Goal: Task Accomplishment & Management: Use online tool/utility

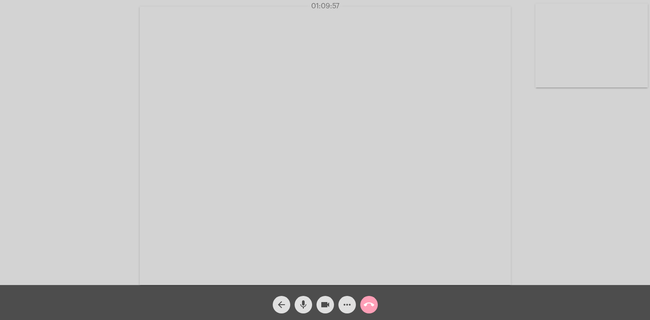
click at [374, 306] on button "call_end" at bounding box center [369, 305] width 18 height 18
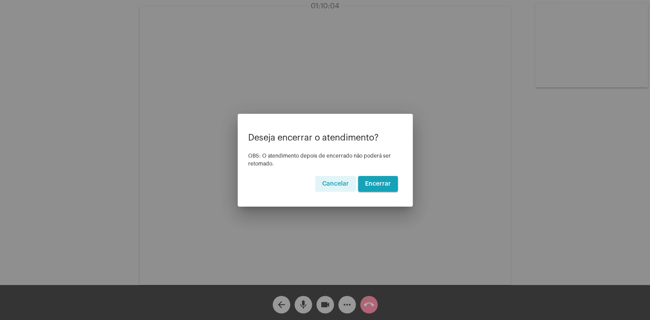
click at [377, 183] on span "Encerrar" at bounding box center [378, 184] width 26 height 6
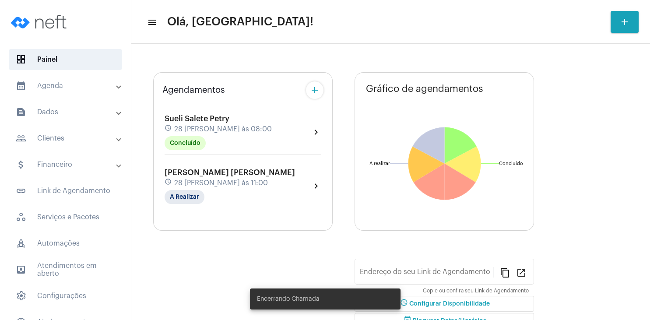
type input "[URL][DOMAIN_NAME]"
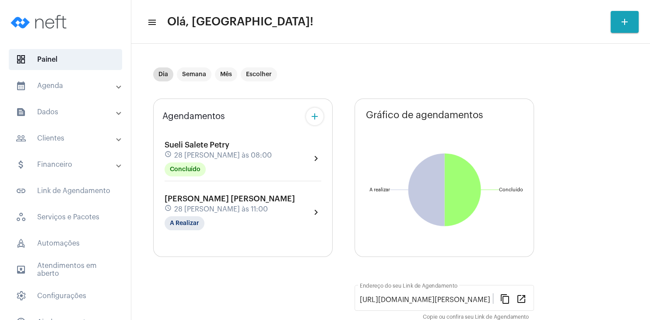
click at [204, 144] on span "Sueli Salete Petry" at bounding box center [197, 145] width 65 height 8
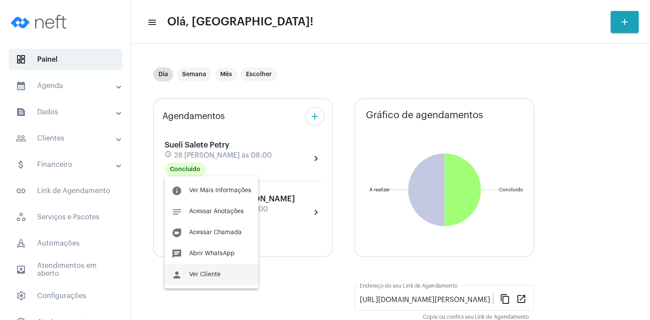
click at [209, 273] on span "Ver Cliente" at bounding box center [205, 274] width 32 height 6
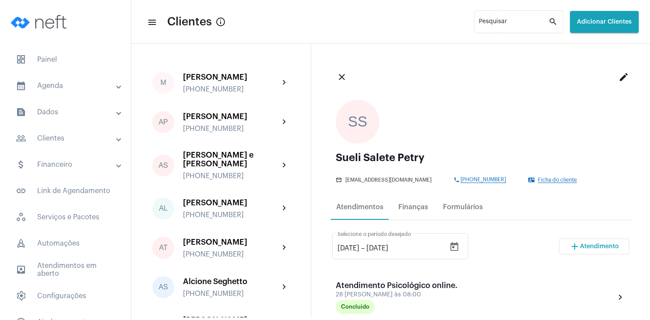
click at [596, 246] on span "Atendimento" at bounding box center [599, 246] width 39 height 6
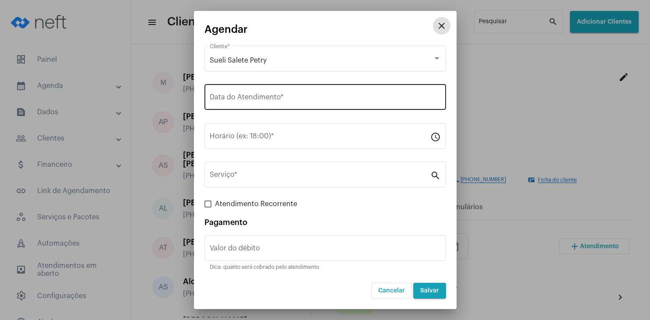
click at [254, 99] on input "Data do Atendimento *" at bounding box center [325, 99] width 231 height 8
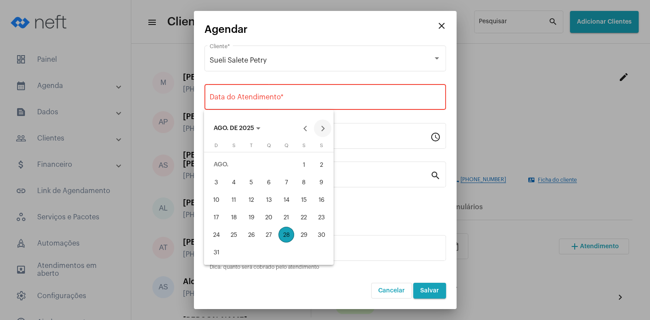
click at [326, 129] on button "Next month" at bounding box center [323, 128] width 18 height 18
click at [287, 182] on div "4" at bounding box center [286, 182] width 16 height 16
type input "[DATE]"
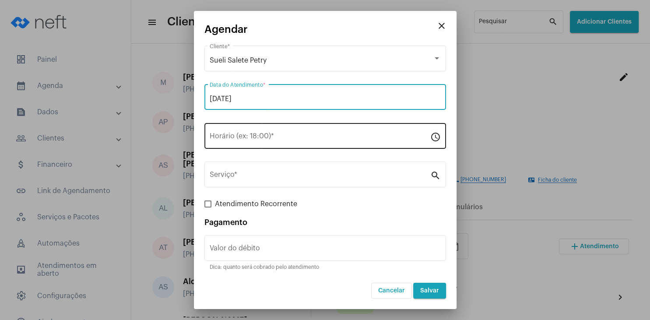
click at [235, 139] on input "Horário (ex: 18:00) *" at bounding box center [320, 138] width 221 height 8
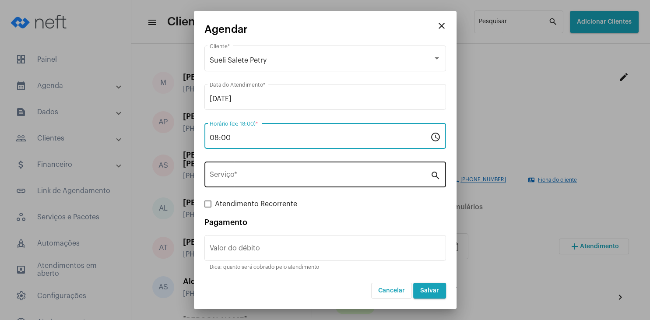
type input "08:00"
click at [251, 183] on div "Serviço *" at bounding box center [320, 174] width 221 height 28
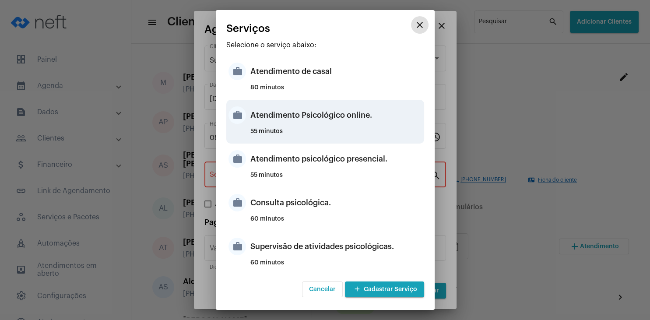
click at [350, 124] on div "Atendimento Psicológico online." at bounding box center [336, 115] width 172 height 26
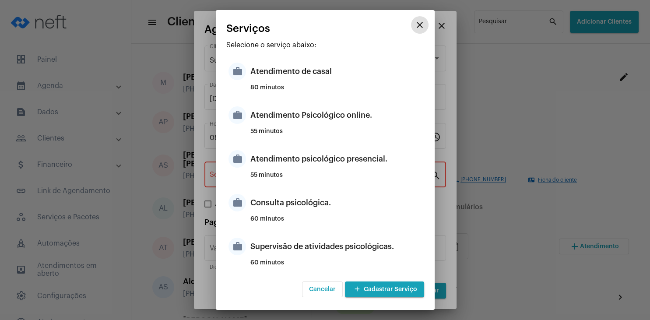
type input "Atendimento Psicológico online."
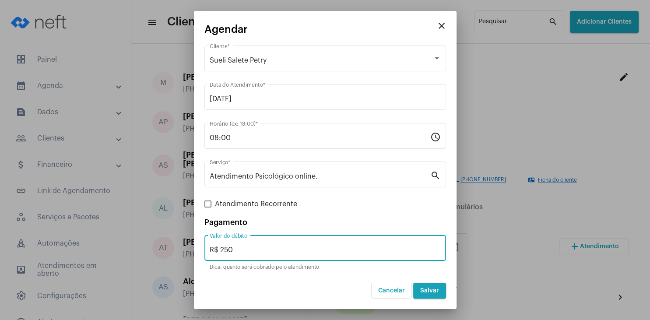
click at [252, 253] on input "R$ 250" at bounding box center [325, 250] width 231 height 8
type input "R$ 230"
click at [426, 298] on button "Salvar" at bounding box center [429, 291] width 33 height 16
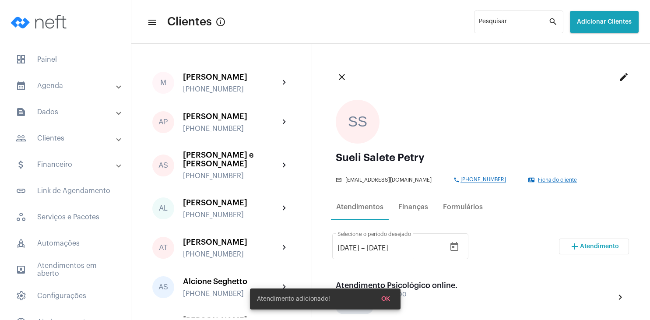
click at [589, 248] on span "Atendimento" at bounding box center [599, 246] width 39 height 6
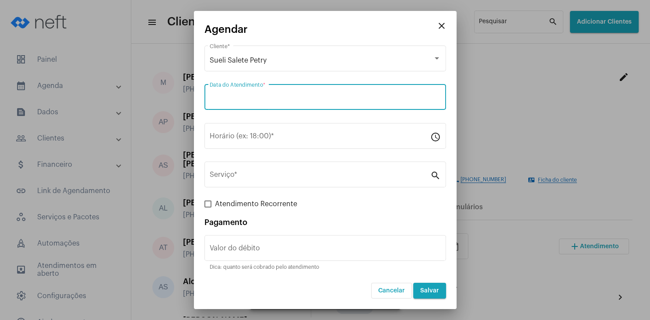
click at [222, 100] on input "Data do Atendimento *" at bounding box center [325, 99] width 231 height 8
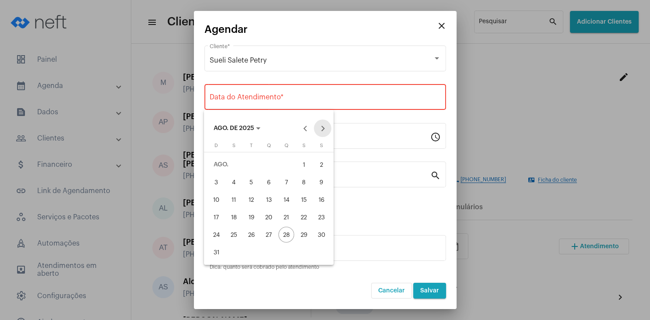
click at [324, 127] on button "Next month" at bounding box center [323, 128] width 18 height 18
click at [288, 196] on div "11" at bounding box center [286, 200] width 16 height 16
type input "11/09/2025"
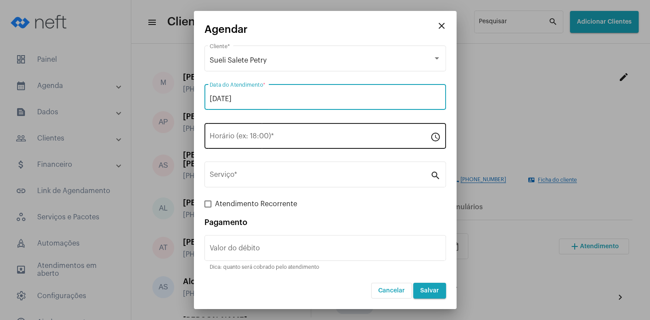
click at [245, 138] on input "Horário (ex: 18:00) *" at bounding box center [320, 138] width 221 height 8
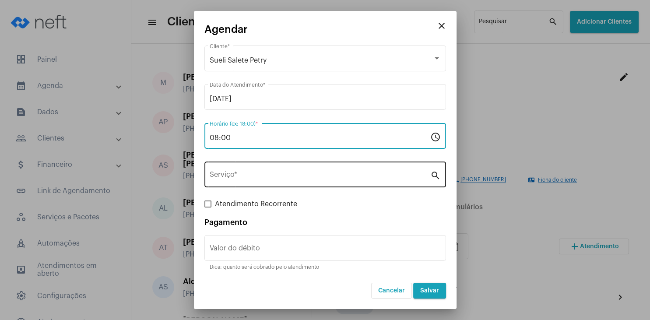
type input "08:00"
click at [253, 183] on div "Serviço *" at bounding box center [320, 174] width 221 height 28
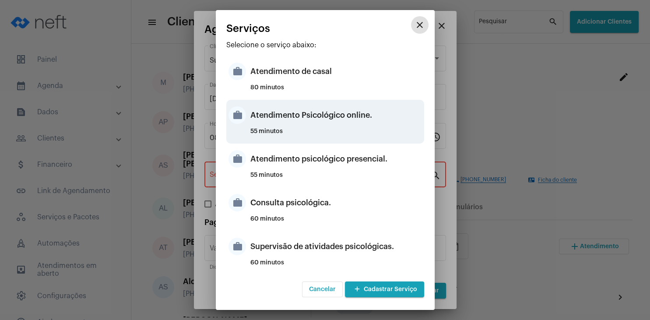
click at [344, 118] on div "Atendimento Psicológico online." at bounding box center [336, 115] width 172 height 26
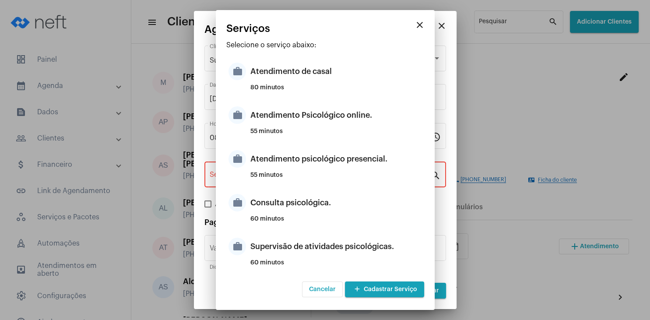
type input "Atendimento Psicológico online."
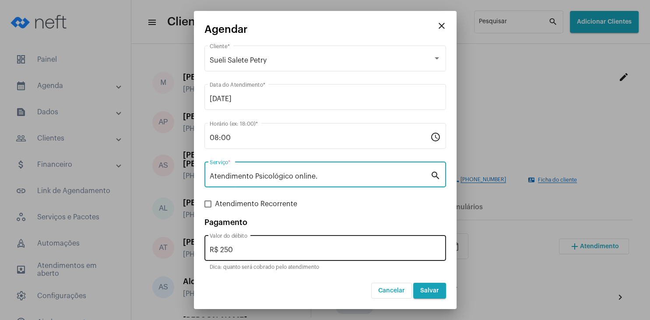
click at [253, 251] on input "R$ 250" at bounding box center [325, 250] width 231 height 8
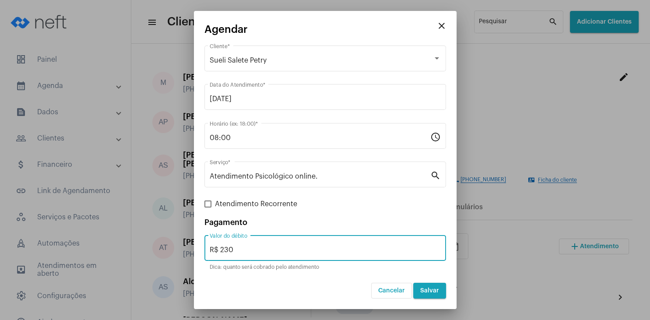
type input "R$ 230"
click at [427, 290] on span "Salvar" at bounding box center [429, 290] width 19 height 6
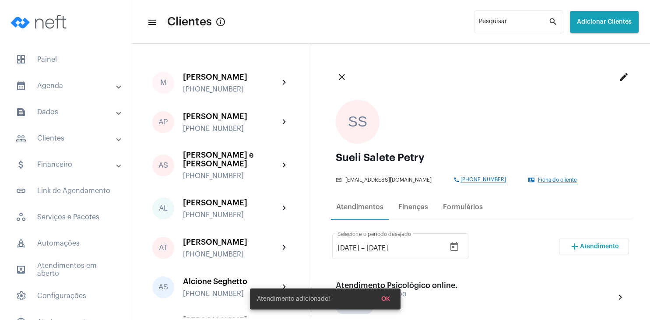
click at [580, 244] on span "add Atendimento" at bounding box center [593, 246] width 49 height 6
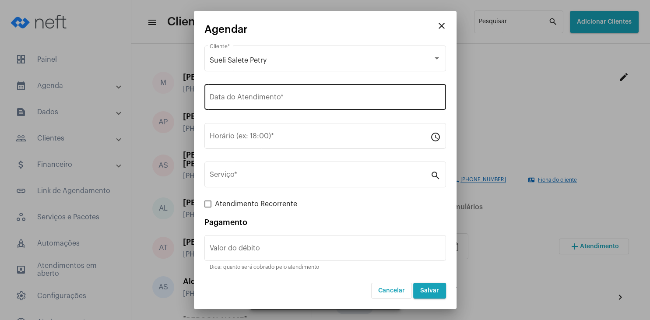
click at [298, 98] on input "Data do Atendimento *" at bounding box center [325, 99] width 231 height 8
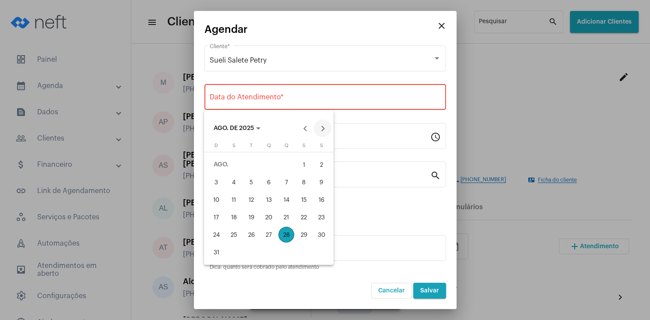
click at [327, 126] on button "Next month" at bounding box center [323, 128] width 18 height 18
click at [288, 222] on div "18" at bounding box center [286, 217] width 16 height 16
type input "18/09/2025"
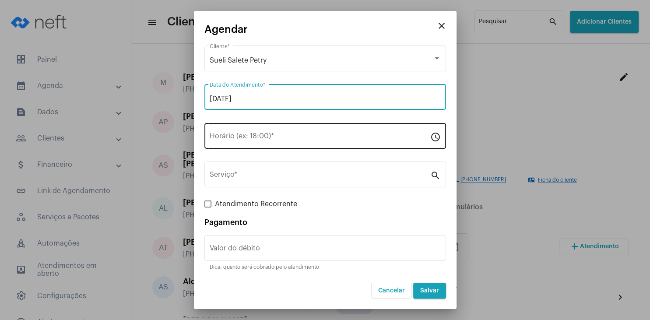
click at [251, 136] on input "Horário (ex: 18:00) *" at bounding box center [320, 138] width 221 height 8
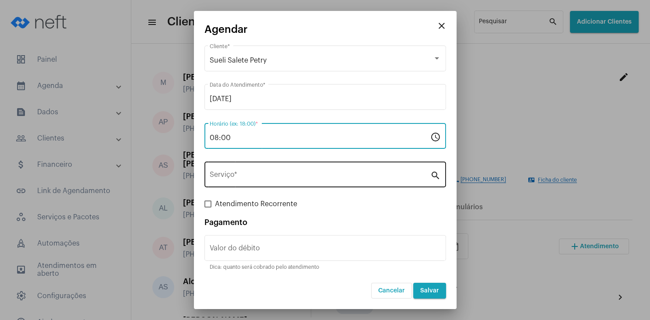
type input "08:00"
click at [249, 174] on input "Serviço *" at bounding box center [320, 176] width 221 height 8
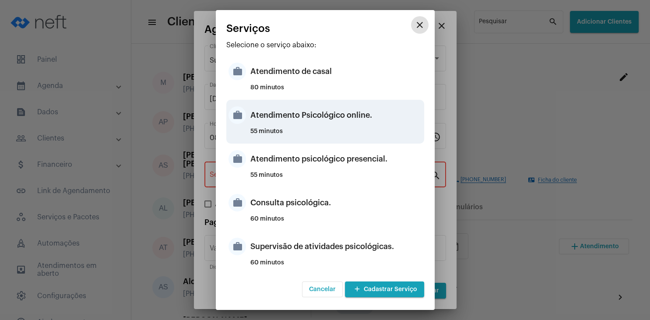
click at [336, 122] on div "Atendimento Psicológico online." at bounding box center [336, 115] width 172 height 26
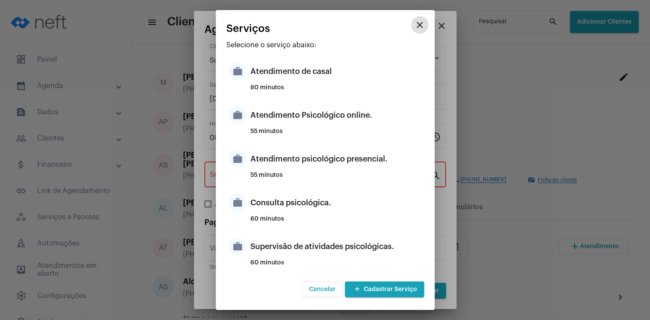
type input "Atendimento Psicológico online."
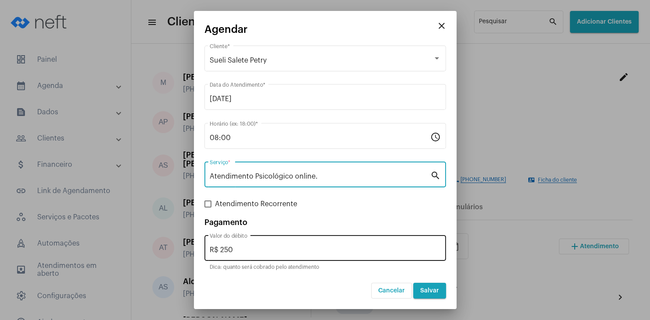
click at [278, 252] on input "R$ 250" at bounding box center [325, 250] width 231 height 8
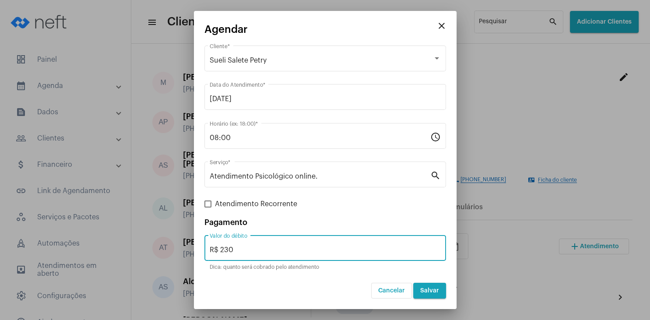
type input "R$ 230"
click at [427, 291] on span "Salvar" at bounding box center [429, 290] width 19 height 6
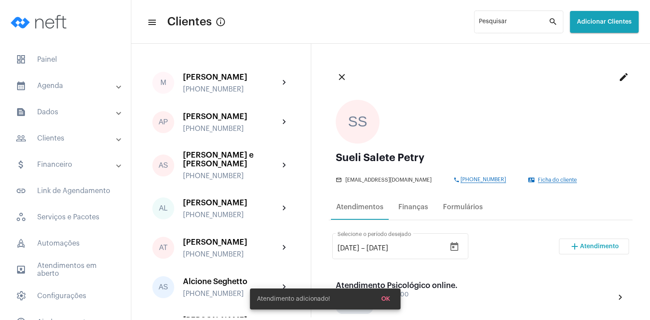
click at [585, 248] on span "Atendimento" at bounding box center [599, 246] width 39 height 6
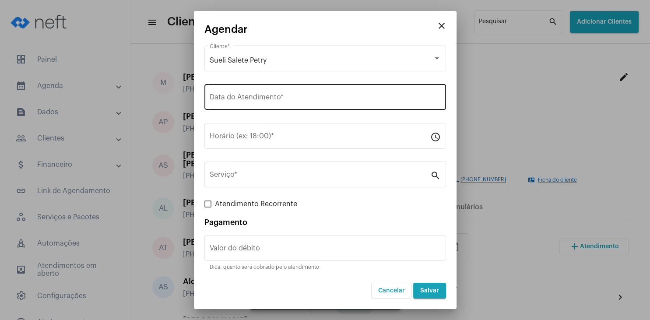
click at [278, 101] on input "Data do Atendimento *" at bounding box center [325, 99] width 231 height 8
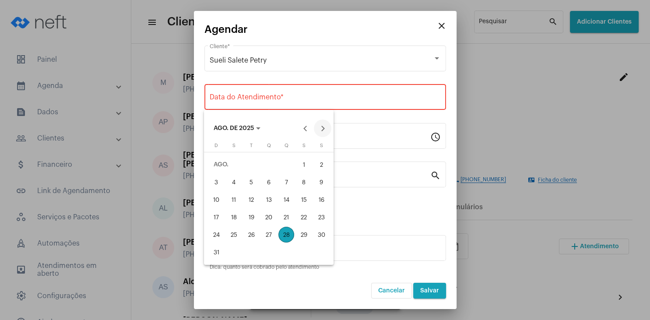
click at [317, 130] on button "Next month" at bounding box center [323, 128] width 18 height 18
click at [288, 234] on div "25" at bounding box center [286, 235] width 16 height 16
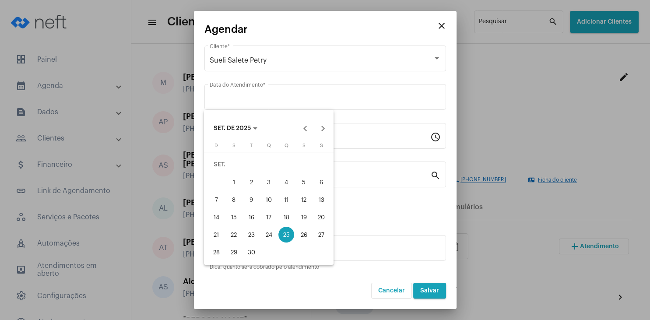
type input "25/09/2025"
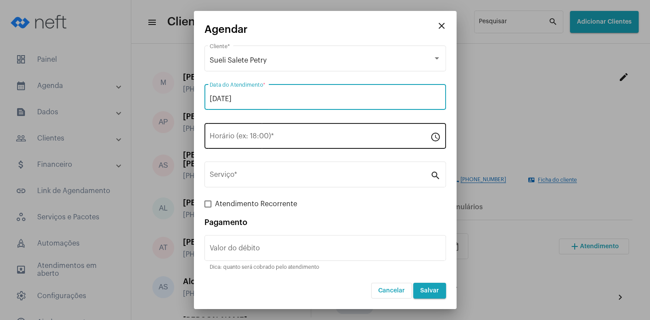
click at [255, 137] on input "Horário (ex: 18:00) *" at bounding box center [320, 138] width 221 height 8
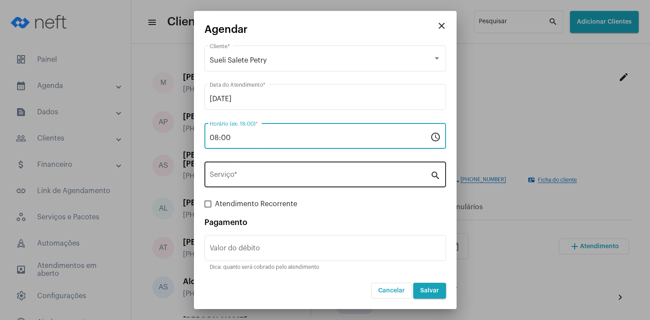
type input "08:00"
click at [244, 176] on input "Serviço *" at bounding box center [320, 176] width 221 height 8
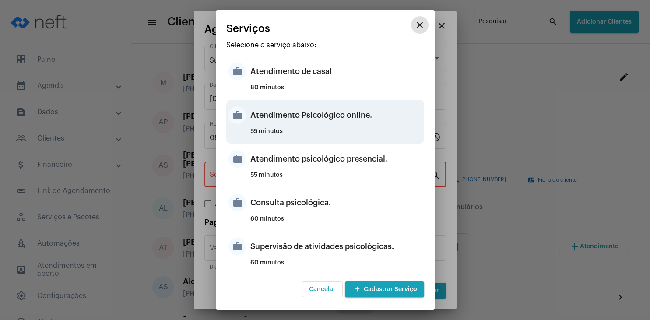
click at [361, 127] on div "Atendimento Psicológico online." at bounding box center [336, 115] width 172 height 26
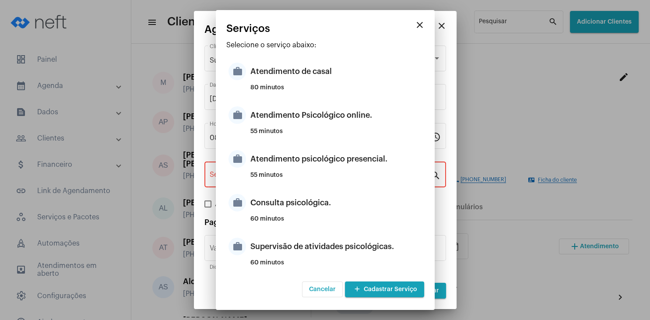
type input "Atendimento Psicológico online."
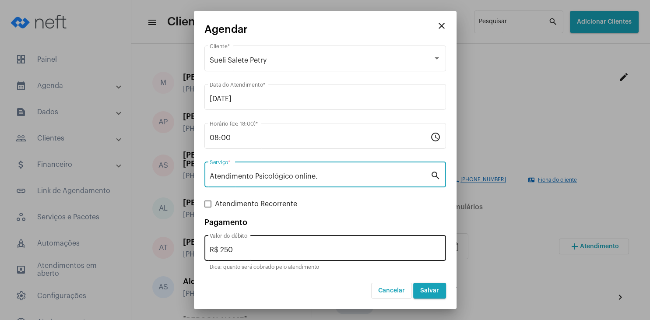
click at [270, 250] on input "R$ 250" at bounding box center [325, 250] width 231 height 8
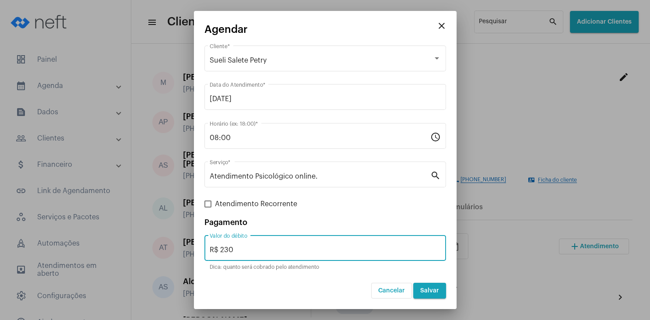
type input "R$ 230"
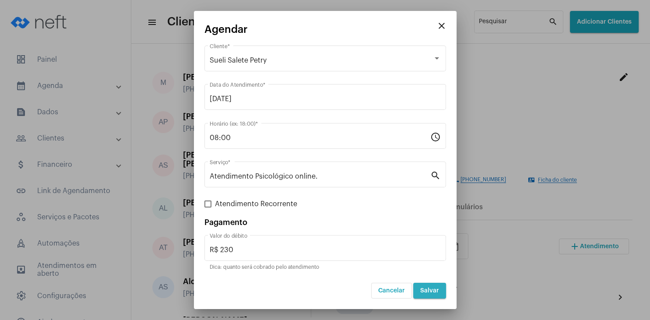
click at [433, 288] on span "Salvar" at bounding box center [429, 290] width 19 height 6
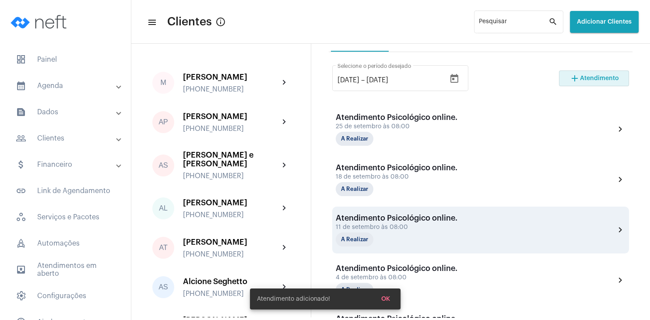
scroll to position [210, 0]
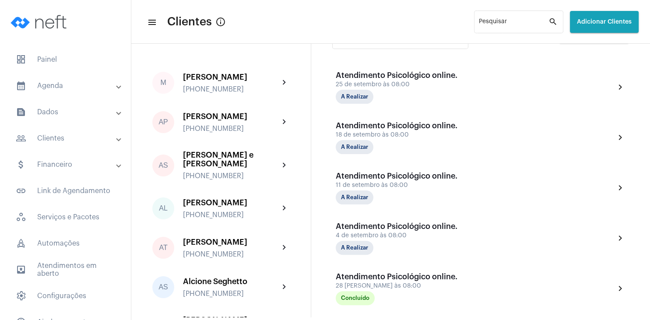
click at [414, 49] on div "28/7/2025 28/7/2025 – 28/9/2025 Selecione o período desejado" at bounding box center [400, 40] width 136 height 35
click at [59, 58] on span "dashboard Painel" at bounding box center [65, 59] width 113 height 21
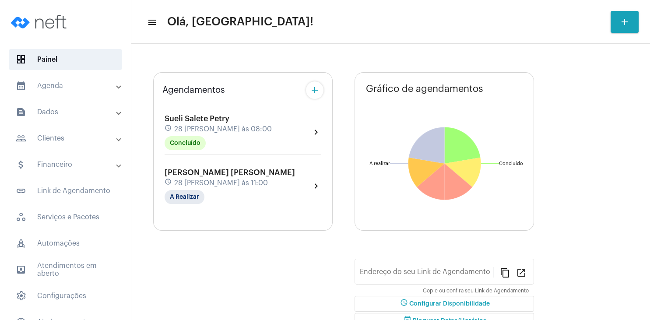
type input "[URL][DOMAIN_NAME]"
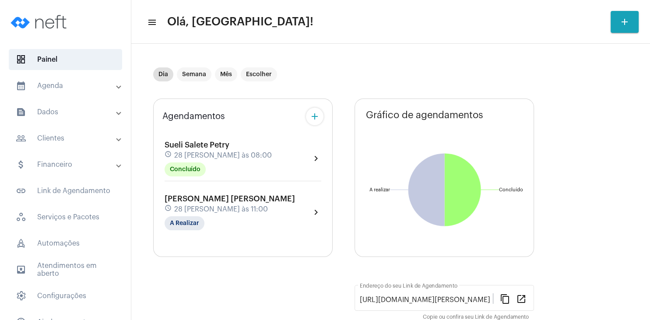
click at [84, 136] on mat-panel-title "people_outline Clientes" at bounding box center [66, 138] width 101 height 11
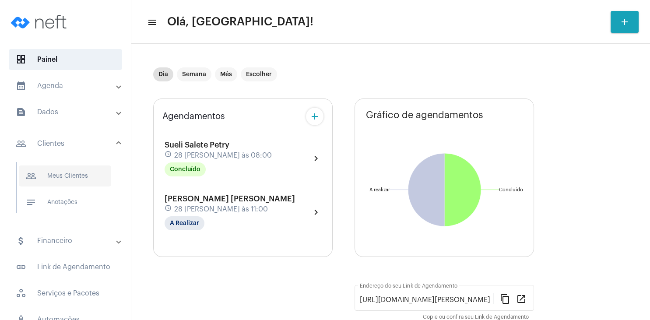
click at [70, 179] on span "people_outline Meus Clientes" at bounding box center [65, 175] width 92 height 21
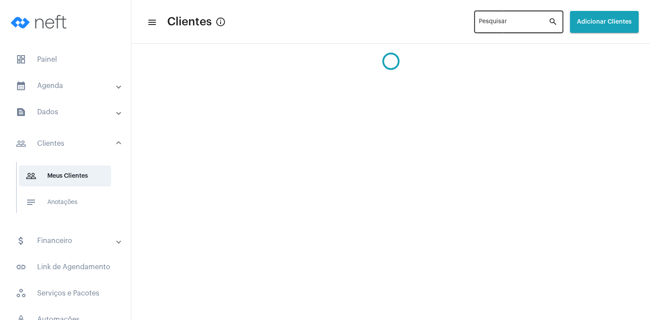
click at [483, 23] on input "Pesquisar" at bounding box center [514, 23] width 70 height 7
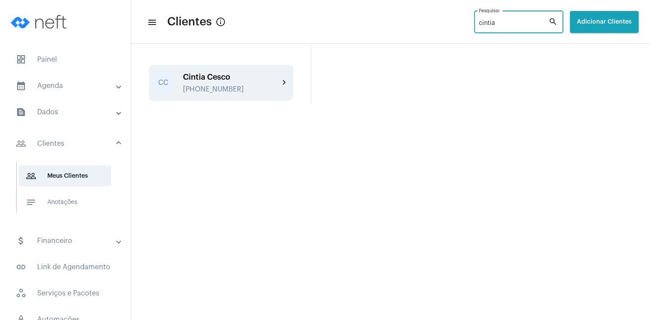
type input "cintia"
click at [226, 81] on div "Cintia Cesco" at bounding box center [231, 77] width 96 height 9
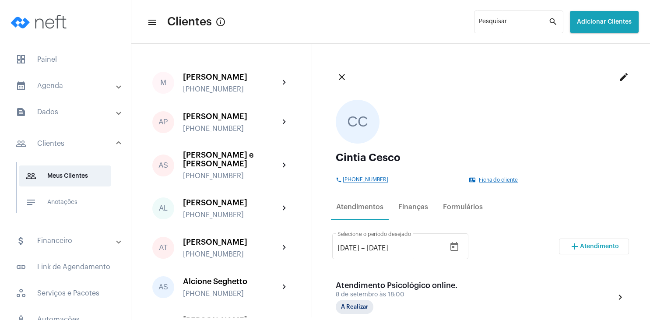
scroll to position [84, 0]
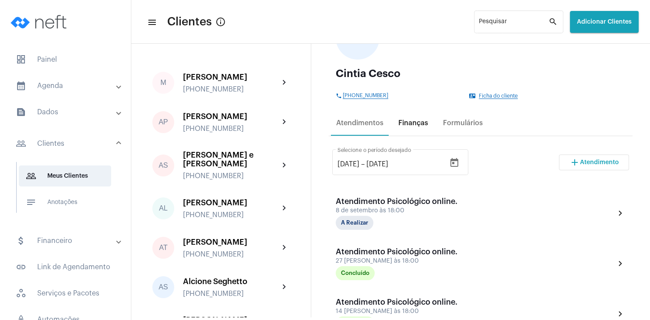
click at [410, 125] on div "Finanças" at bounding box center [413, 123] width 30 height 8
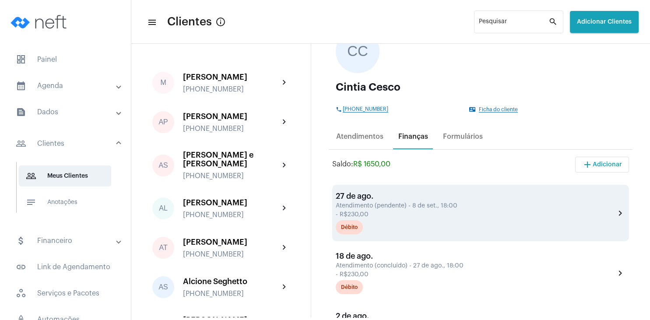
scroll to position [126, 0]
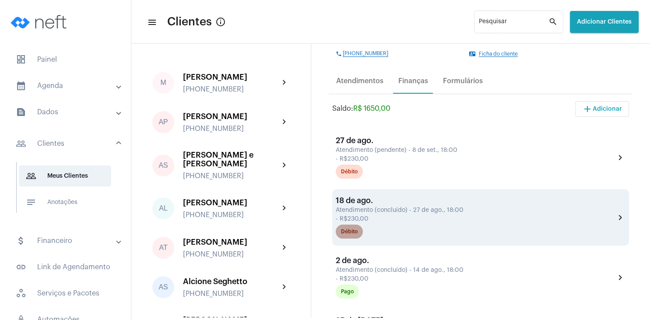
click at [351, 232] on div "Débito" at bounding box center [349, 232] width 17 height 6
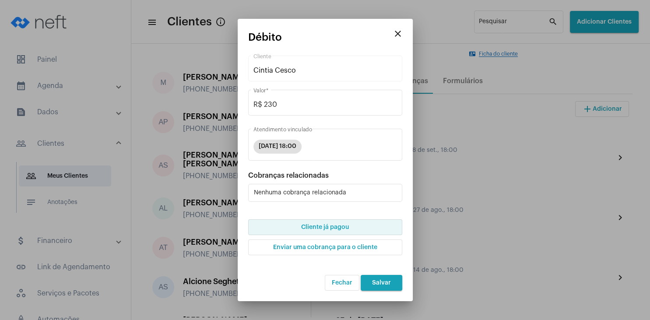
click at [328, 226] on span "Cliente já pagou" at bounding box center [325, 227] width 48 height 6
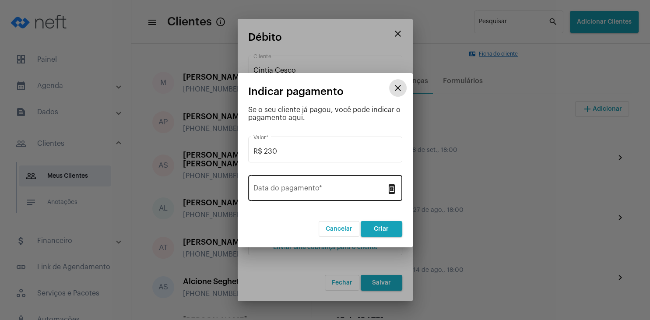
click at [284, 186] on input "Data do pagamento *" at bounding box center [319, 190] width 133 height 8
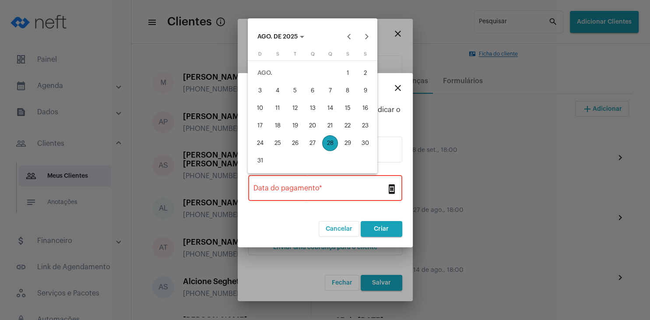
click at [311, 142] on div "27" at bounding box center [313, 143] width 16 height 16
type input "27/08/2025"
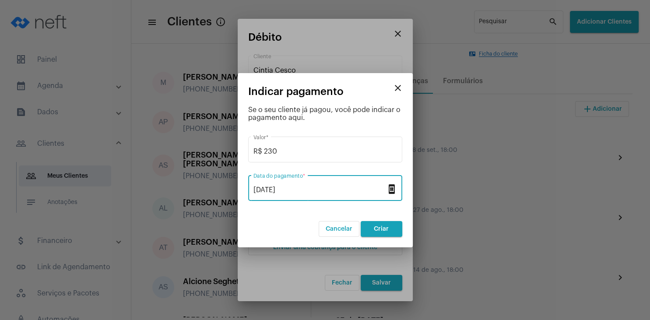
click at [372, 220] on app-create-invoice-dialog "close Indicar pagamento Se o seu cliente já pagou, você pode indicar o pagament…" at bounding box center [325, 161] width 154 height 151
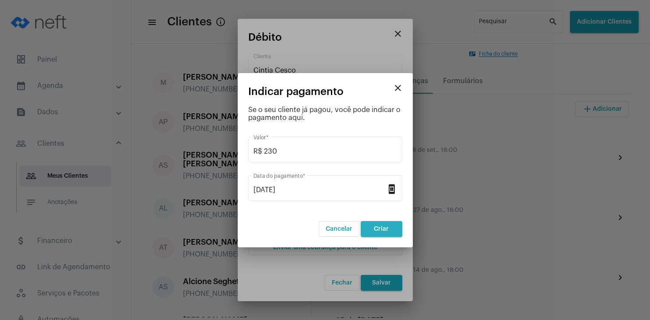
click at [378, 228] on span "Criar" at bounding box center [381, 229] width 15 height 6
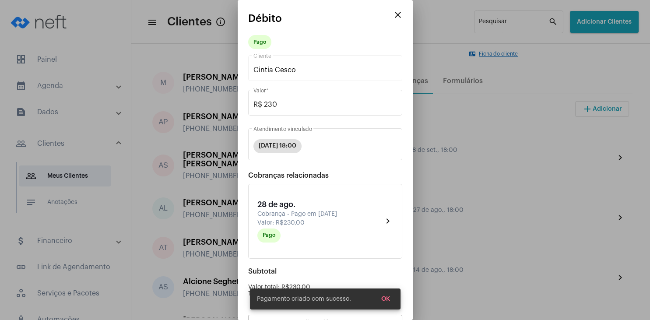
click at [387, 301] on span "OK" at bounding box center [385, 299] width 9 height 6
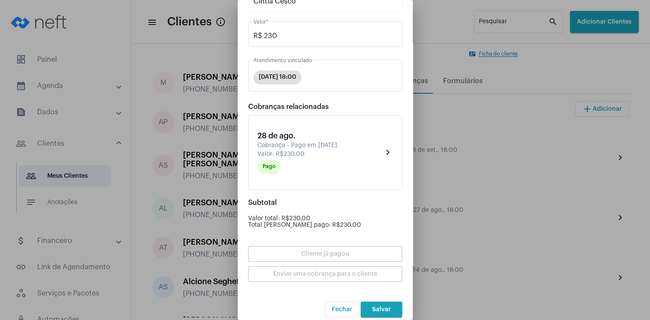
scroll to position [77, 0]
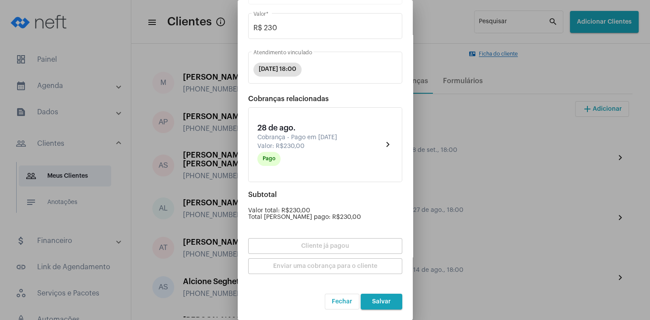
click at [386, 302] on span "Salvar" at bounding box center [381, 301] width 19 height 6
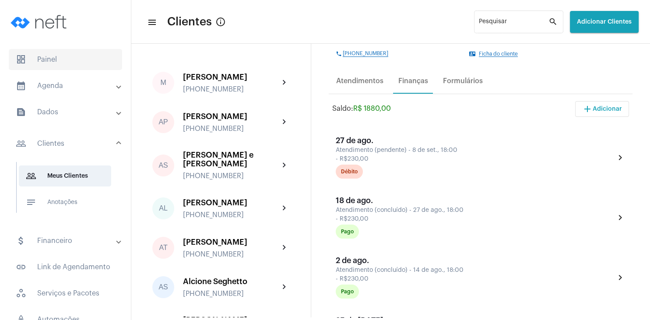
click at [39, 59] on span "dashboard Painel" at bounding box center [65, 59] width 113 height 21
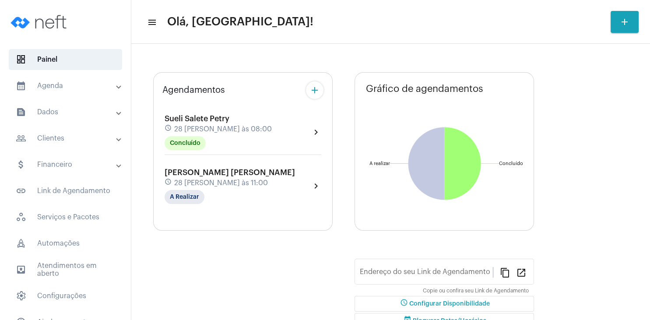
type input "[URL][DOMAIN_NAME]"
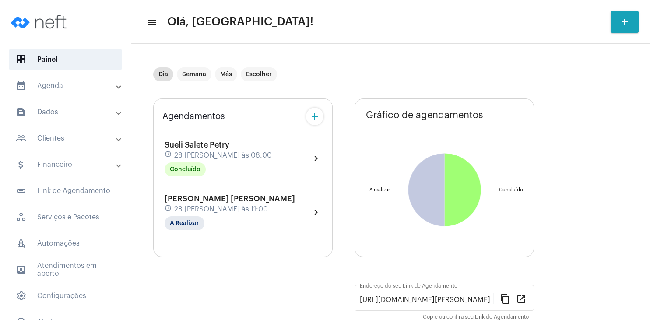
click at [81, 131] on mat-expansion-panel-header "people_outline Clientes" at bounding box center [68, 138] width 126 height 21
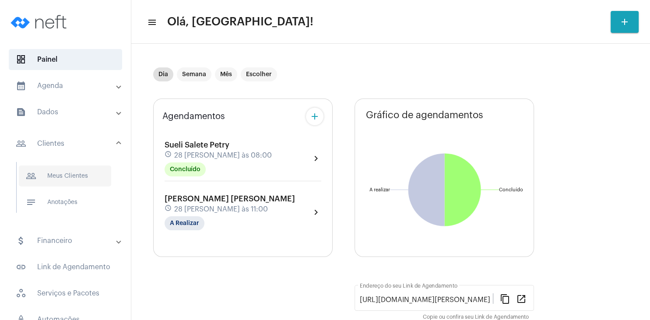
click at [80, 175] on span "people_outline Meus Clientes" at bounding box center [65, 175] width 92 height 21
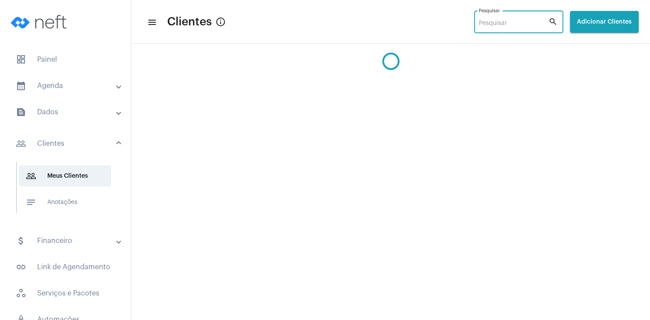
click at [497, 26] on input "Pesquisar" at bounding box center [514, 23] width 70 height 7
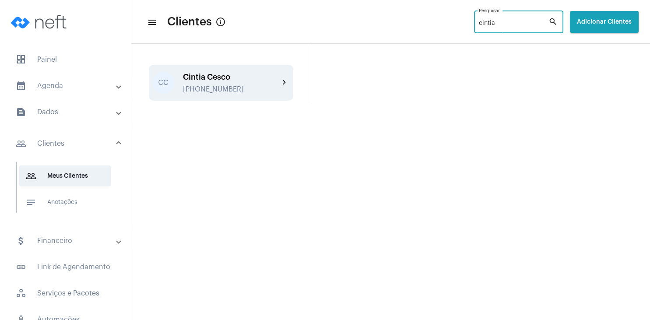
type input "cintia"
click at [205, 86] on div "[PHONE_NUMBER]" at bounding box center [231, 89] width 96 height 8
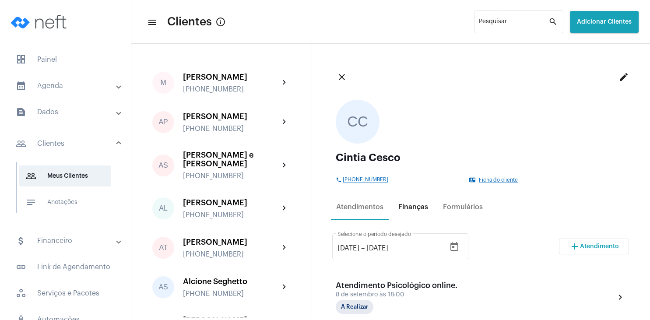
click at [430, 208] on div "Finanças" at bounding box center [413, 206] width 40 height 21
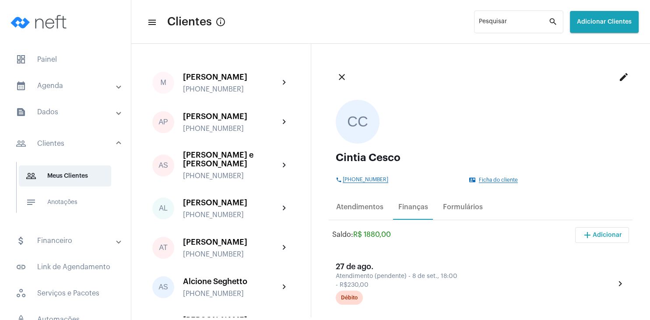
click at [500, 179] on span "Ficha do cliente" at bounding box center [498, 180] width 39 height 6
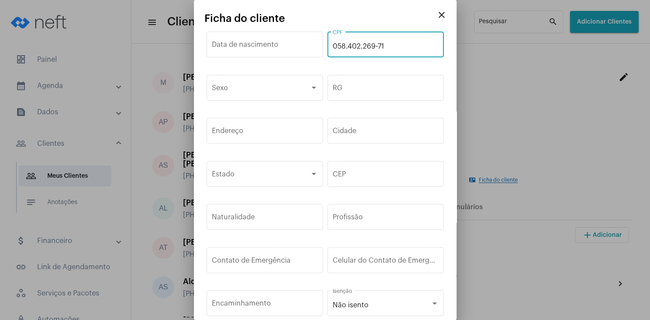
drag, startPoint x: 390, startPoint y: 45, endPoint x: 323, endPoint y: 41, distance: 67.5
click at [333, 42] on input "058.402.269-71" at bounding box center [386, 46] width 106 height 8
click at [443, 17] on mat-icon "close" at bounding box center [441, 15] width 11 height 11
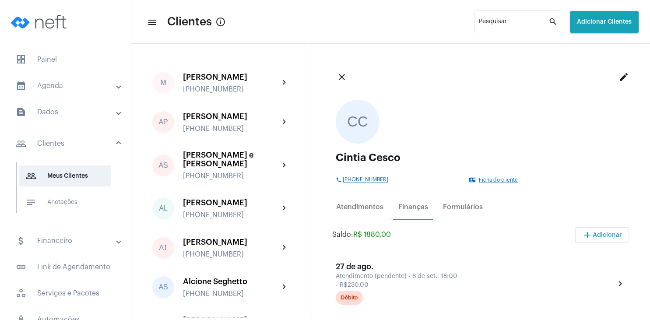
click at [497, 177] on div "contact_mail Ficha do cliente" at bounding box center [545, 180] width 152 height 6
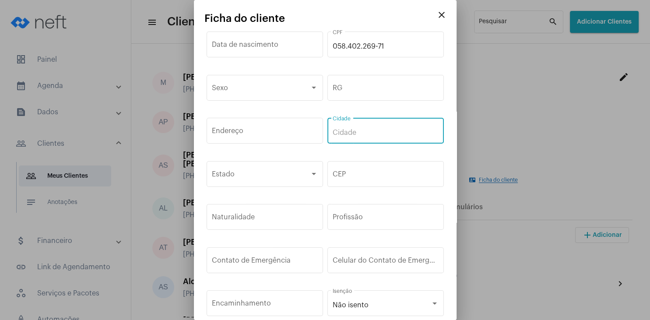
click at [348, 134] on input "Cidade" at bounding box center [386, 133] width 106 height 8
type input "Modelo"
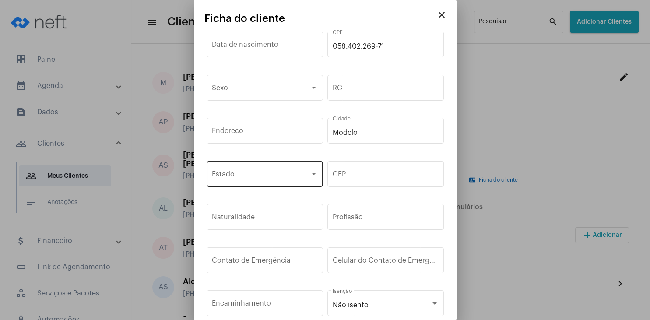
click at [280, 172] on div "Estado" at bounding box center [265, 173] width 106 height 28
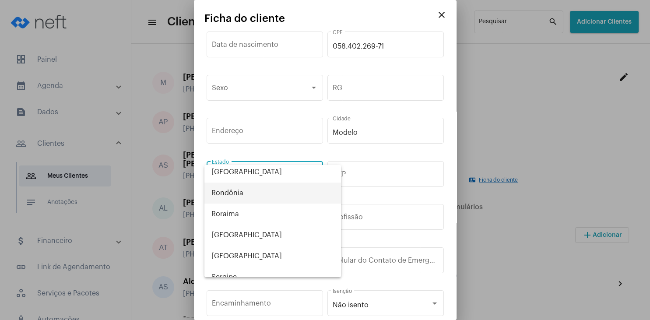
scroll to position [455, 0]
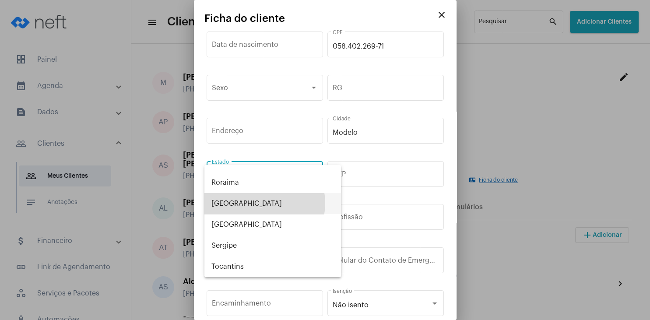
click at [257, 203] on span "[GEOGRAPHIC_DATA]" at bounding box center [272, 203] width 123 height 21
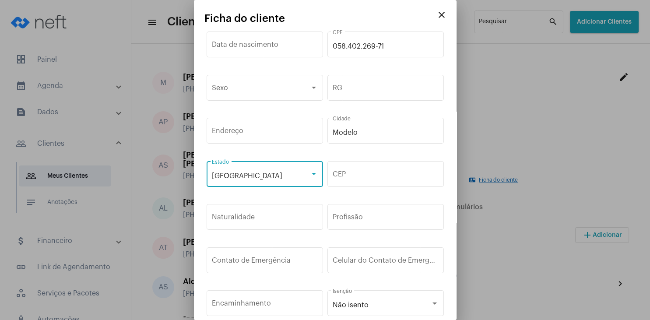
scroll to position [130, 0]
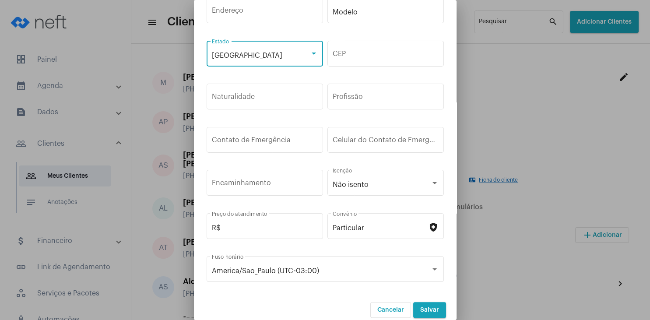
click at [431, 307] on span "Salvar" at bounding box center [429, 310] width 19 height 6
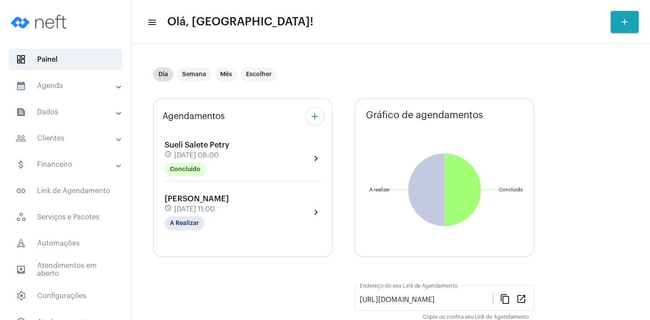
click at [63, 140] on mat-panel-title "people_outline Clientes" at bounding box center [66, 138] width 101 height 11
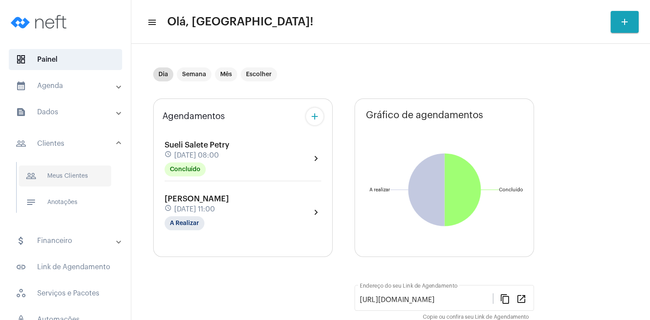
click at [66, 173] on span "people_outline Meus Clientes" at bounding box center [65, 175] width 92 height 21
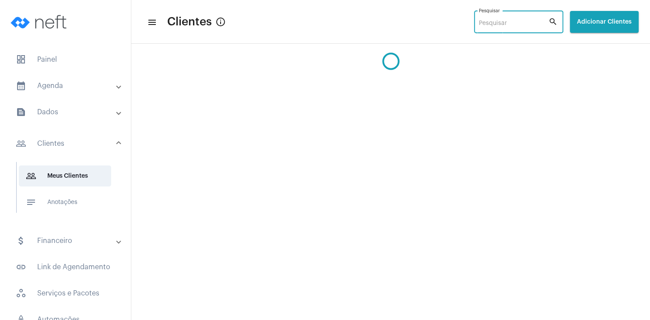
click at [487, 25] on input "Pesquisar" at bounding box center [514, 23] width 70 height 7
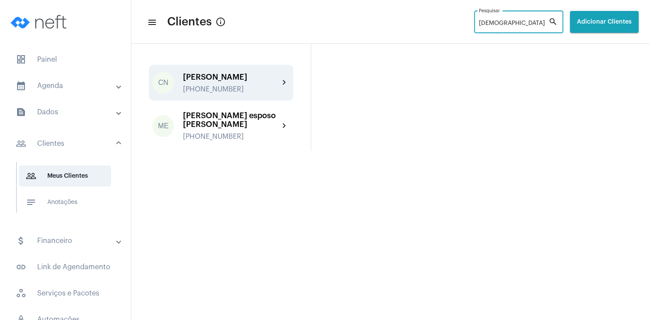
type input "[DEMOGRAPHIC_DATA]"
click at [237, 94] on div "CN [PERSON_NAME] Gralow [PHONE_NUMBER] chevron_right" at bounding box center [221, 83] width 144 height 36
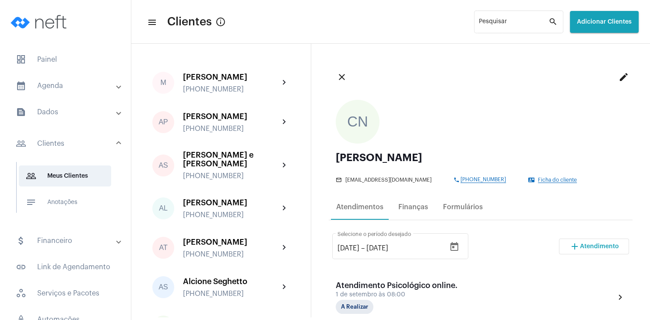
click at [561, 179] on span "Ficha do cliente" at bounding box center [557, 180] width 39 height 6
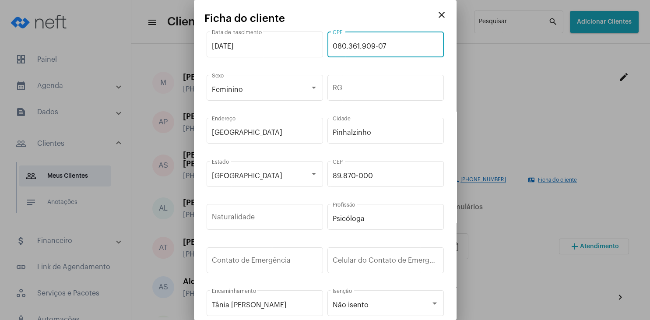
drag, startPoint x: 396, startPoint y: 47, endPoint x: 317, endPoint y: 45, distance: 79.2
click at [333, 45] on input "080.361.909-07" at bounding box center [386, 46] width 106 height 8
click at [445, 15] on mat-icon "close" at bounding box center [441, 15] width 11 height 11
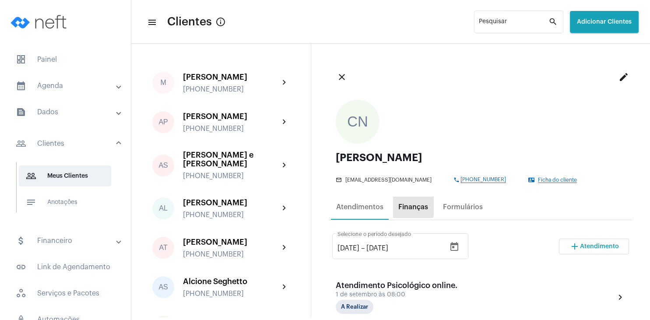
click at [395, 203] on div "Finanças" at bounding box center [413, 206] width 40 height 21
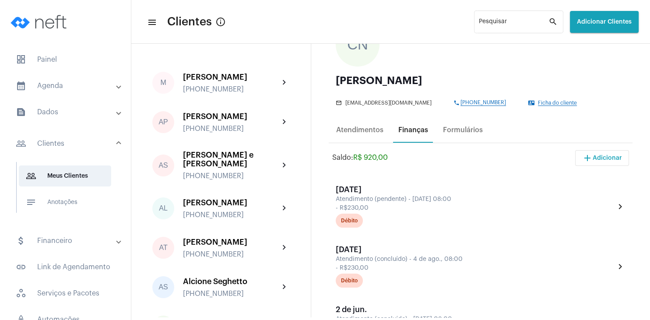
scroll to position [42, 0]
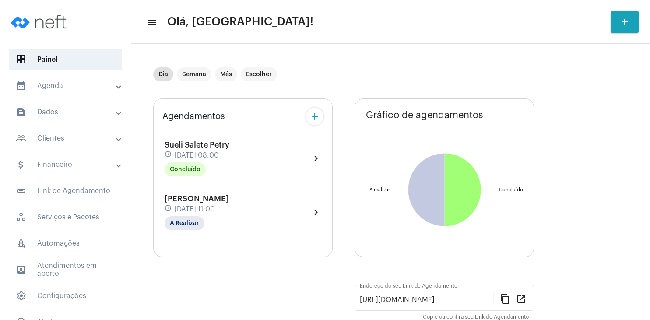
click at [58, 139] on mat-panel-title "people_outline Clientes" at bounding box center [66, 138] width 101 height 11
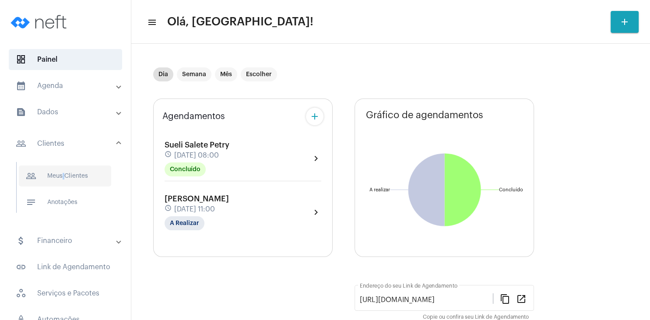
click at [61, 173] on span "people_outline Meus Clientes" at bounding box center [65, 175] width 92 height 21
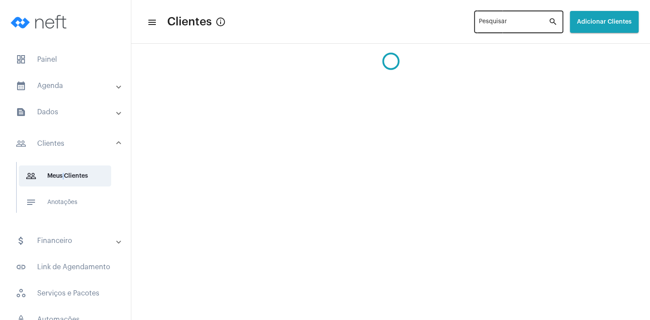
click at [479, 25] on input "Pesquisar" at bounding box center [514, 23] width 70 height 7
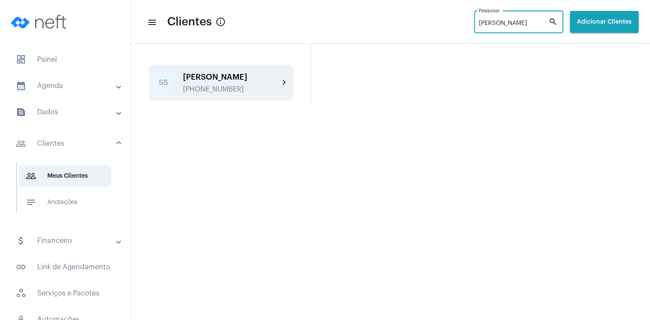
type input "[PERSON_NAME]"
click at [227, 78] on div "[PERSON_NAME]" at bounding box center [231, 77] width 96 height 9
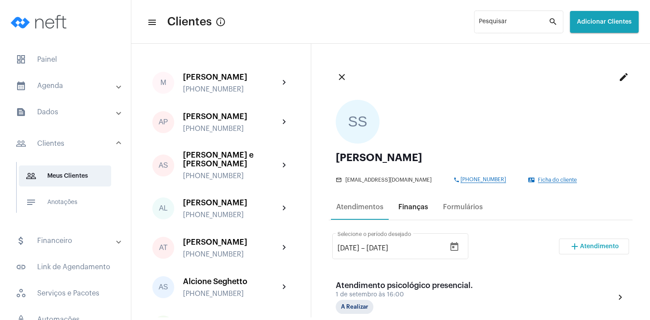
click at [419, 204] on div "Finanças" at bounding box center [413, 207] width 30 height 8
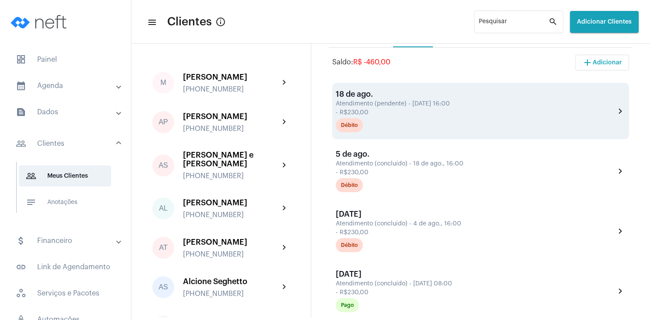
scroll to position [84, 0]
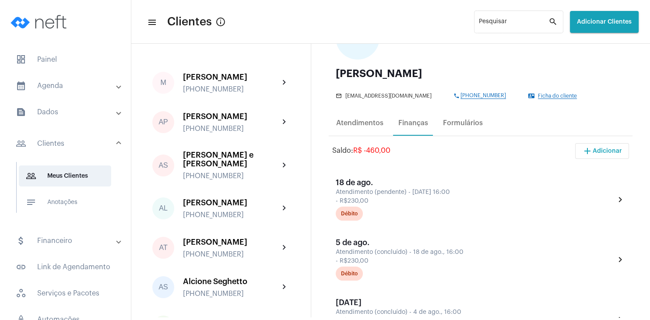
click at [564, 99] on span "Ficha do cliente" at bounding box center [557, 96] width 39 height 6
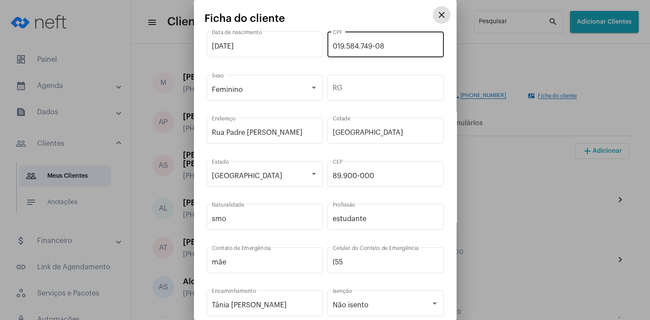
drag, startPoint x: 398, startPoint y: 37, endPoint x: 395, endPoint y: 44, distance: 7.4
click at [395, 44] on div "019.584.749-08 CPF" at bounding box center [386, 44] width 106 height 28
drag, startPoint x: 395, startPoint y: 46, endPoint x: 332, endPoint y: 48, distance: 62.6
click at [333, 48] on input "019.584.749-08" at bounding box center [386, 46] width 106 height 8
click at [336, 45] on input "019.584.749-08" at bounding box center [386, 46] width 106 height 8
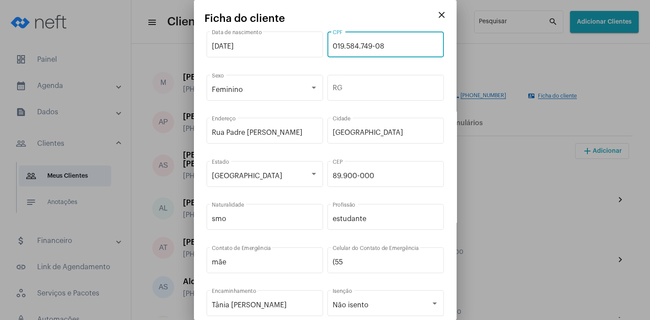
click at [336, 45] on input "019.584.749-08" at bounding box center [386, 46] width 106 height 8
drag, startPoint x: 335, startPoint y: 45, endPoint x: 393, endPoint y: 46, distance: 58.2
click at [393, 46] on input "019.584.749-08" at bounding box center [386, 46] width 106 height 8
click at [330, 46] on div "019.584.749-08 CPF" at bounding box center [385, 44] width 116 height 28
click at [332, 44] on div "019.584.749-08 CPF" at bounding box center [385, 44] width 116 height 28
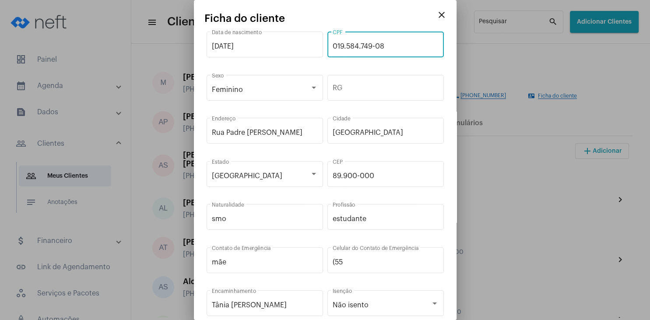
click at [334, 45] on input "019.584.749-08" at bounding box center [386, 46] width 106 height 8
drag, startPoint x: 334, startPoint y: 45, endPoint x: 392, endPoint y: 46, distance: 58.2
click at [392, 46] on input "019.584.749-08" at bounding box center [386, 46] width 106 height 8
click at [439, 14] on mat-icon "close" at bounding box center [441, 15] width 11 height 11
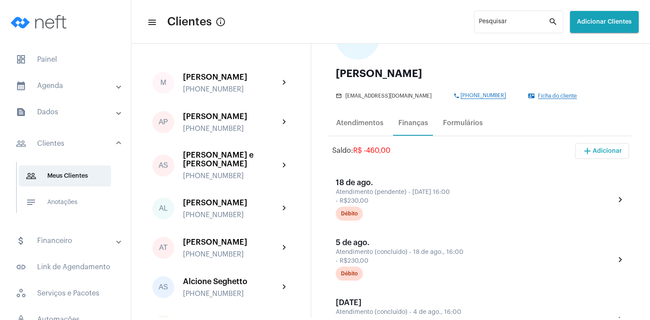
click at [48, 137] on mat-expansion-panel-header "people_outline Clientes" at bounding box center [68, 144] width 126 height 28
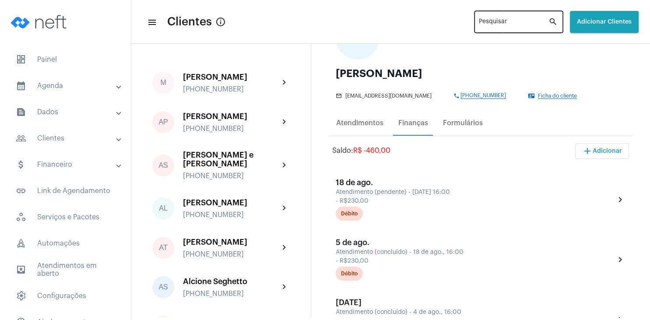
click at [479, 24] on input "Pesquisar" at bounding box center [514, 23] width 70 height 7
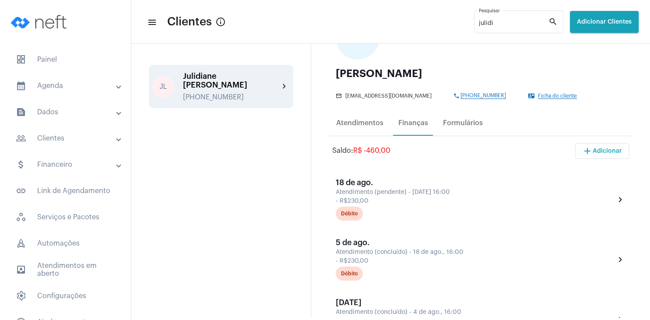
click at [224, 93] on div "[PHONE_NUMBER]" at bounding box center [231, 97] width 96 height 8
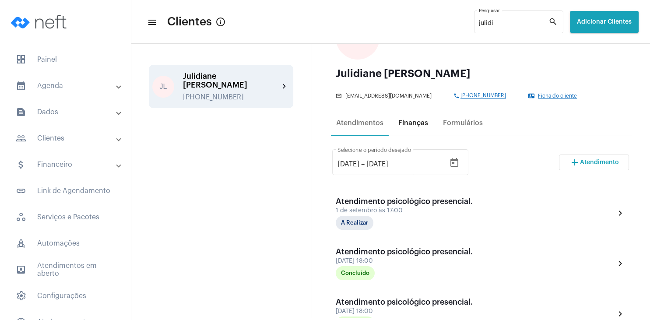
click at [410, 133] on div "Finanças" at bounding box center [413, 122] width 40 height 21
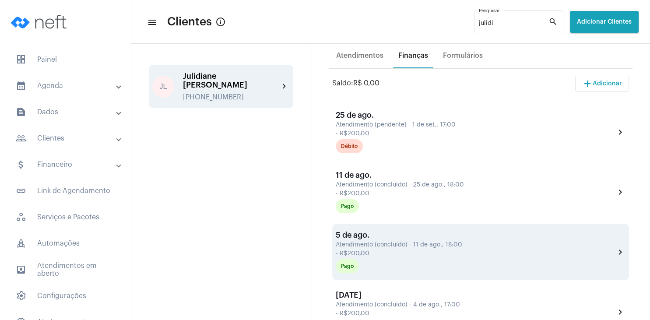
scroll to position [84, 0]
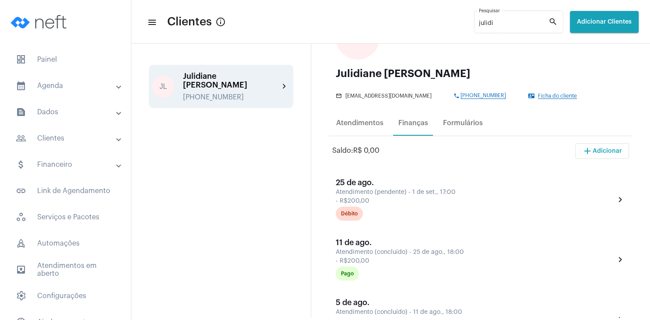
click at [561, 94] on span "Ficha do cliente" at bounding box center [557, 96] width 39 height 6
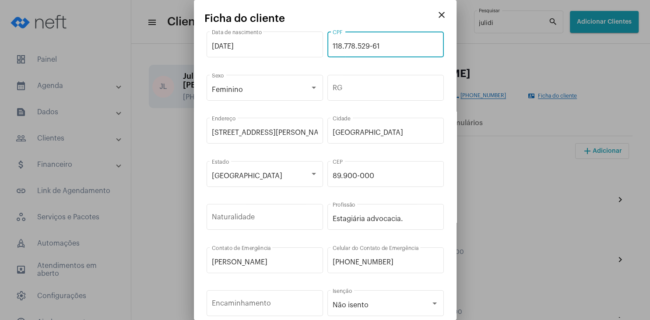
drag, startPoint x: 389, startPoint y: 50, endPoint x: 326, endPoint y: 40, distance: 63.7
click at [333, 42] on input "118.778.529-61" at bounding box center [386, 46] width 106 height 8
click at [438, 13] on mat-icon "close" at bounding box center [441, 15] width 11 height 11
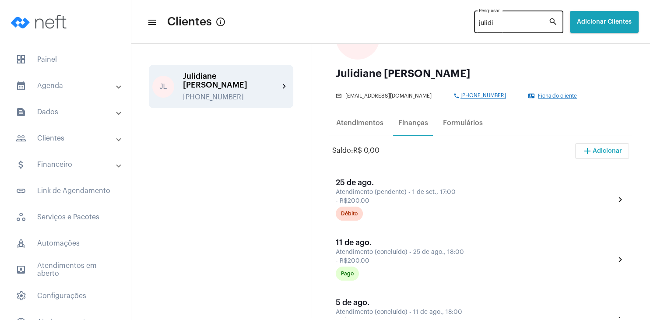
click at [486, 32] on div "julidi Pesquisar" at bounding box center [514, 21] width 70 height 24
click at [482, 28] on div "julidi Pesquisar" at bounding box center [514, 21] width 70 height 24
click at [483, 25] on input "julidi" at bounding box center [514, 23] width 70 height 7
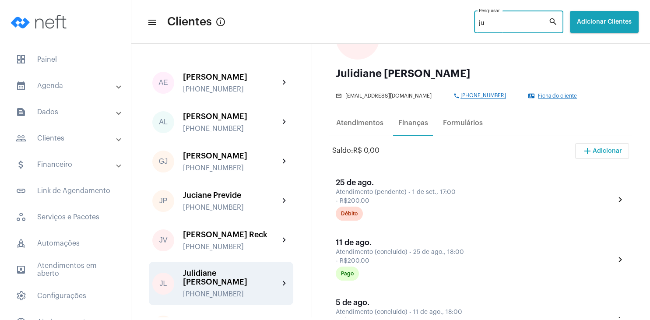
type input "j"
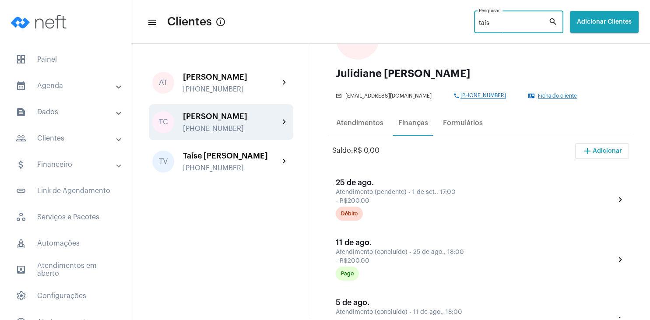
click at [242, 119] on div "[PERSON_NAME]" at bounding box center [231, 116] width 96 height 9
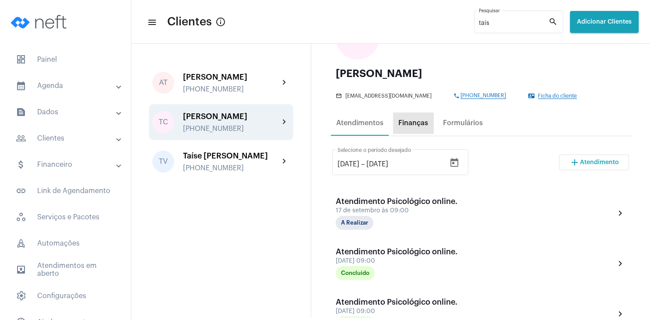
click at [411, 133] on div "Finanças" at bounding box center [413, 122] width 40 height 21
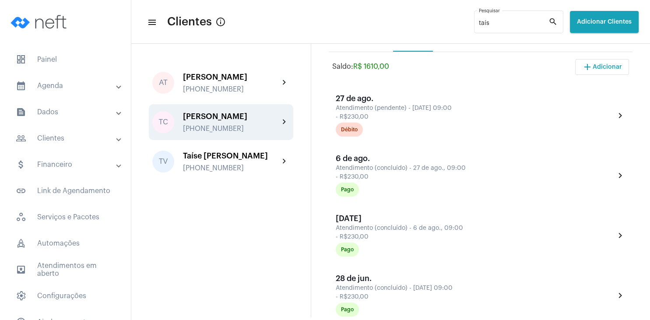
scroll to position [42, 0]
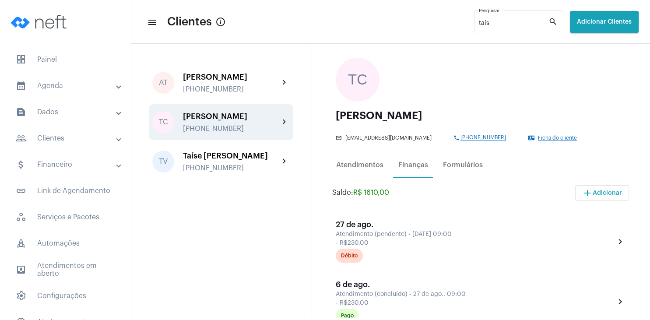
click at [529, 134] on div "mail_outline [EMAIL_ADDRESS][DOMAIN_NAME] phone [PHONE_NUMBER] contact_mail Fic…" at bounding box center [478, 136] width 285 height 9
click at [540, 136] on span "Ficha do cliente" at bounding box center [557, 138] width 39 height 6
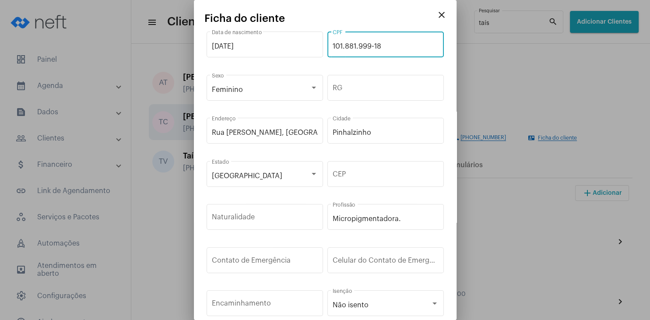
drag, startPoint x: 383, startPoint y: 46, endPoint x: 332, endPoint y: 44, distance: 51.7
click at [333, 44] on input "101.881.999-18" at bounding box center [386, 46] width 106 height 8
click at [445, 16] on mat-icon "close" at bounding box center [441, 15] width 11 height 11
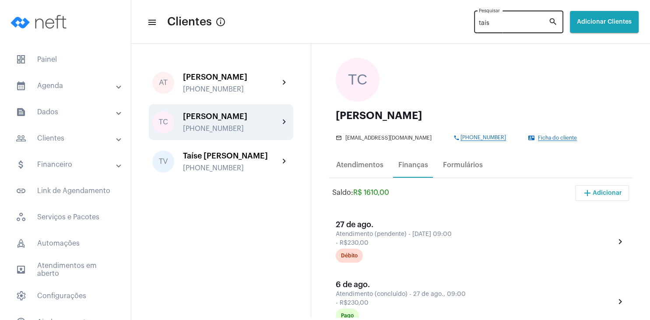
click at [482, 26] on input "taís" at bounding box center [514, 23] width 70 height 7
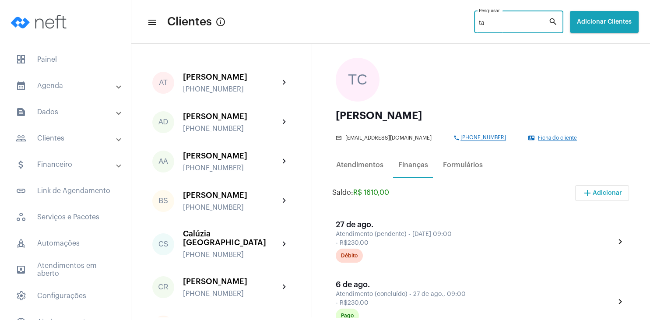
type input "t"
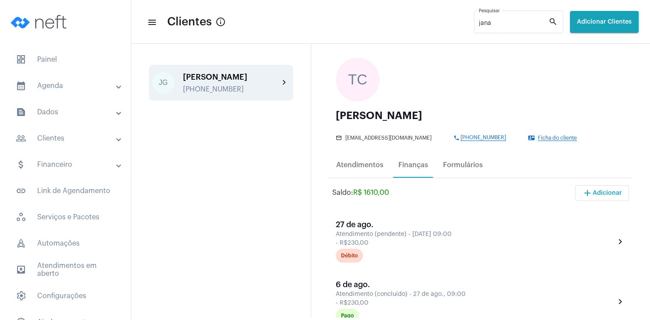
click at [218, 93] on div "[PERSON_NAME] [PHONE_NUMBER] chevron_right" at bounding box center [221, 83] width 144 height 36
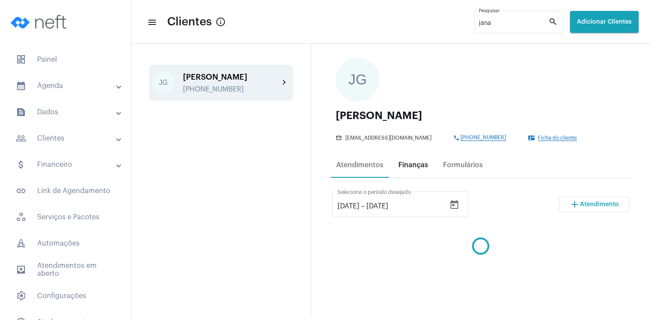
click at [419, 175] on div "Finanças" at bounding box center [413, 164] width 40 height 21
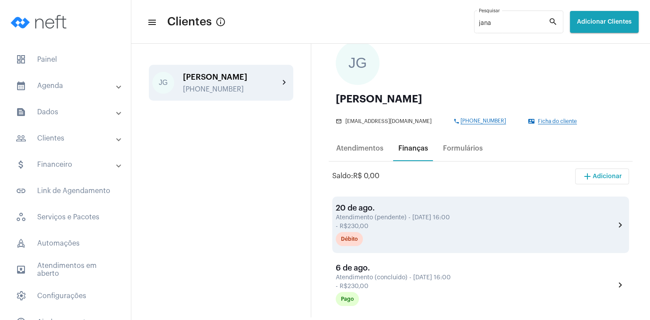
scroll to position [42, 0]
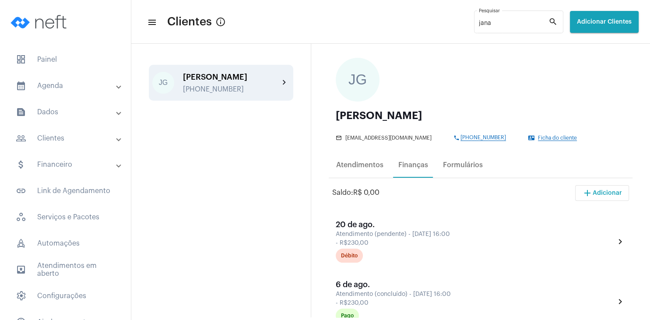
click at [542, 137] on span "Ficha do cliente" at bounding box center [557, 138] width 39 height 6
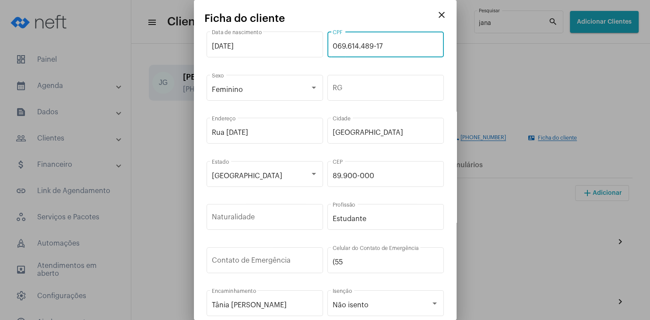
drag, startPoint x: 391, startPoint y: 48, endPoint x: 326, endPoint y: 43, distance: 65.0
click at [333, 43] on input "069.614.489-17" at bounding box center [386, 46] width 106 height 8
click at [440, 14] on mat-icon "close" at bounding box center [441, 15] width 11 height 11
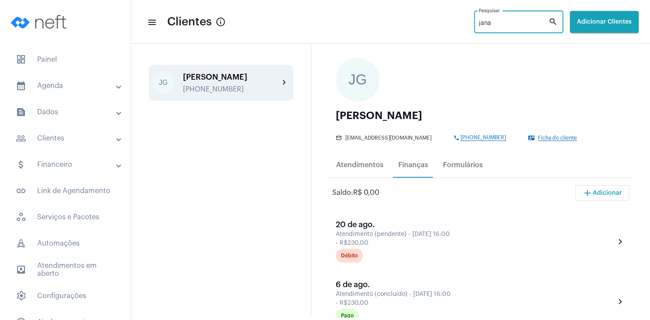
click at [479, 22] on input "jana" at bounding box center [514, 23] width 70 height 7
type input "j"
click at [219, 86] on div "[PHONE_NUMBER]" at bounding box center [231, 89] width 96 height 8
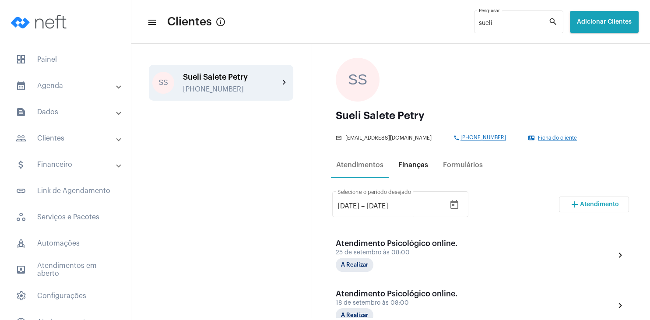
click at [430, 175] on div "Finanças" at bounding box center [413, 164] width 40 height 21
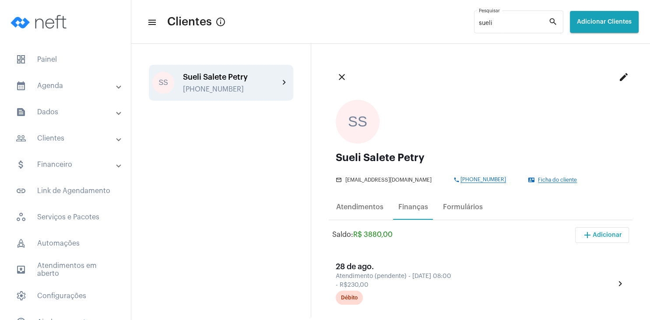
click at [547, 180] on span "Ficha do cliente" at bounding box center [557, 180] width 39 height 6
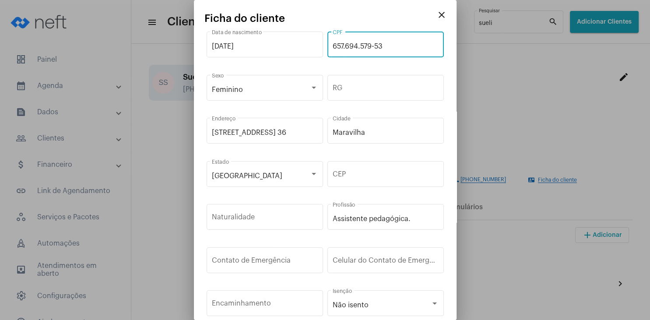
drag, startPoint x: 403, startPoint y: 48, endPoint x: 334, endPoint y: 48, distance: 69.6
click at [334, 48] on input "657.694.579-53" at bounding box center [386, 46] width 106 height 8
click at [441, 15] on mat-icon "close" at bounding box center [441, 15] width 11 height 11
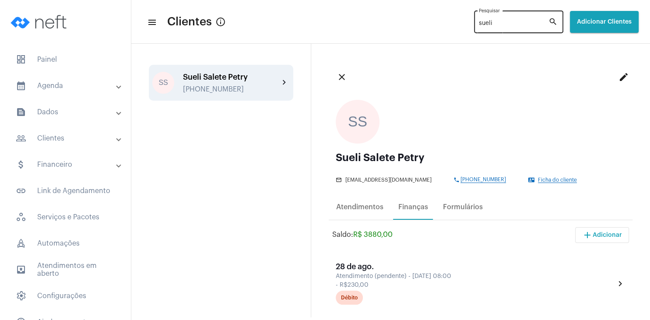
click at [479, 24] on input "sueli" at bounding box center [514, 23] width 70 height 7
type input "s"
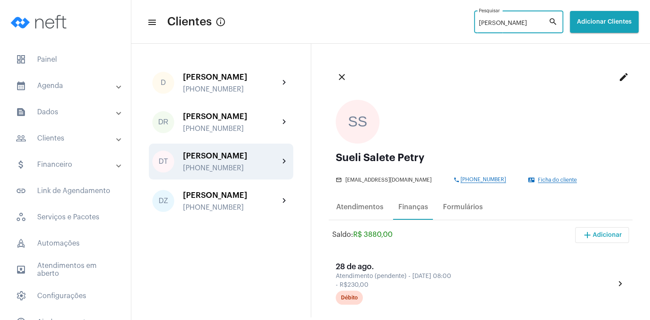
type input "[PERSON_NAME]"
click at [242, 161] on div "[PERSON_NAME] [PHONE_NUMBER]" at bounding box center [231, 161] width 96 height 21
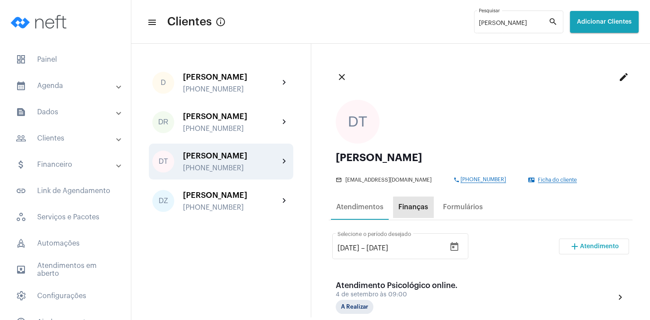
click at [414, 209] on div "Finanças" at bounding box center [413, 207] width 30 height 8
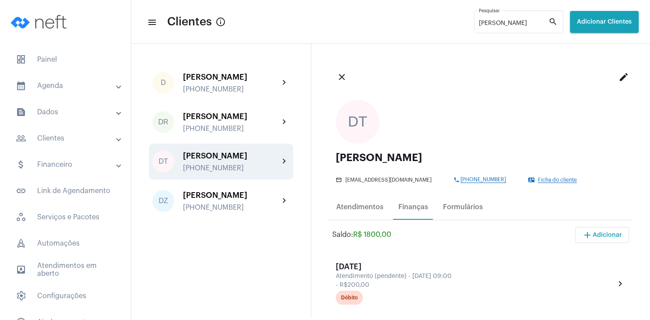
click at [542, 182] on span "Ficha do cliente" at bounding box center [557, 180] width 39 height 6
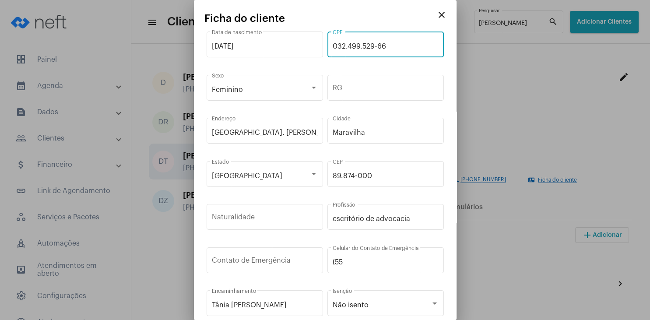
drag, startPoint x: 392, startPoint y: 47, endPoint x: 330, endPoint y: 42, distance: 62.3
click at [333, 42] on input "032.499.529-66" at bounding box center [386, 46] width 106 height 8
click at [441, 14] on mat-icon "close" at bounding box center [441, 15] width 11 height 11
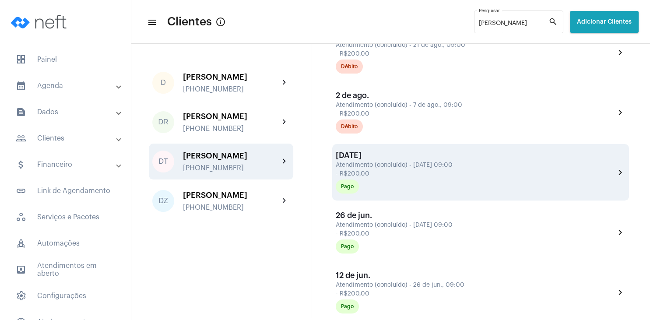
scroll to position [252, 0]
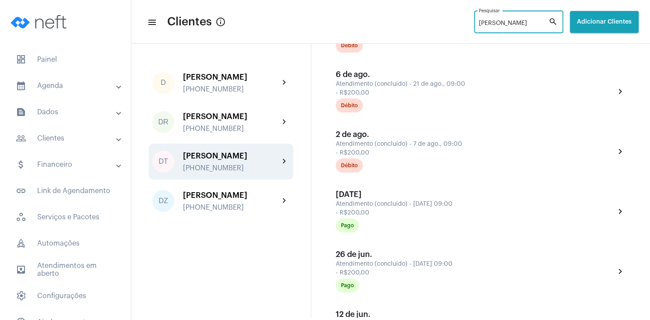
drag, startPoint x: 479, startPoint y: 24, endPoint x: 438, endPoint y: 22, distance: 41.2
click at [479, 22] on input "[PERSON_NAME]" at bounding box center [514, 23] width 70 height 7
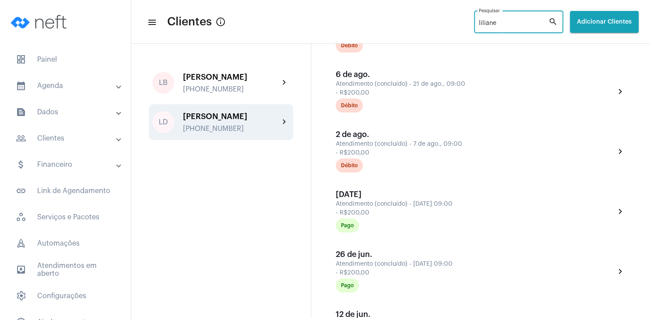
type input "liliane"
click at [228, 121] on div "[PERSON_NAME] [PHONE_NUMBER]" at bounding box center [231, 122] width 96 height 21
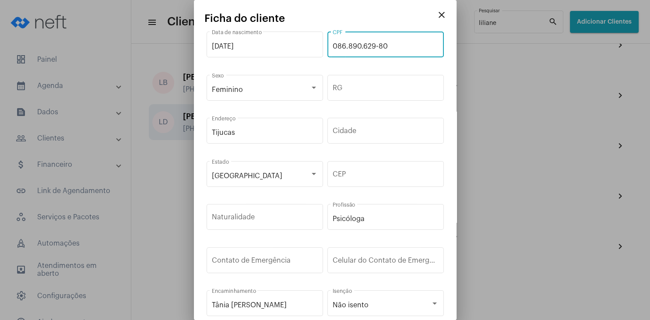
drag, startPoint x: 395, startPoint y: 46, endPoint x: 333, endPoint y: 45, distance: 62.2
click at [333, 45] on input "086.890.629-80" at bounding box center [386, 46] width 106 height 8
click at [441, 17] on mat-icon "close" at bounding box center [441, 15] width 11 height 11
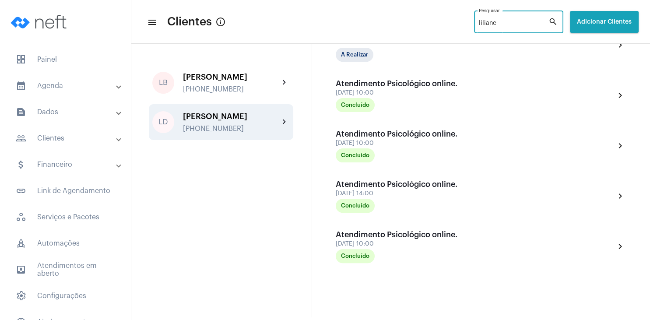
drag, startPoint x: 485, startPoint y: 23, endPoint x: 450, endPoint y: 24, distance: 34.6
click at [479, 24] on input "liliane" at bounding box center [514, 23] width 70 height 7
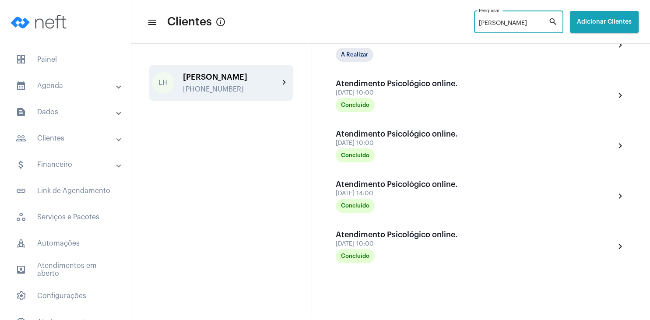
type input "[PERSON_NAME]"
click at [215, 82] on div "[PERSON_NAME] [PHONE_NUMBER]" at bounding box center [231, 83] width 96 height 21
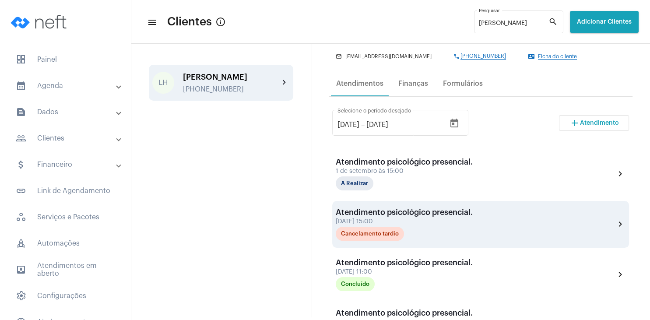
scroll to position [126, 0]
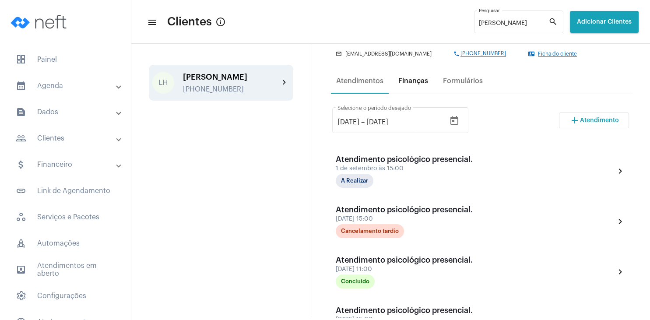
click at [405, 83] on div "Finanças" at bounding box center [413, 81] width 30 height 8
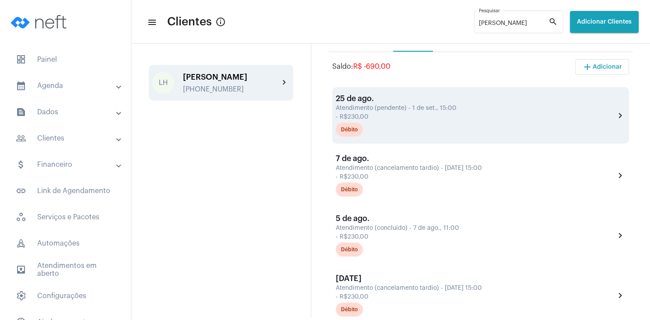
scroll to position [210, 0]
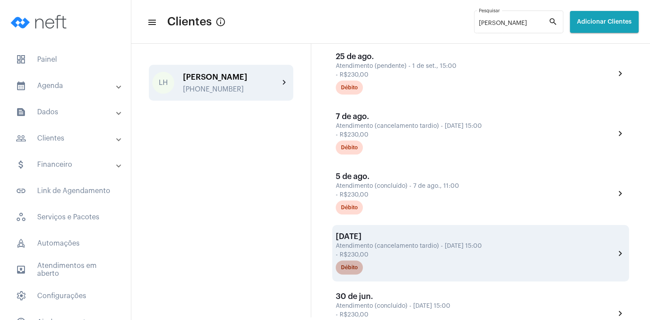
click at [354, 270] on div "Débito" at bounding box center [349, 268] width 17 height 6
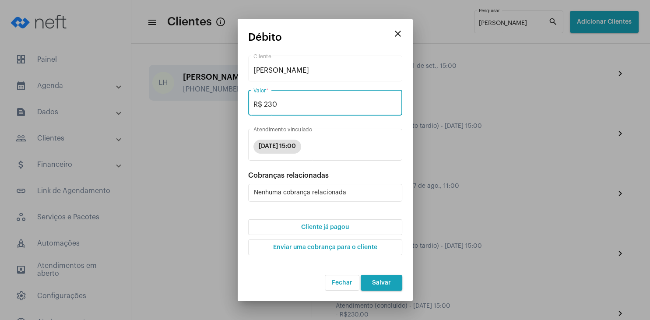
click at [298, 106] on input "R$ 230" at bounding box center [325, 105] width 144 height 8
type input "R$ 0"
click at [319, 227] on span "Cliente já pagou" at bounding box center [325, 227] width 48 height 6
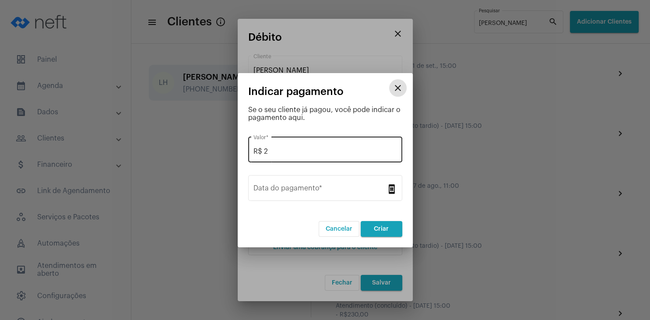
click at [283, 153] on input "R$ 2" at bounding box center [325, 151] width 144 height 8
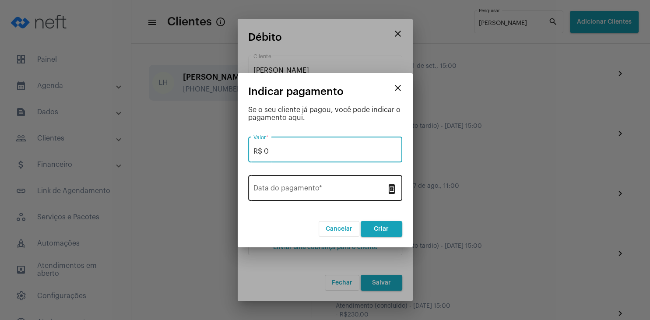
type input "R$ 0"
click at [336, 183] on div "Data do pagamento *" at bounding box center [319, 187] width 133 height 28
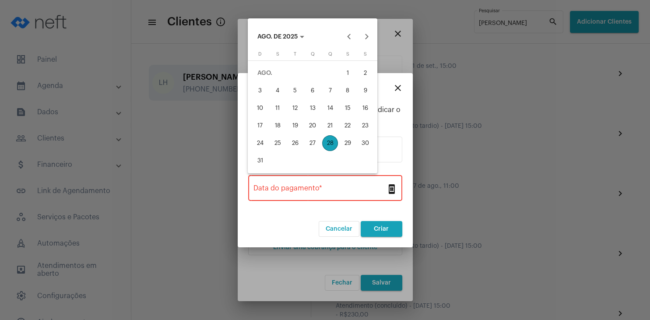
click at [332, 142] on div "28" at bounding box center [330, 143] width 16 height 16
type input "[DATE]"
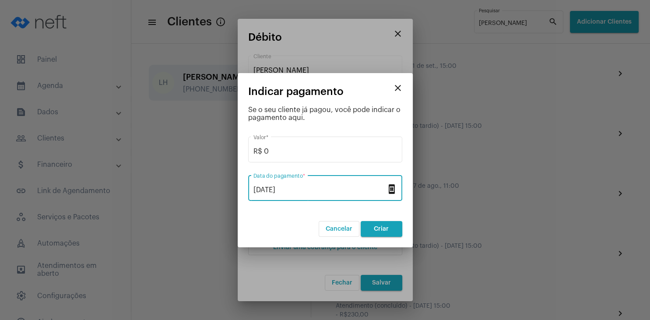
click at [379, 233] on button "Criar" at bounding box center [382, 229] width 42 height 16
click at [384, 227] on span "Criar" at bounding box center [381, 229] width 15 height 6
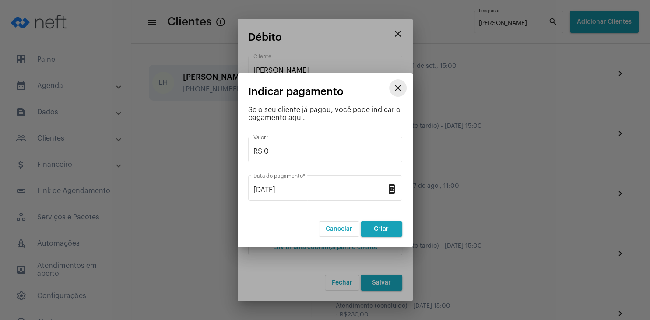
click at [397, 89] on mat-icon "close" at bounding box center [397, 88] width 11 height 11
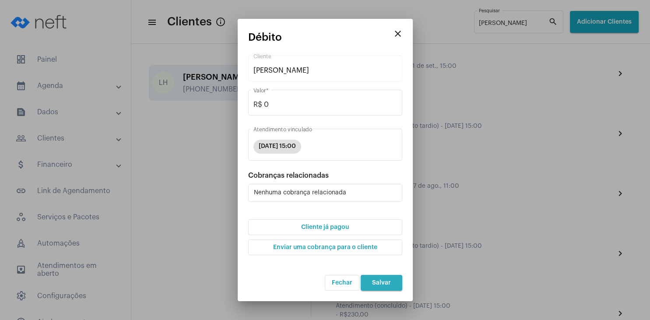
click at [379, 282] on span "Salvar" at bounding box center [381, 283] width 19 height 6
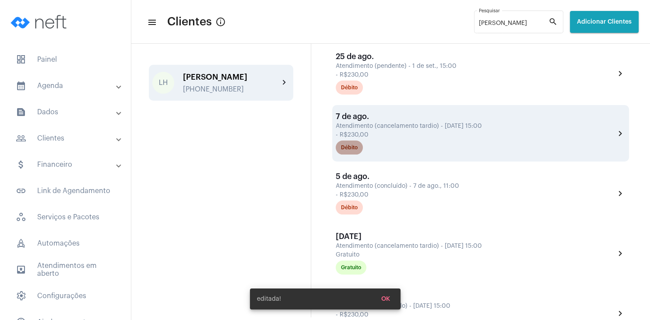
click at [354, 149] on div "Débito" at bounding box center [349, 148] width 17 height 6
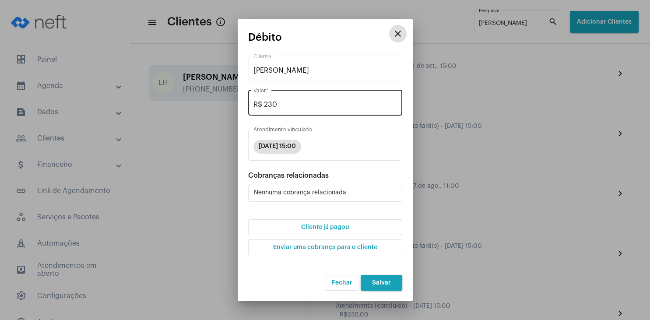
click at [293, 108] on input "R$ 230" at bounding box center [325, 105] width 144 height 8
type input "R$ 0"
click at [326, 228] on span "Cliente já pagou" at bounding box center [325, 227] width 48 height 6
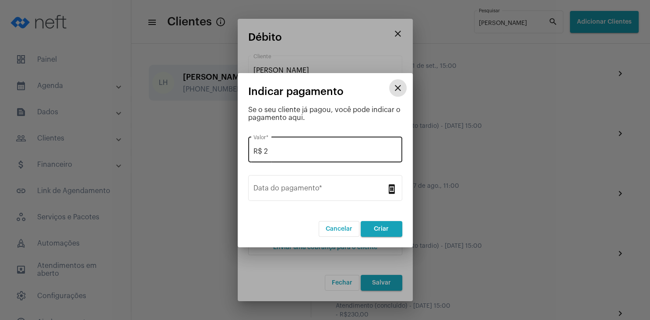
click at [293, 153] on input "R$ 2" at bounding box center [325, 151] width 144 height 8
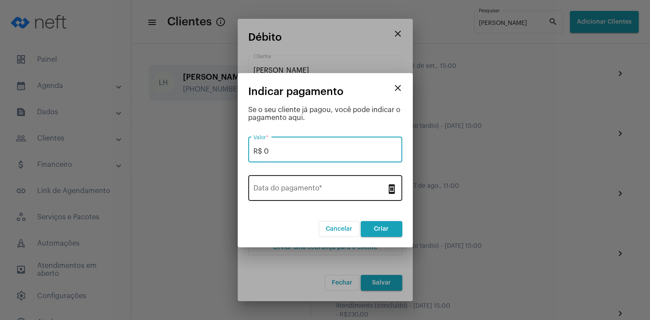
type input "R$ 0"
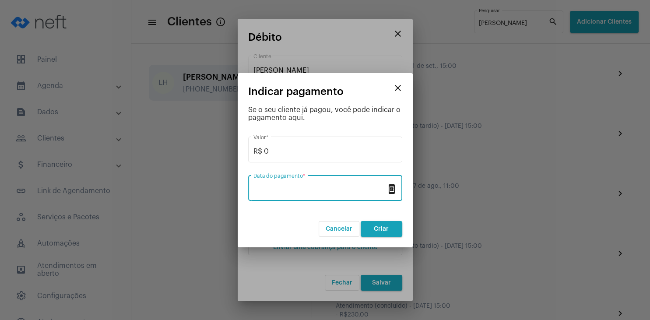
click at [305, 193] on input "Data do pagamento *" at bounding box center [319, 190] width 133 height 8
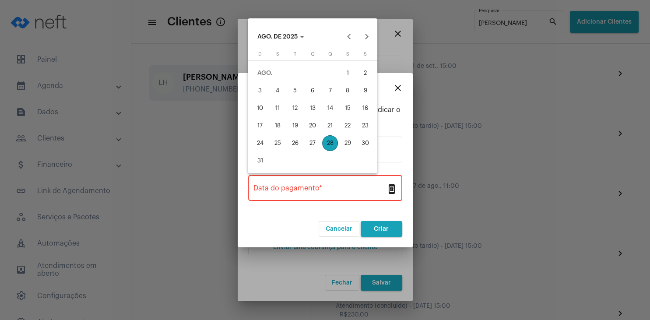
click at [326, 141] on div "28" at bounding box center [330, 143] width 16 height 16
type input "[DATE]"
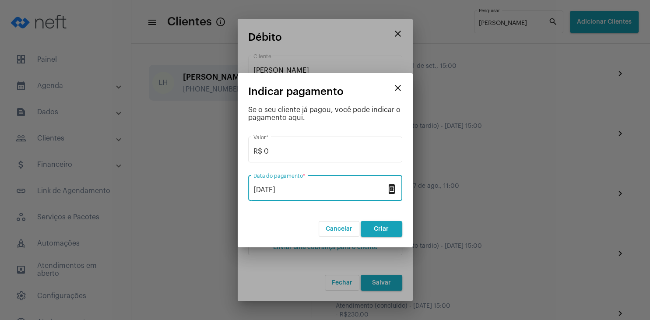
click at [377, 228] on span "Criar" at bounding box center [381, 229] width 15 height 6
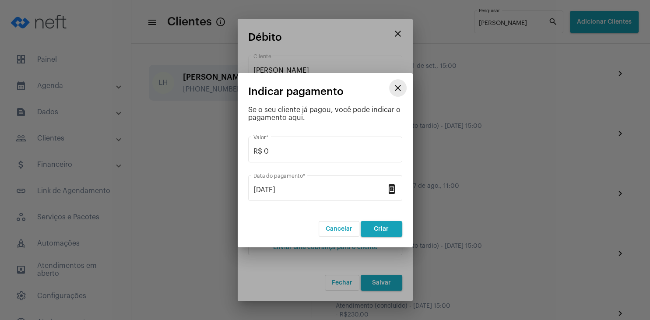
click at [398, 86] on mat-icon "close" at bounding box center [397, 88] width 11 height 11
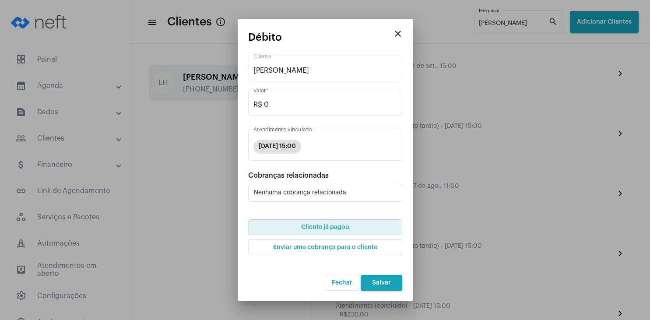
click at [378, 280] on span "Salvar" at bounding box center [381, 283] width 19 height 6
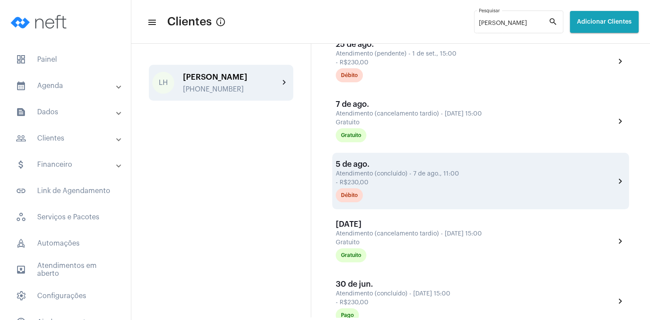
scroll to position [210, 0]
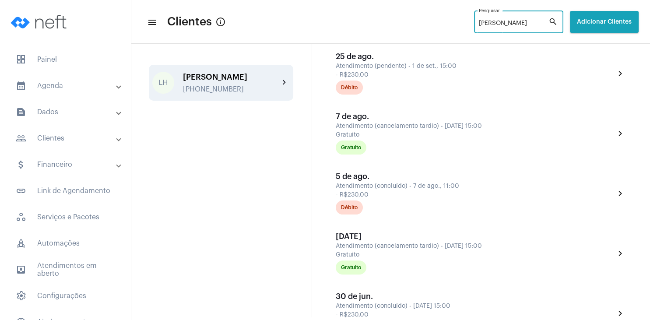
click at [479, 26] on input "[PERSON_NAME]" at bounding box center [514, 23] width 70 height 7
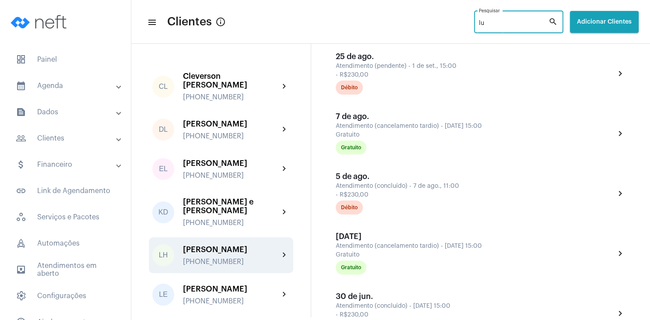
type input "l"
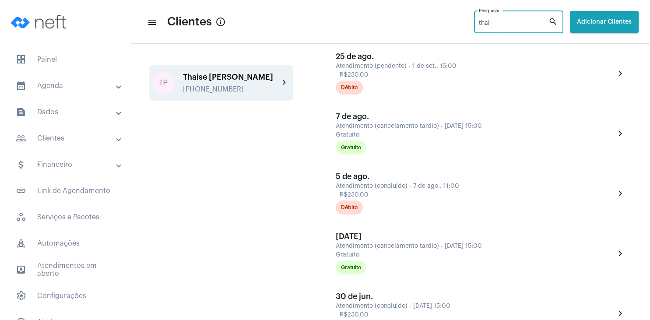
type input "thai"
click at [211, 98] on div "TP Thaise [PERSON_NAME] [PHONE_NUMBER] chevron_right" at bounding box center [221, 83] width 144 height 36
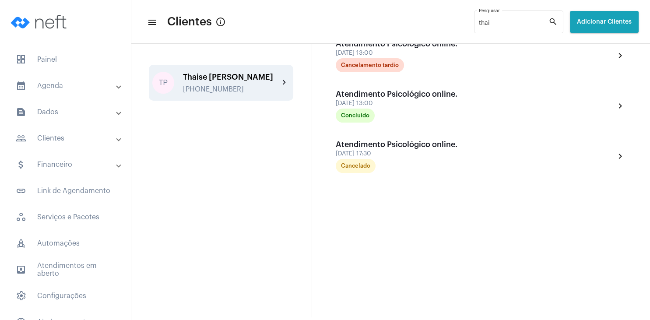
scroll to position [32, 0]
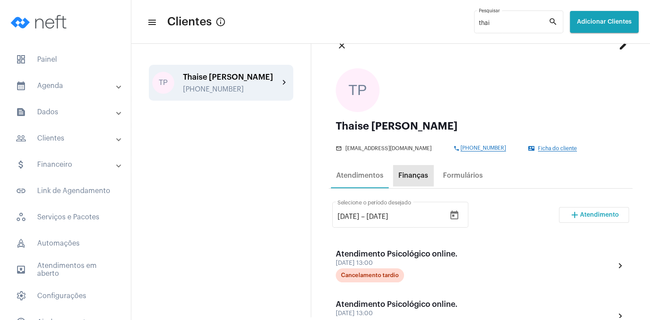
click at [415, 176] on div "Finanças" at bounding box center [413, 176] width 30 height 8
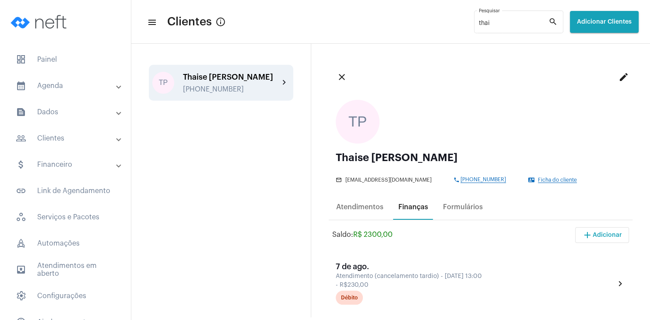
scroll to position [126, 0]
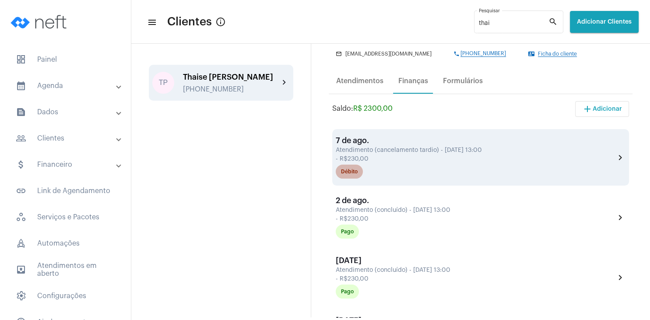
click at [348, 174] on div "Débito" at bounding box center [349, 172] width 17 height 6
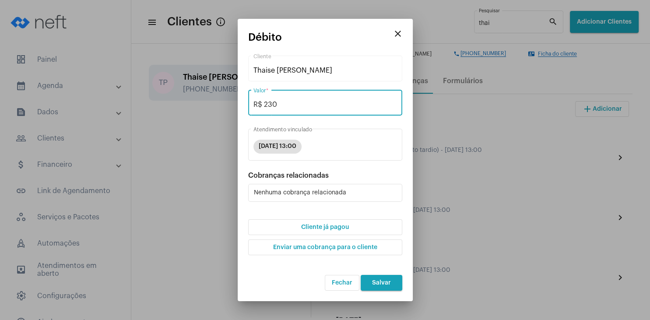
click at [287, 107] on input "R$ 230" at bounding box center [325, 105] width 144 height 8
type input "R$ 0"
click at [319, 230] on button "Cliente já pagou" at bounding box center [325, 227] width 154 height 16
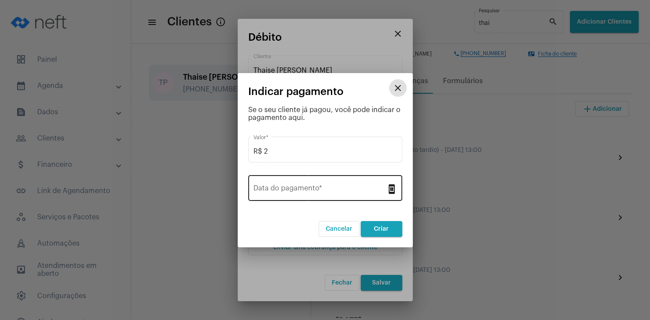
click at [316, 196] on div "Data do pagamento *" at bounding box center [319, 187] width 133 height 28
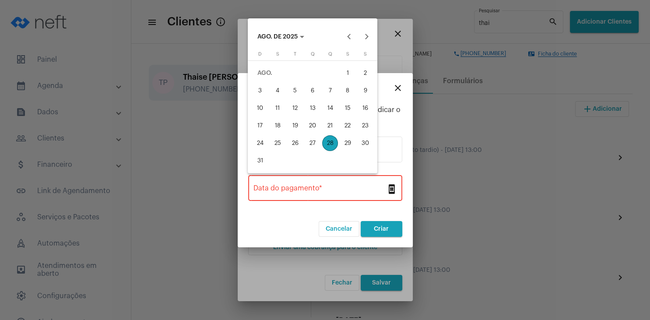
click at [328, 144] on div "28" at bounding box center [330, 143] width 16 height 16
type input "[DATE]"
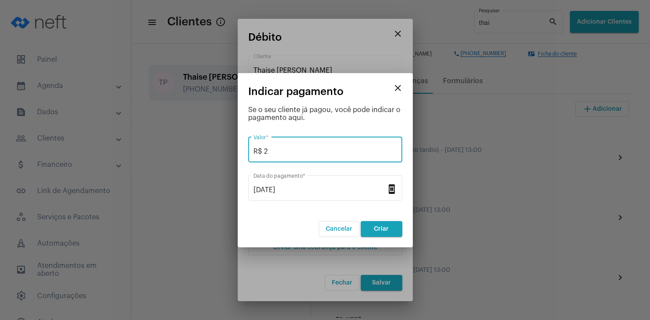
click at [300, 151] on input "R$ 2" at bounding box center [325, 151] width 144 height 8
type input "R$ 0"
click at [382, 230] on span "Criar" at bounding box center [381, 229] width 15 height 6
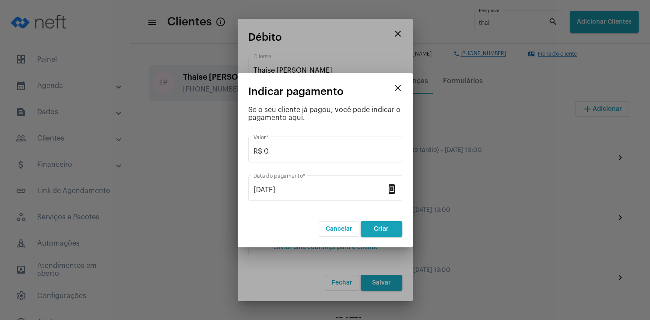
click at [396, 88] on mat-icon "close" at bounding box center [397, 88] width 11 height 11
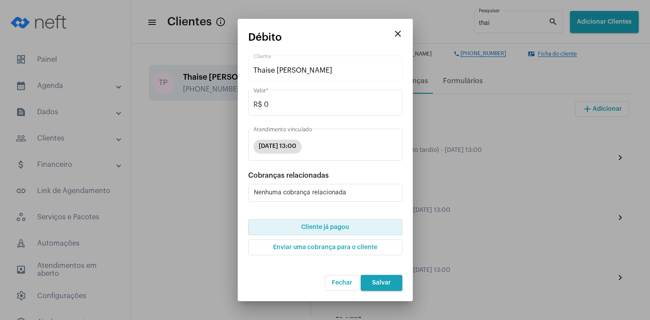
click at [372, 281] on button "Salvar" at bounding box center [382, 283] width 42 height 16
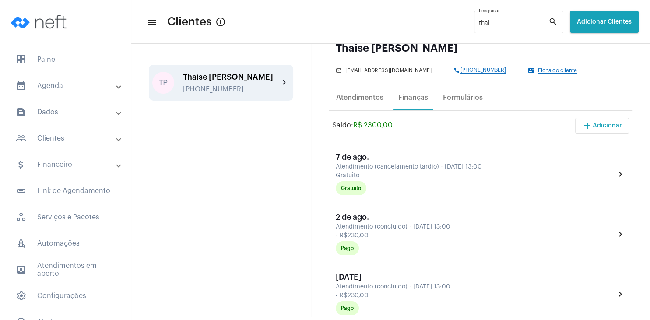
scroll to position [42, 0]
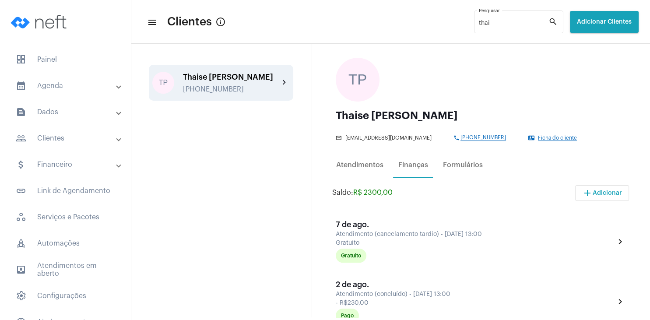
click at [538, 136] on span "Ficha do cliente" at bounding box center [557, 138] width 39 height 6
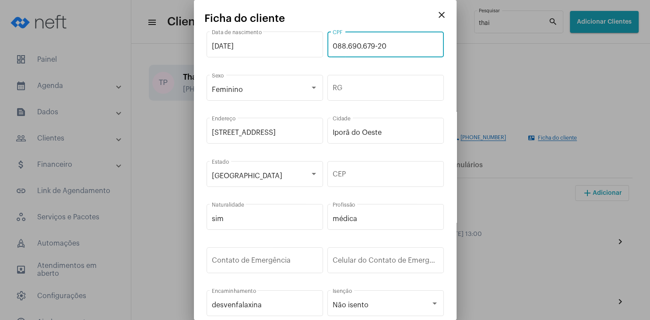
drag, startPoint x: 384, startPoint y: 47, endPoint x: 327, endPoint y: 43, distance: 56.6
click at [333, 43] on input "088.690.679-20" at bounding box center [386, 46] width 106 height 8
click at [441, 14] on mat-icon "close" at bounding box center [441, 15] width 11 height 11
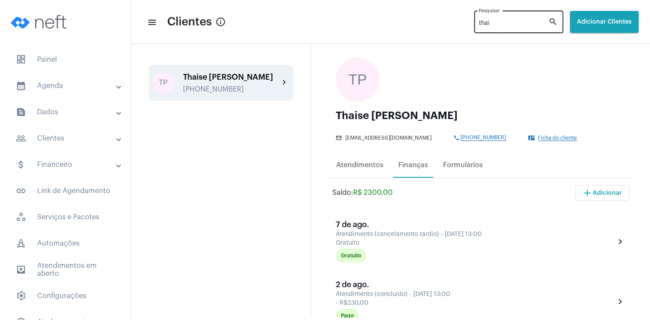
click at [481, 26] on input "thai" at bounding box center [514, 23] width 70 height 7
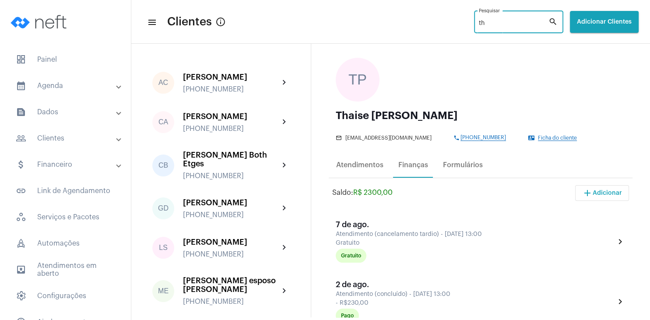
type input "t"
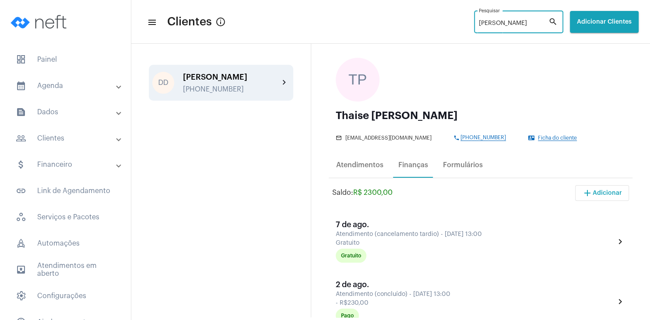
type input "[PERSON_NAME]"
click at [209, 81] on div "[PERSON_NAME] [PHONE_NUMBER]" at bounding box center [231, 83] width 96 height 21
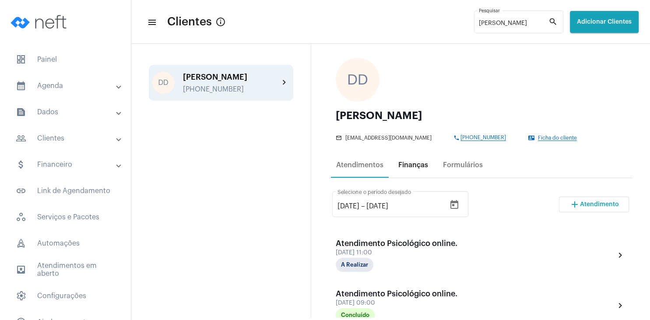
click at [416, 169] on div "Finanças" at bounding box center [413, 165] width 30 height 8
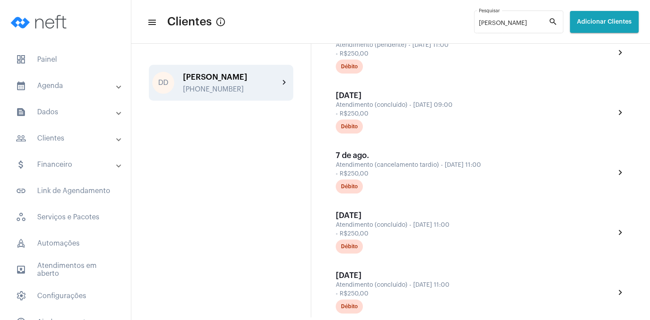
scroll to position [252, 0]
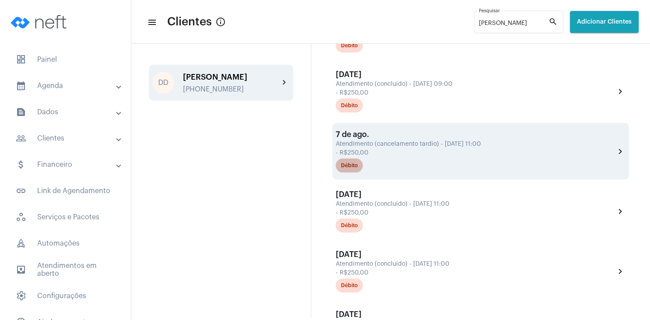
click at [341, 172] on mat-chip "Débito" at bounding box center [349, 165] width 27 height 14
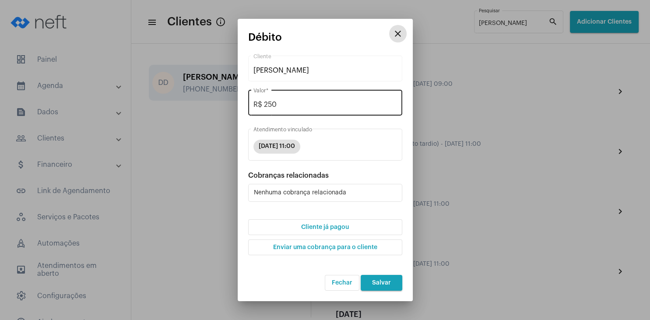
click at [295, 105] on input "R$ 250" at bounding box center [325, 105] width 144 height 8
type input "R$ 0"
click at [333, 230] on span "Cliente já pagou" at bounding box center [325, 227] width 48 height 6
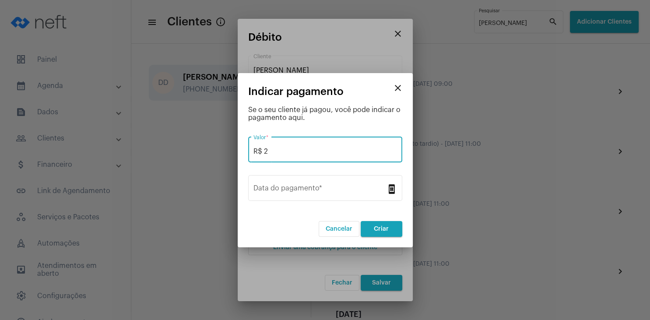
click at [311, 150] on input "R$ 2" at bounding box center [325, 151] width 144 height 8
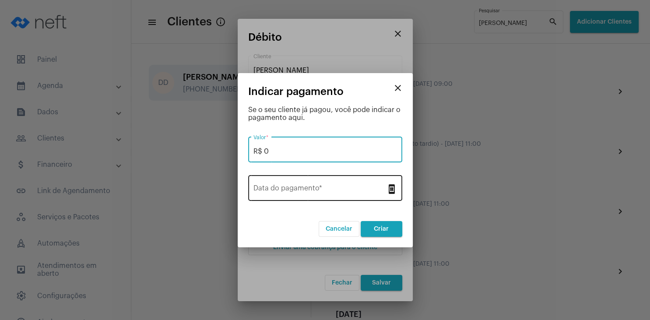
type input "R$ 0"
click at [309, 184] on div "Data do pagamento *" at bounding box center [319, 187] width 133 height 28
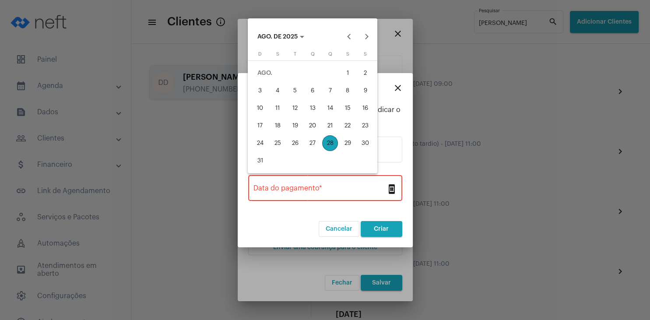
click at [311, 113] on div "13" at bounding box center [313, 108] width 16 height 16
type input "[DATE]"
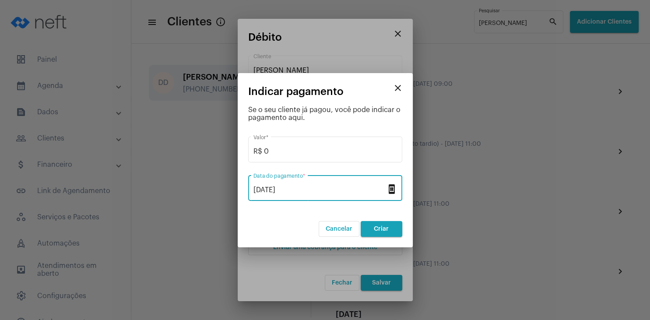
click at [373, 229] on button "Criar" at bounding box center [382, 229] width 42 height 16
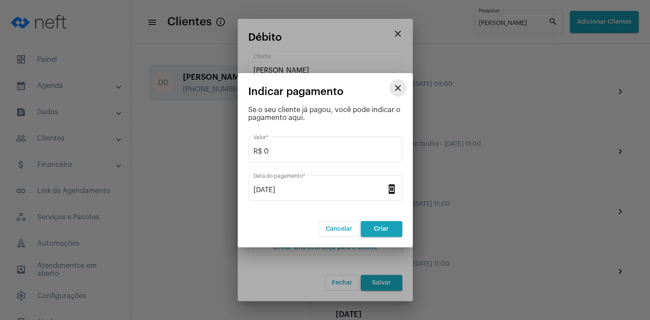
click at [397, 89] on mat-icon "close" at bounding box center [397, 88] width 11 height 11
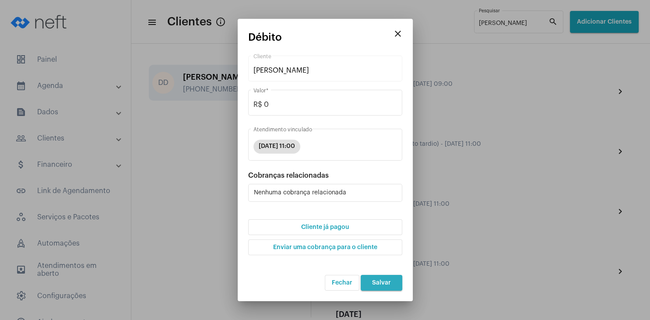
click at [372, 285] on span "Salvar" at bounding box center [381, 283] width 19 height 6
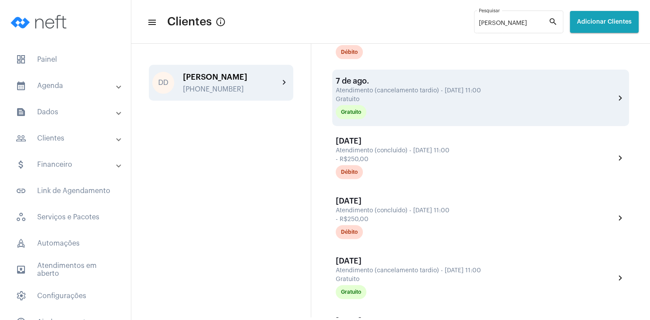
scroll to position [336, 0]
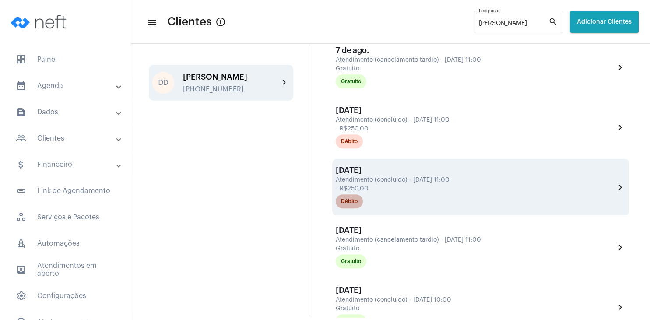
click at [347, 204] on div "Débito" at bounding box center [349, 202] width 17 height 6
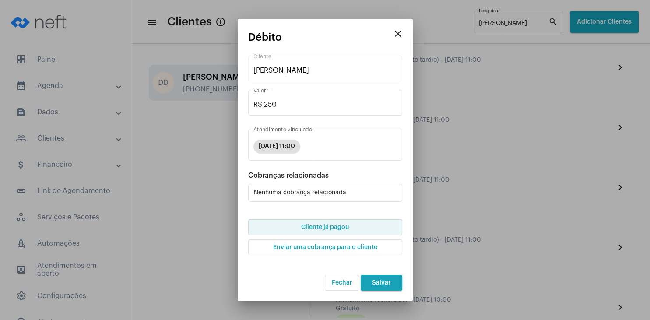
click at [347, 230] on span "Cliente já pagou" at bounding box center [325, 227] width 48 height 6
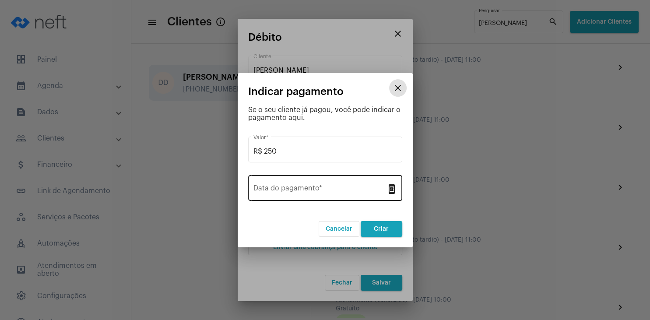
click at [312, 192] on input "Data do pagamento *" at bounding box center [319, 190] width 133 height 8
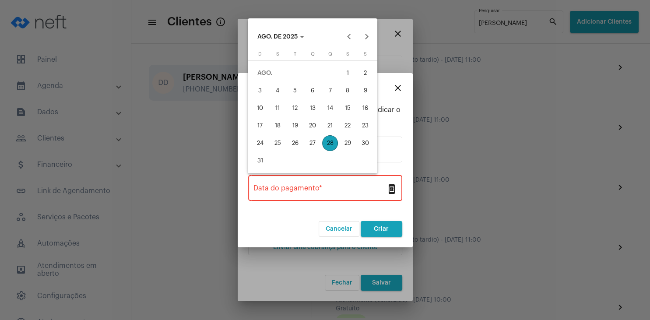
click at [328, 104] on div "14" at bounding box center [330, 108] width 16 height 16
type input "[DATE]"
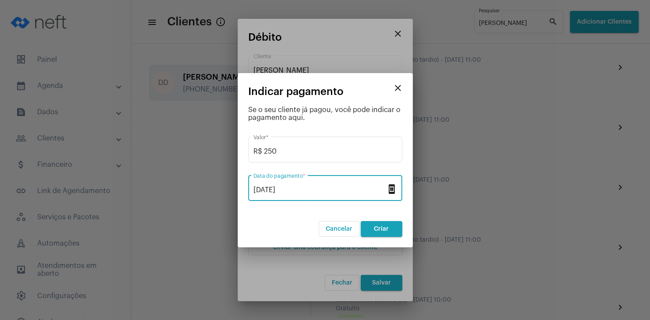
click at [379, 230] on span "Criar" at bounding box center [381, 229] width 15 height 6
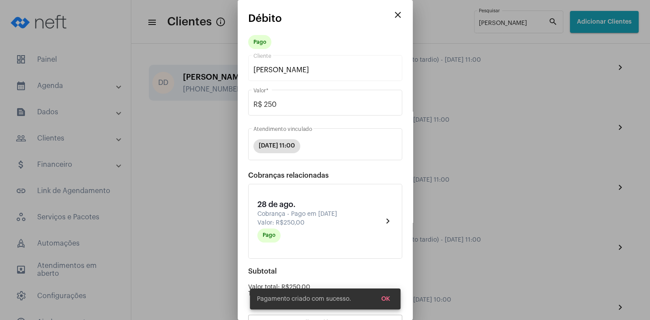
click at [384, 300] on span "OK" at bounding box center [385, 299] width 9 height 6
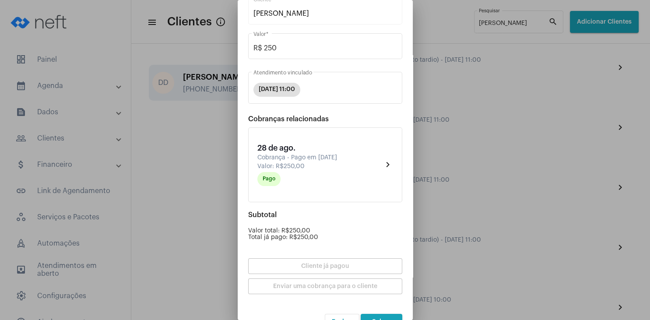
scroll to position [77, 0]
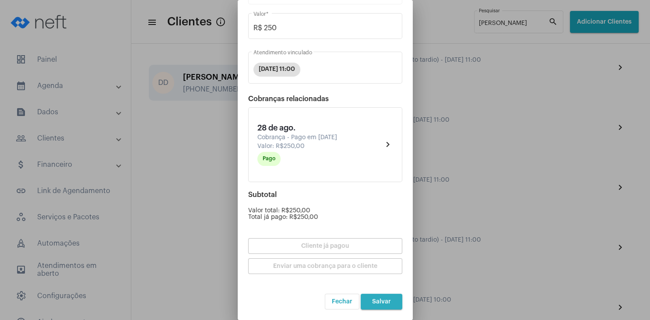
click at [378, 301] on span "Salvar" at bounding box center [381, 301] width 19 height 6
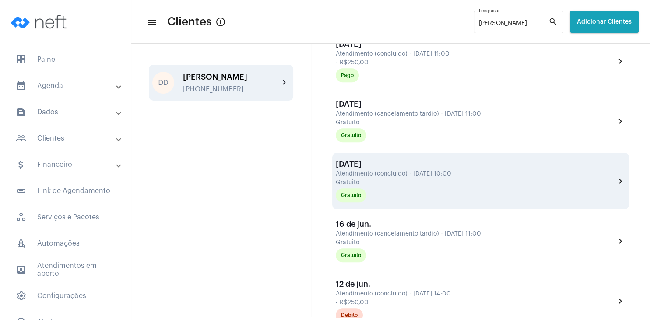
scroll to position [546, 0]
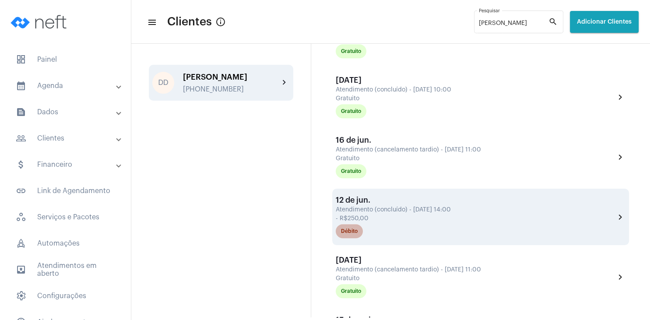
click at [356, 234] on mat-chip "Débito" at bounding box center [349, 231] width 27 height 14
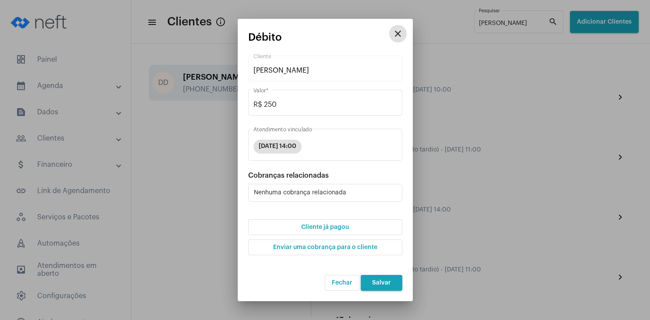
click at [351, 228] on button "Cliente já pagou" at bounding box center [325, 227] width 154 height 16
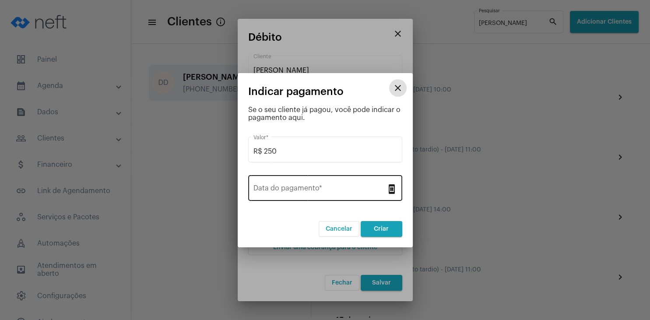
click at [304, 191] on input "Data do pagamento *" at bounding box center [319, 190] width 133 height 8
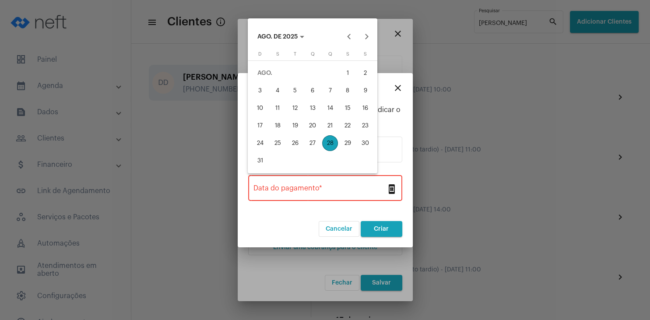
click at [331, 109] on div "14" at bounding box center [330, 108] width 16 height 16
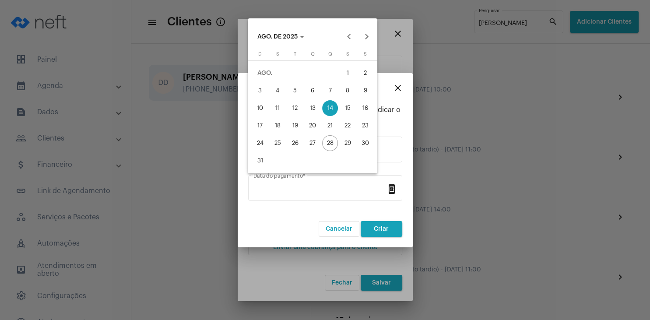
type input "[DATE]"
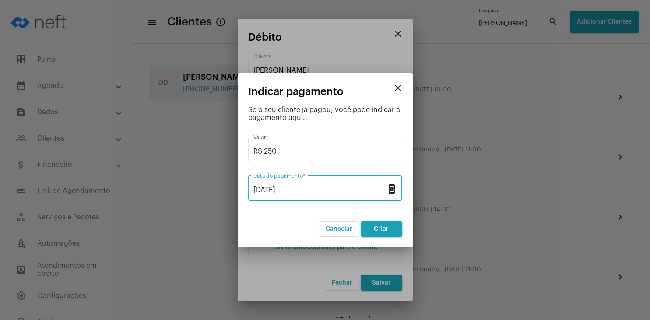
click at [381, 225] on button "Criar" at bounding box center [382, 229] width 42 height 16
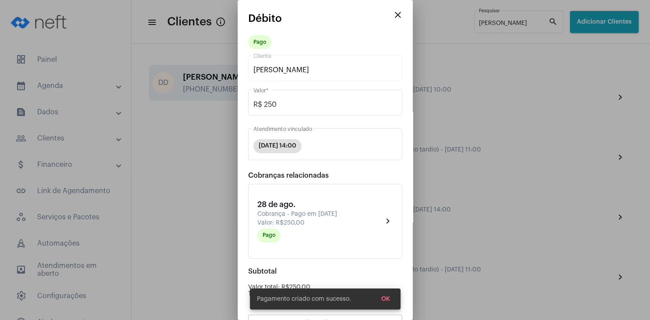
click at [402, 146] on div "[DATE] 14:00 Atendimento vinculado" at bounding box center [325, 143] width 154 height 34
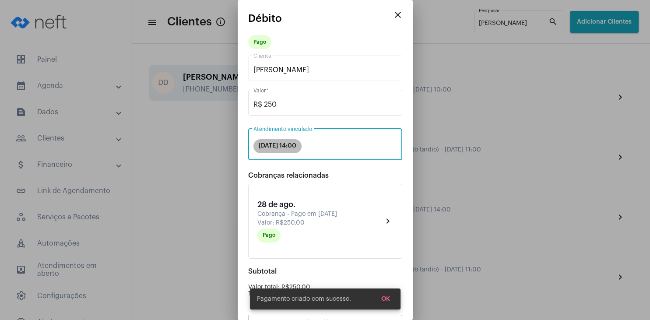
scroll to position [77, 0]
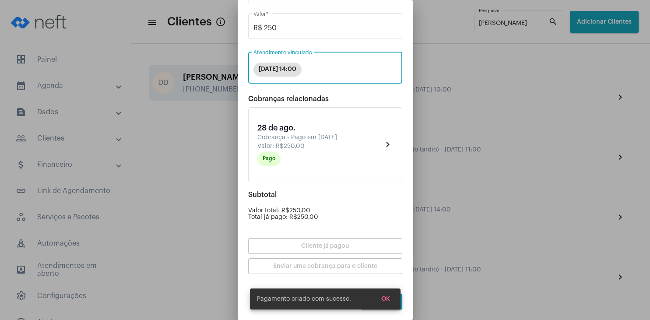
click at [383, 300] on span "OK" at bounding box center [385, 299] width 9 height 6
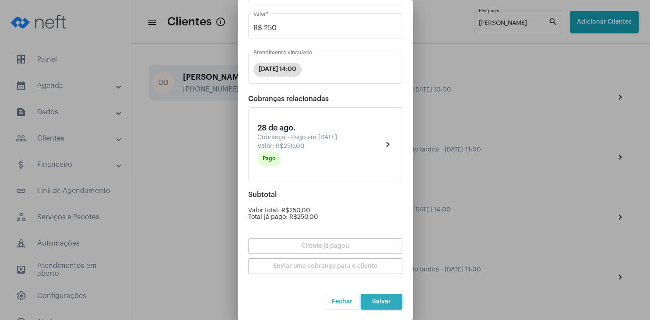
click at [390, 302] on button "Salvar" at bounding box center [382, 302] width 42 height 16
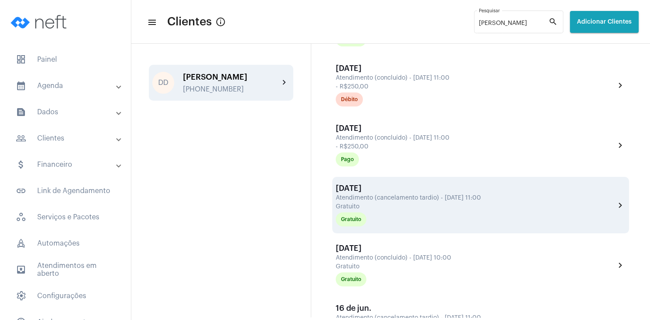
scroll to position [336, 0]
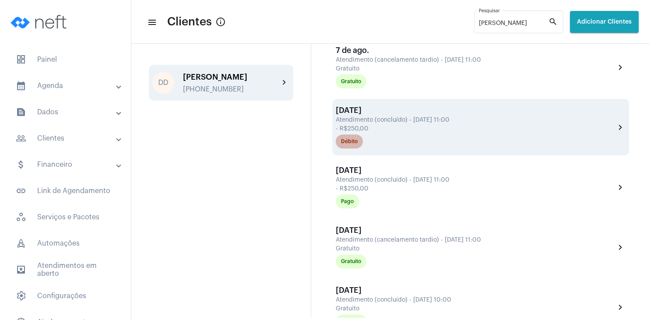
click at [356, 148] on mat-chip "Débito" at bounding box center [349, 141] width 27 height 14
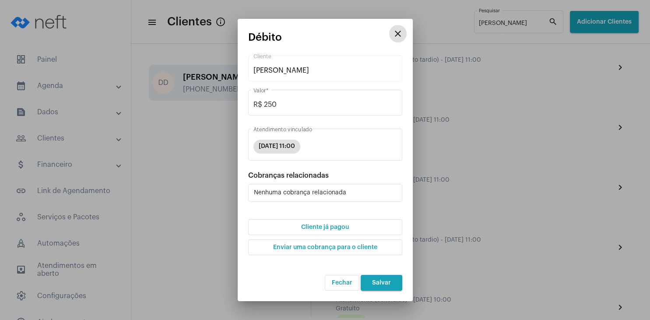
click at [332, 230] on button "Cliente já pagou" at bounding box center [325, 227] width 154 height 16
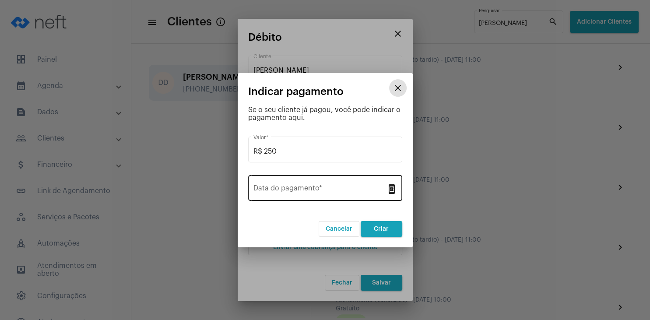
click at [308, 192] on input "Data do pagamento *" at bounding box center [319, 190] width 133 height 8
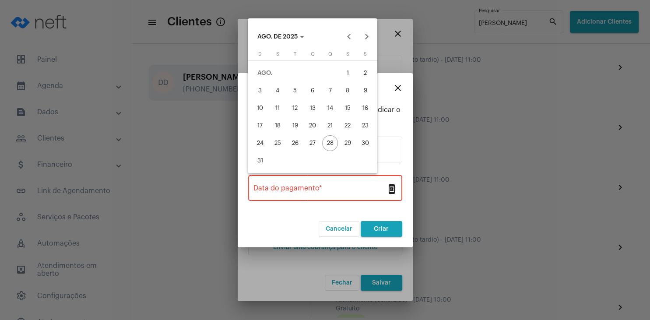
click at [326, 108] on div "14" at bounding box center [330, 108] width 16 height 16
type input "[DATE]"
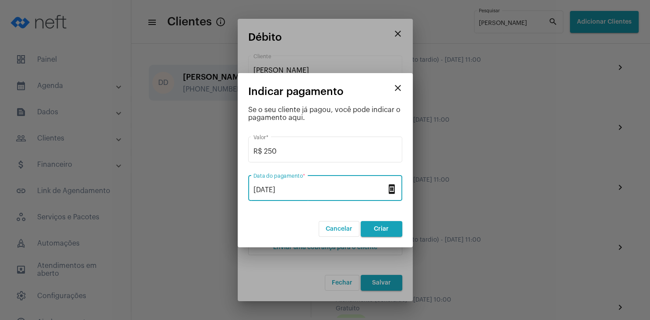
click at [381, 227] on span "Criar" at bounding box center [381, 229] width 15 height 6
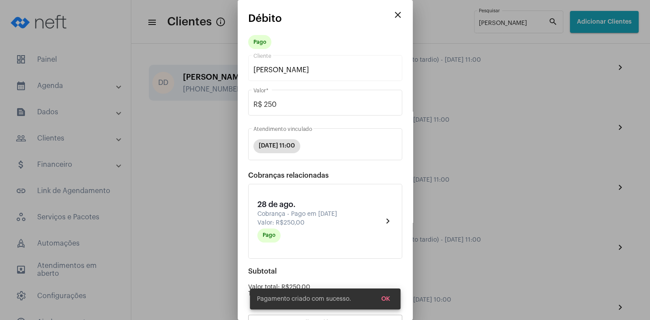
scroll to position [77, 0]
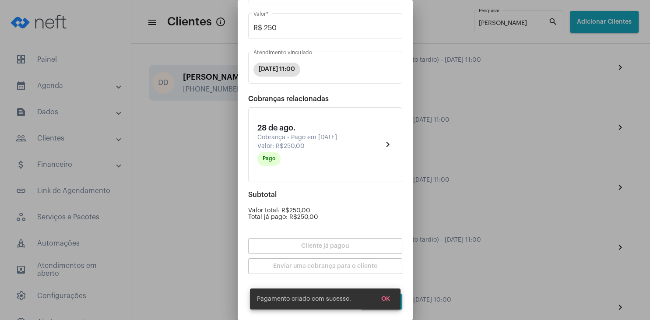
click at [385, 295] on button "OK" at bounding box center [385, 299] width 23 height 16
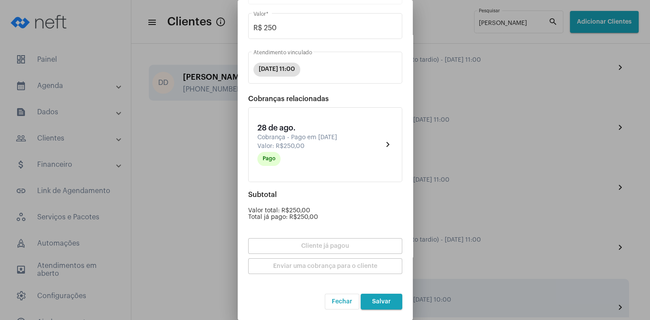
click at [385, 302] on span "Salvar" at bounding box center [381, 301] width 19 height 6
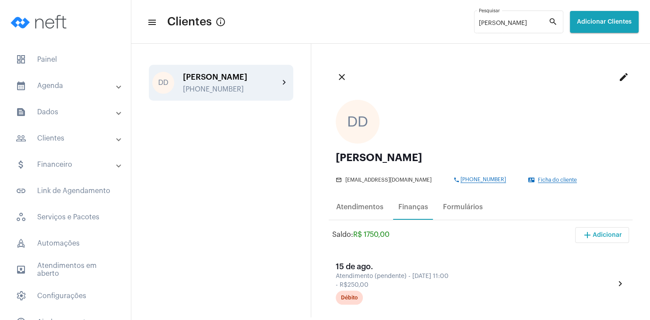
click at [550, 181] on span "Ficha do cliente" at bounding box center [557, 180] width 39 height 6
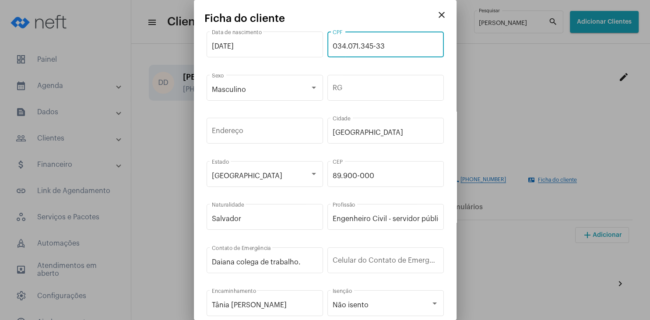
drag, startPoint x: 371, startPoint y: 47, endPoint x: 325, endPoint y: 45, distance: 46.0
click at [333, 45] on input "034.071.345-33" at bounding box center [386, 46] width 106 height 8
click at [442, 14] on mat-icon "close" at bounding box center [441, 15] width 11 height 11
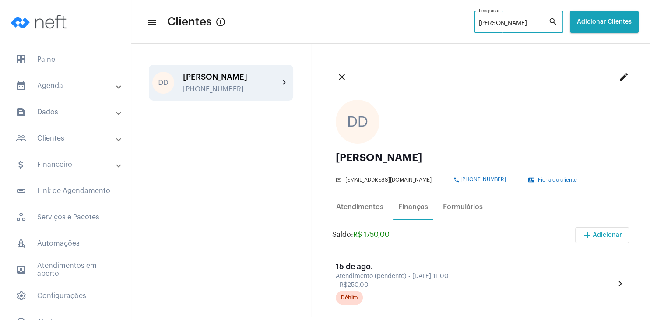
click at [479, 21] on input "[PERSON_NAME]" at bounding box center [514, 23] width 70 height 7
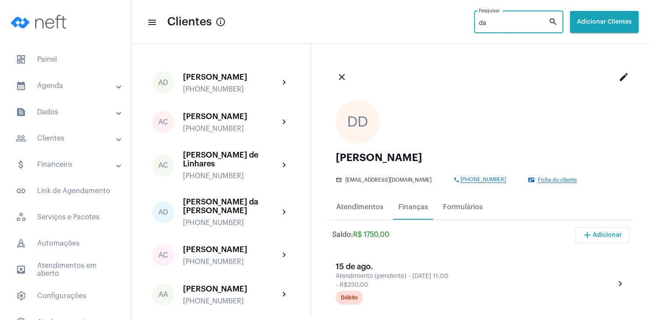
type input "d"
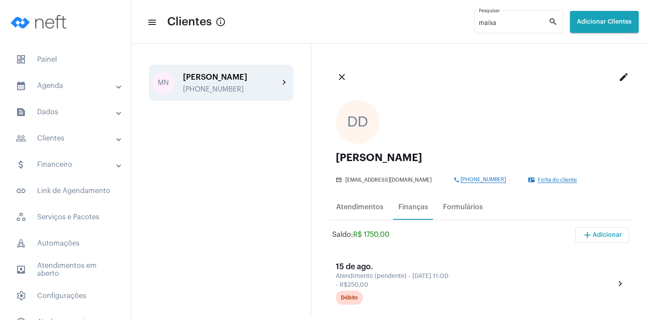
click at [217, 80] on div "[PERSON_NAME]" at bounding box center [231, 77] width 96 height 9
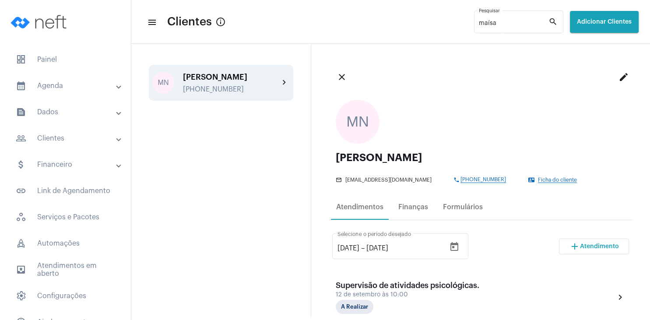
click at [543, 182] on span "Ficha do cliente" at bounding box center [557, 180] width 39 height 6
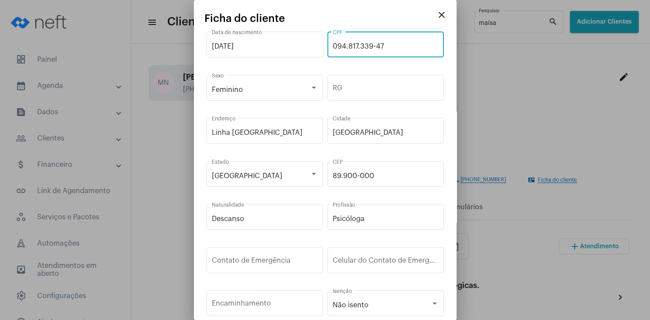
drag, startPoint x: 395, startPoint y: 47, endPoint x: 318, endPoint y: 43, distance: 77.1
click at [333, 43] on input "094.817.339-47" at bounding box center [386, 46] width 106 height 8
click at [441, 18] on mat-icon "close" at bounding box center [441, 15] width 11 height 11
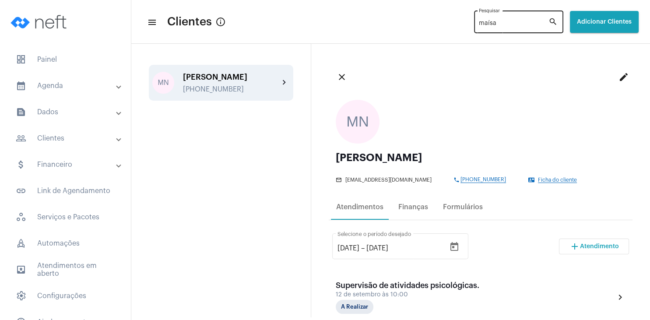
click at [503, 23] on input "maísa" at bounding box center [514, 23] width 70 height 7
type input "m"
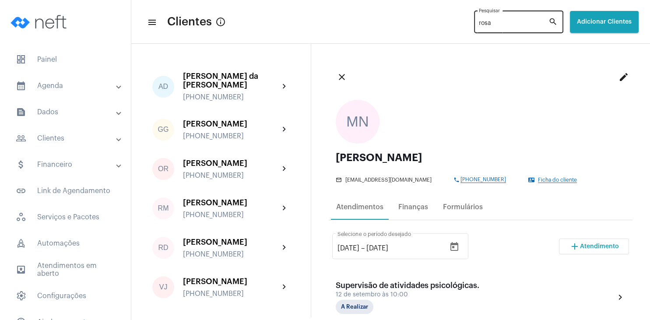
click at [555, 24] on mat-icon "search" at bounding box center [553, 22] width 11 height 11
click at [554, 23] on mat-icon "search" at bounding box center [553, 22] width 11 height 11
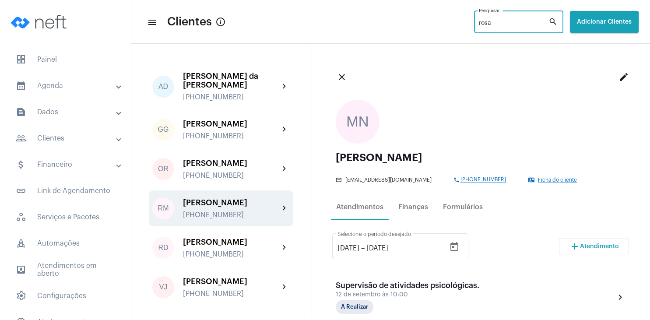
click at [214, 213] on div "RM [PERSON_NAME] [PHONE_NUMBER] chevron_right" at bounding box center [221, 208] width 144 height 36
click at [410, 206] on div "Finanças" at bounding box center [413, 207] width 30 height 8
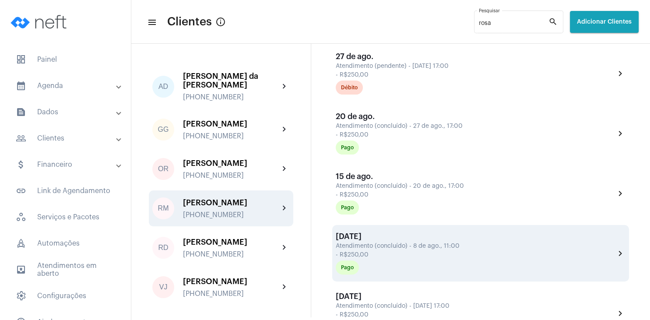
scroll to position [42, 0]
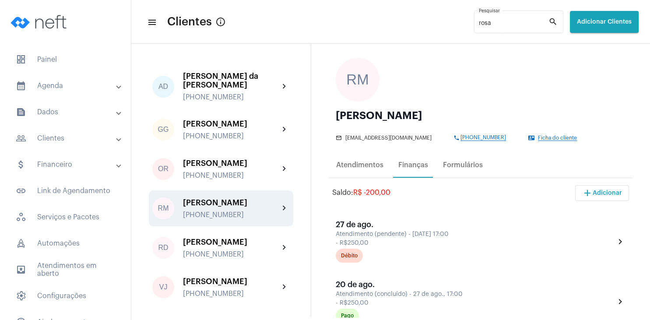
click at [539, 136] on span "Ficha do cliente" at bounding box center [557, 138] width 39 height 6
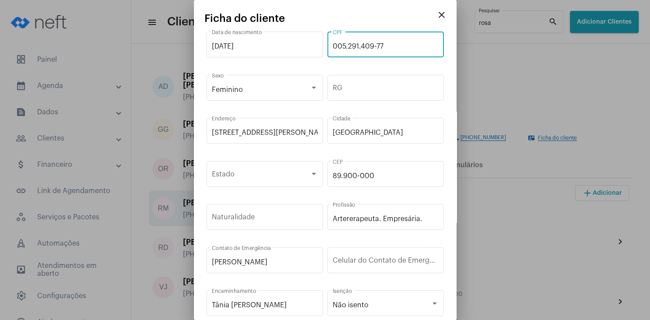
drag, startPoint x: 393, startPoint y: 49, endPoint x: 328, endPoint y: 46, distance: 64.8
click at [333, 46] on input "005.291.409-77" at bounding box center [386, 46] width 106 height 8
click at [442, 19] on mat-icon "close" at bounding box center [441, 15] width 11 height 11
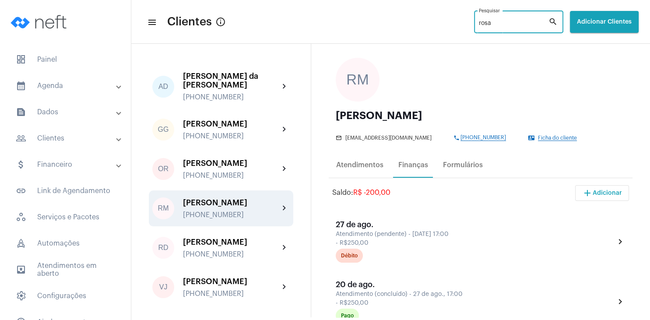
click at [484, 22] on input "rosa" at bounding box center [514, 23] width 70 height 7
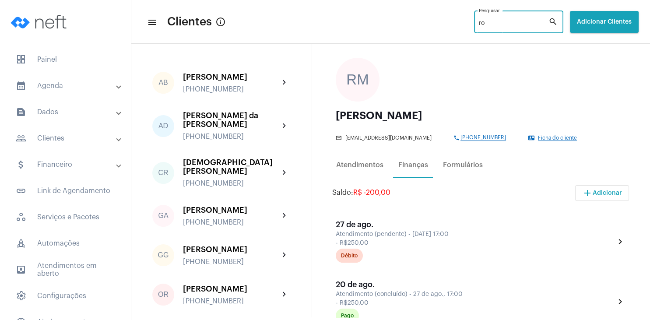
type input "r"
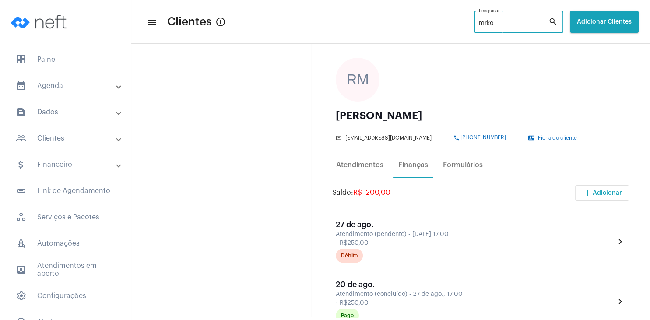
click at [479, 20] on input "mrko" at bounding box center [514, 23] width 70 height 7
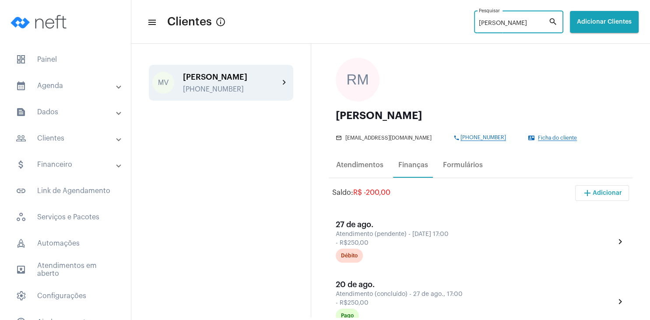
click at [231, 93] on div "[PHONE_NUMBER]" at bounding box center [231, 89] width 96 height 8
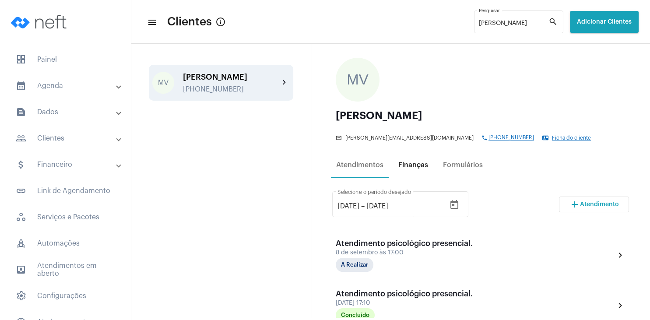
click at [417, 169] on div "Finanças" at bounding box center [413, 165] width 30 height 8
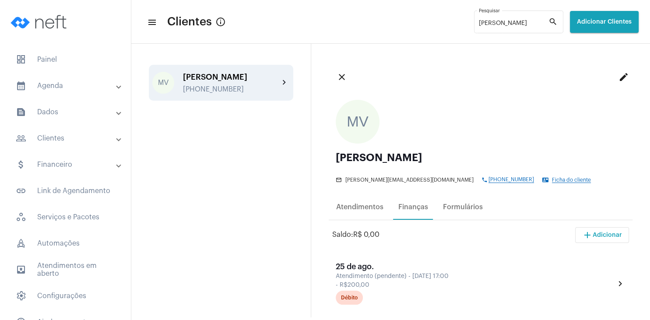
click at [552, 180] on span "Ficha do cliente" at bounding box center [571, 180] width 39 height 6
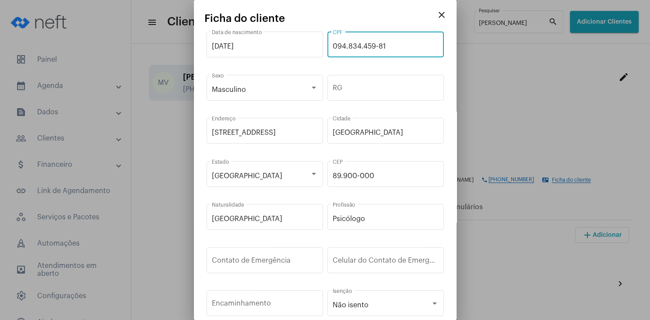
drag, startPoint x: 387, startPoint y: 48, endPoint x: 327, endPoint y: 45, distance: 59.6
click at [333, 45] on input "094.834.459-81" at bounding box center [386, 46] width 106 height 8
click at [439, 16] on mat-icon "close" at bounding box center [441, 15] width 11 height 11
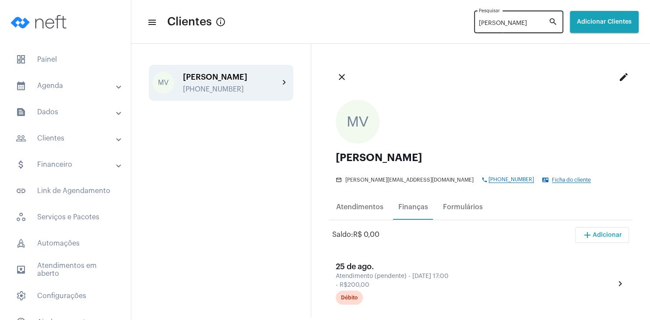
click at [483, 22] on input "[PERSON_NAME]" at bounding box center [514, 23] width 70 height 7
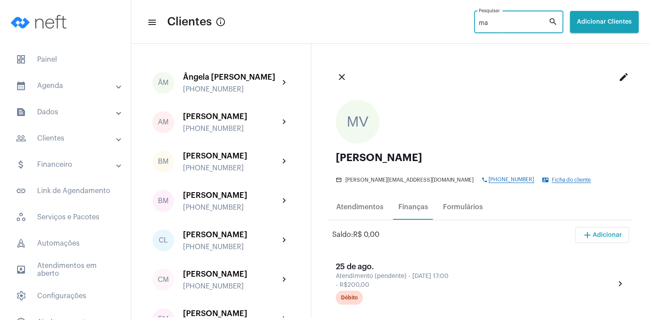
type input "m"
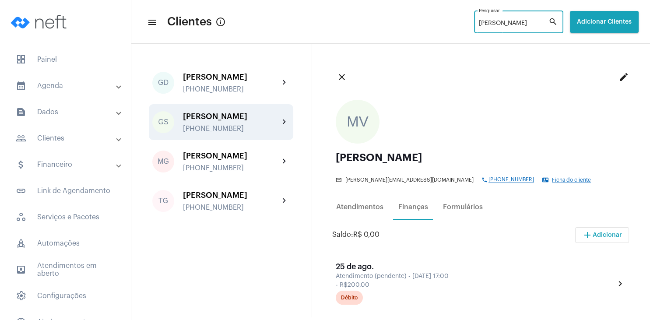
click at [247, 110] on div "GS [PERSON_NAME] [PHONE_NUMBER] chevron_right" at bounding box center [221, 122] width 144 height 36
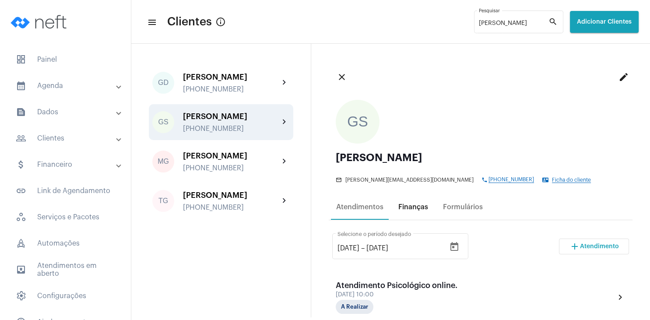
click at [410, 209] on div "Finanças" at bounding box center [413, 207] width 30 height 8
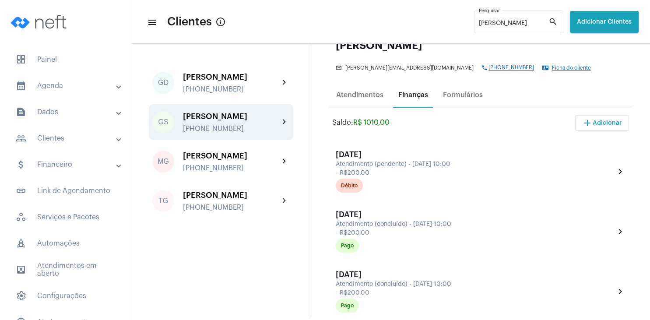
scroll to position [126, 0]
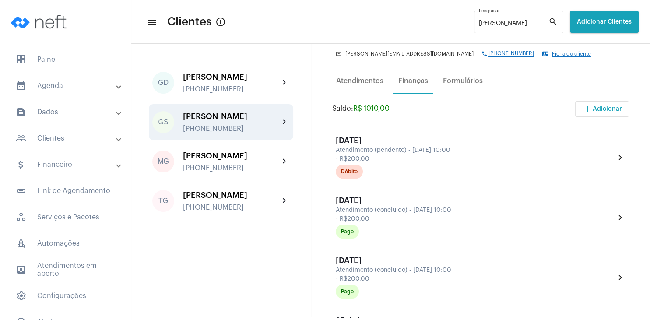
click at [552, 55] on span "Ficha do cliente" at bounding box center [571, 54] width 39 height 6
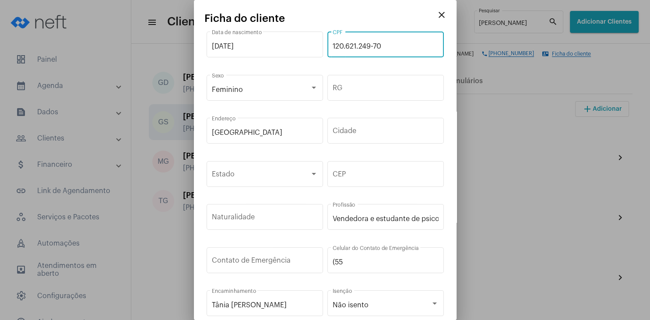
drag, startPoint x: 388, startPoint y: 47, endPoint x: 332, endPoint y: 43, distance: 56.1
click at [333, 43] on input "120.621.249-70" at bounding box center [386, 46] width 106 height 8
click at [437, 18] on mat-icon "close" at bounding box center [441, 15] width 11 height 11
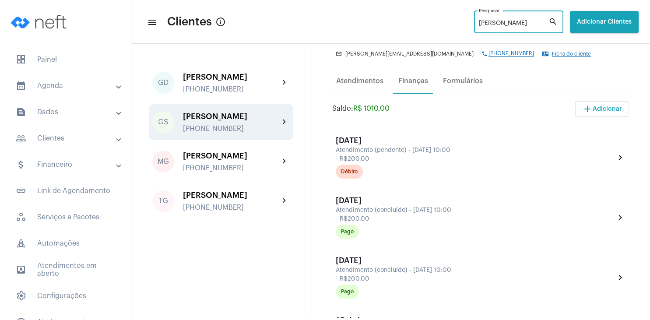
click at [489, 22] on input "[PERSON_NAME]" at bounding box center [514, 23] width 70 height 7
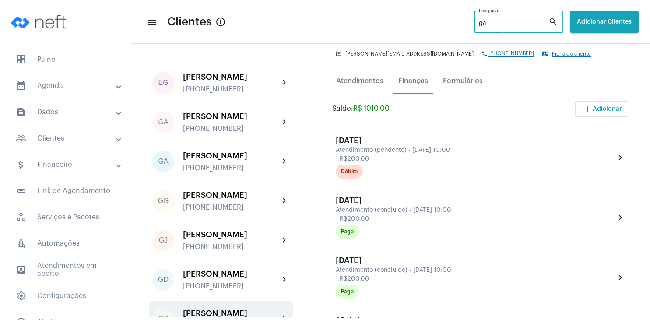
type input "g"
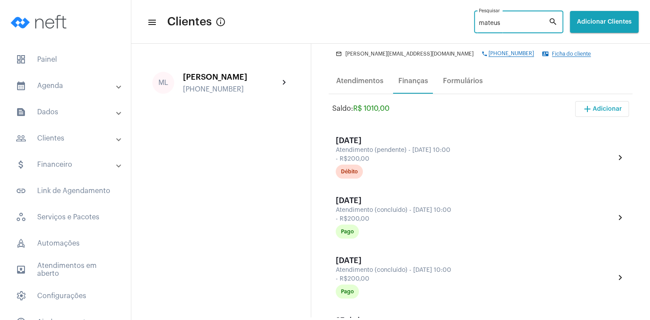
type input "mateus"
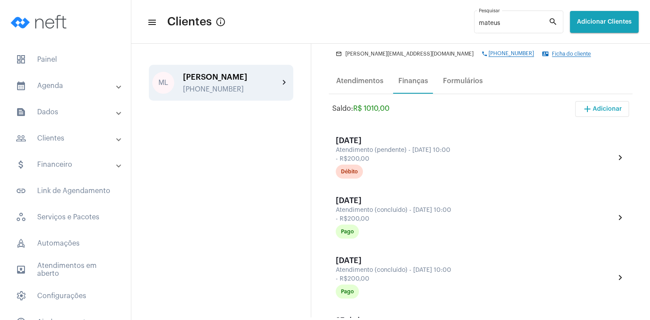
click at [221, 85] on div "[PERSON_NAME] [PHONE_NUMBER]" at bounding box center [231, 83] width 96 height 21
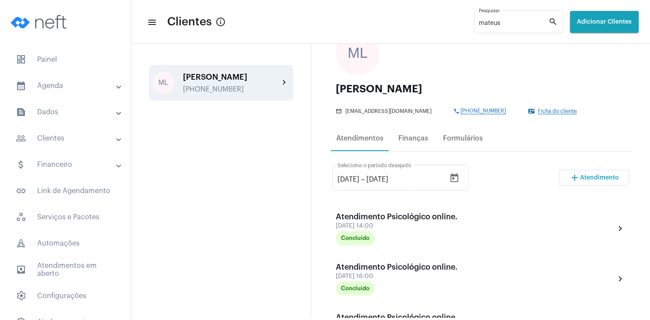
scroll to position [84, 0]
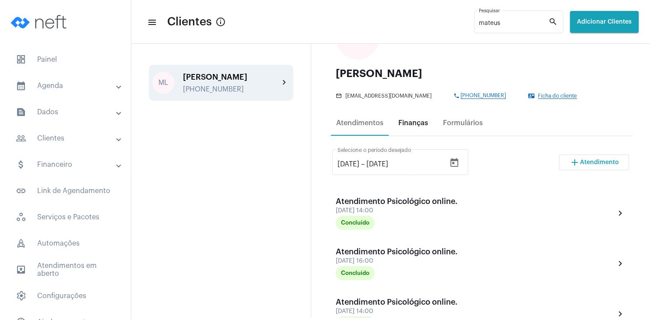
click at [410, 126] on div "Finanças" at bounding box center [413, 123] width 30 height 8
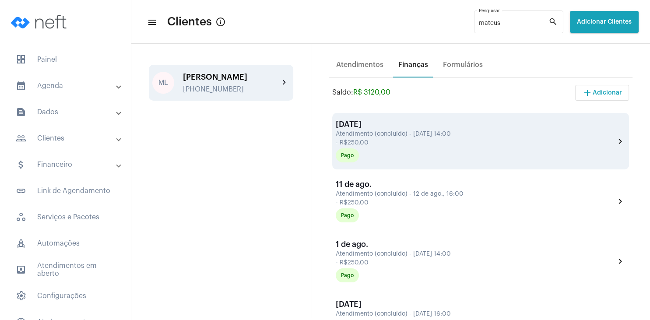
scroll to position [126, 0]
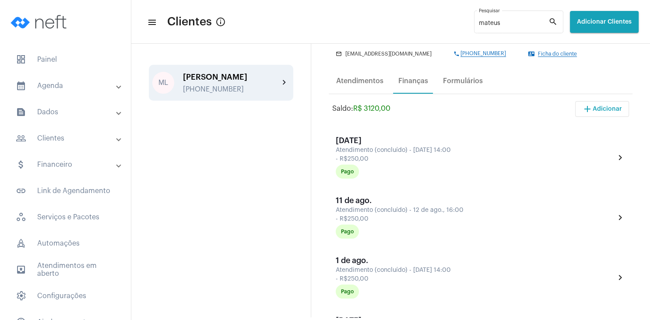
click at [538, 53] on span "Ficha do cliente" at bounding box center [557, 54] width 39 height 6
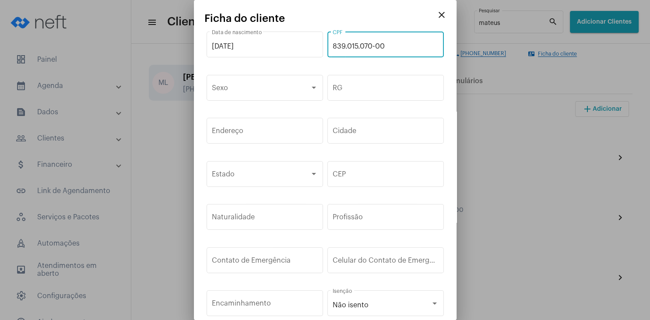
drag, startPoint x: 351, startPoint y: 48, endPoint x: 331, endPoint y: 46, distance: 19.7
click at [333, 46] on input "839.015.070-00" at bounding box center [386, 46] width 106 height 8
click at [440, 10] on mat-icon "close" at bounding box center [441, 15] width 11 height 11
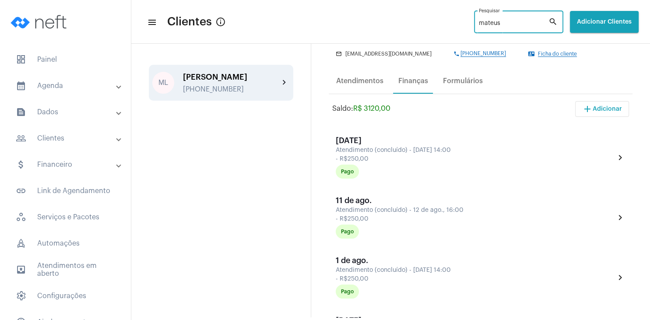
drag, startPoint x: 482, startPoint y: 26, endPoint x: 456, endPoint y: 27, distance: 26.3
click at [479, 27] on input "mateus" at bounding box center [514, 23] width 70 height 7
type input "sofia"
click at [223, 84] on div "[PERSON_NAME] [PHONE_NUMBER]" at bounding box center [231, 83] width 96 height 21
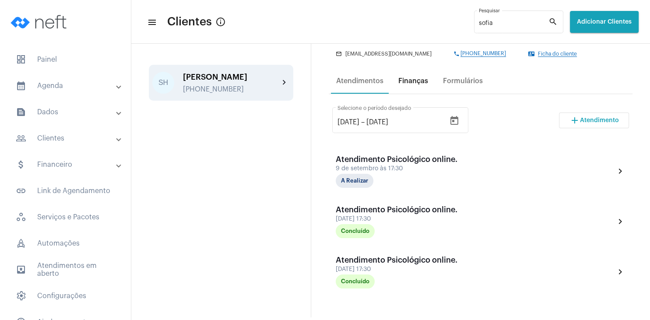
click at [410, 85] on div "Finanças" at bounding box center [413, 81] width 30 height 8
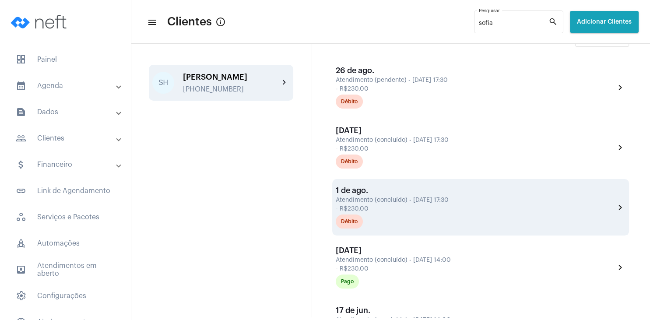
scroll to position [210, 0]
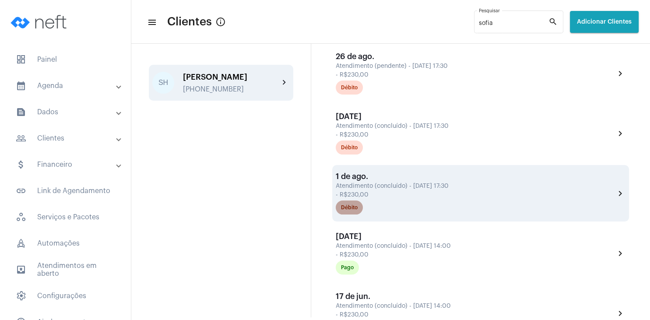
click at [353, 210] on div "Débito" at bounding box center [349, 208] width 17 height 6
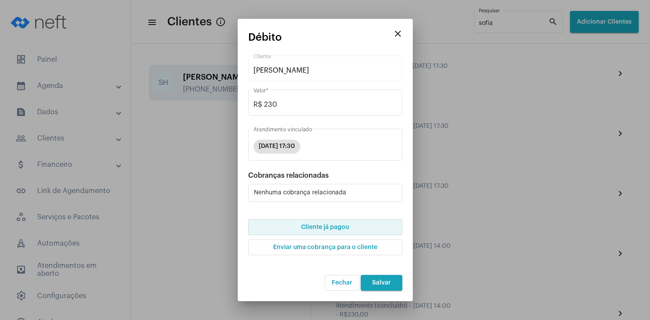
click at [339, 231] on button "Cliente já pagou" at bounding box center [325, 227] width 154 height 16
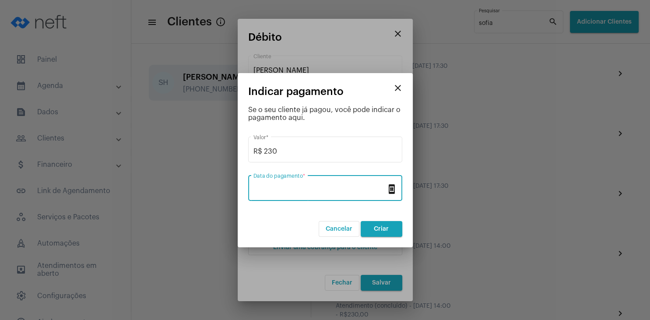
click at [309, 189] on input "Data do pagamento *" at bounding box center [319, 190] width 133 height 8
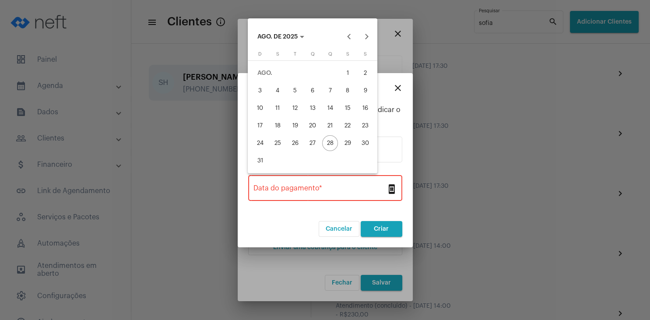
click at [297, 108] on div "12" at bounding box center [295, 108] width 16 height 16
type input "[DATE]"
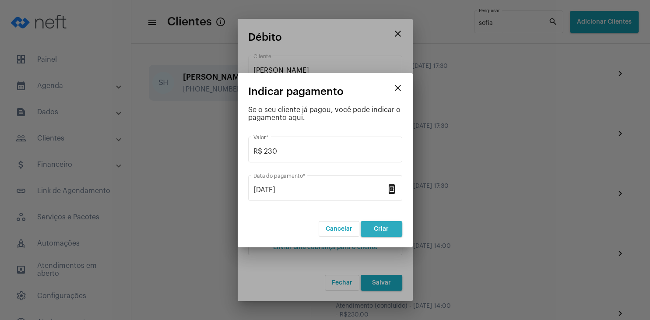
click at [379, 224] on button "Criar" at bounding box center [382, 229] width 42 height 16
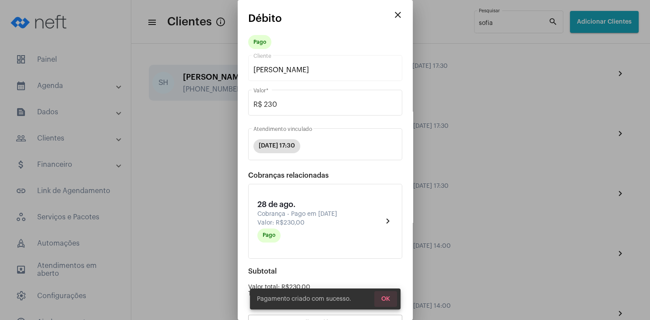
click at [386, 298] on span "OK" at bounding box center [385, 299] width 9 height 6
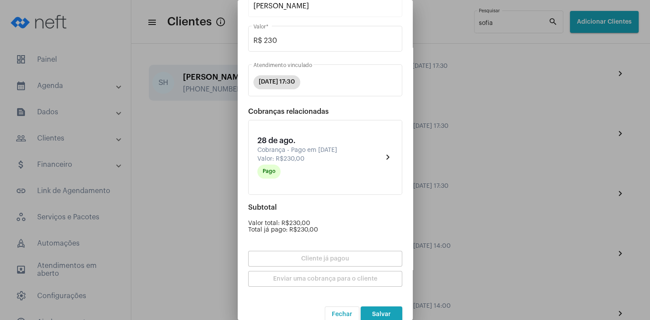
scroll to position [77, 0]
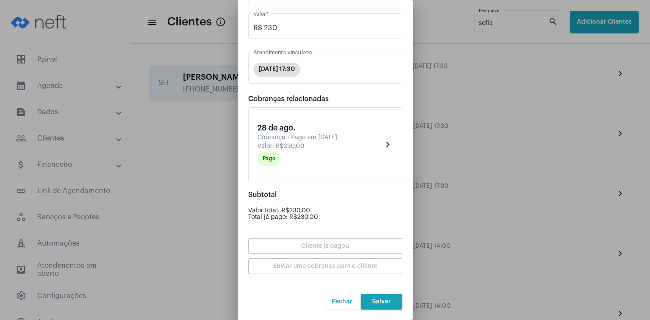
click at [382, 300] on span "Salvar" at bounding box center [381, 301] width 19 height 6
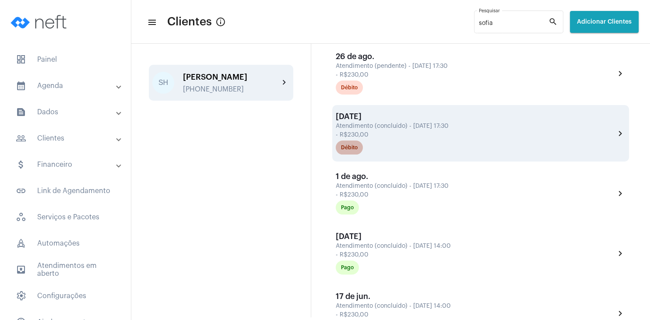
click at [354, 148] on div "Débito" at bounding box center [349, 148] width 17 height 6
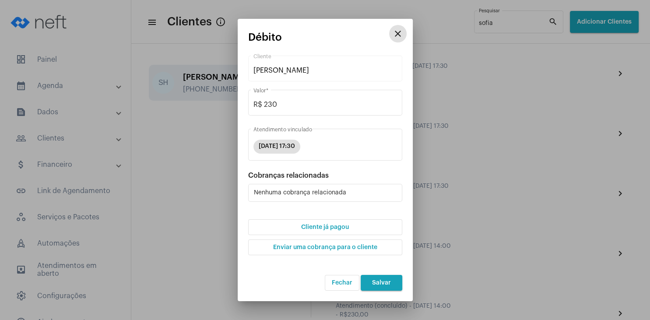
click at [342, 228] on span "Cliente já pagou" at bounding box center [325, 227] width 48 height 6
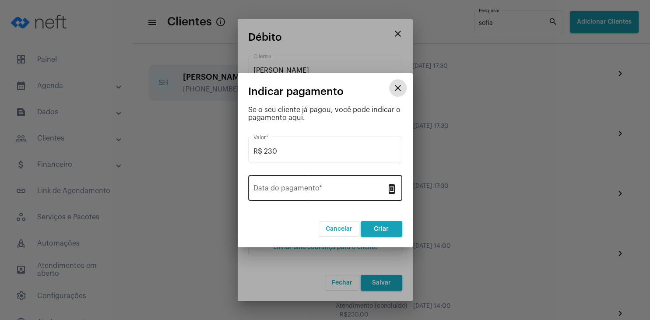
click at [315, 187] on input "Data do pagamento *" at bounding box center [319, 190] width 133 height 8
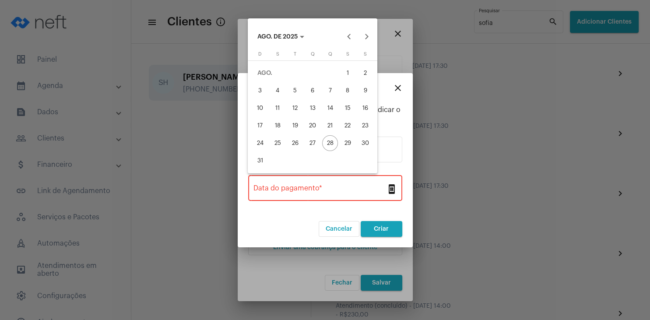
click at [297, 147] on div "26" at bounding box center [295, 143] width 16 height 16
type input "[DATE]"
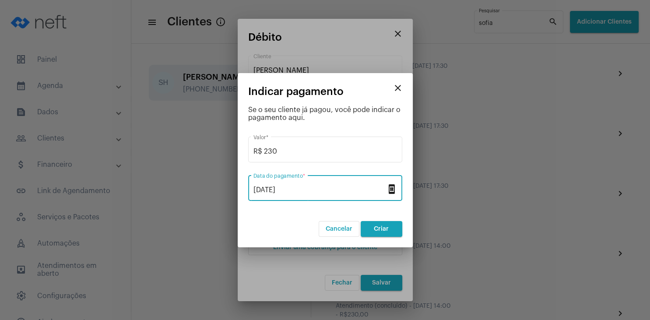
click at [378, 227] on span "Criar" at bounding box center [381, 229] width 15 height 6
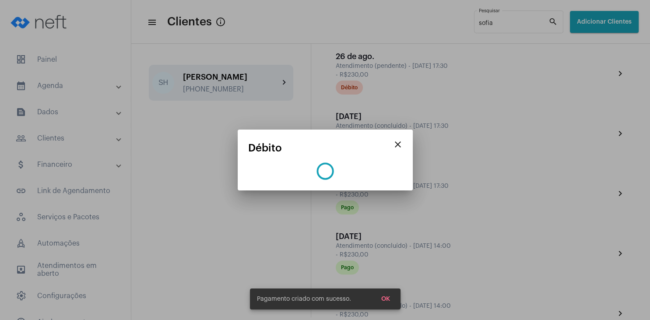
click at [385, 295] on button "OK" at bounding box center [385, 299] width 23 height 16
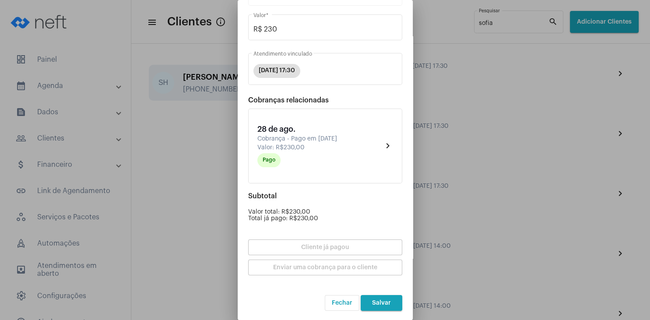
scroll to position [77, 0]
click at [385, 301] on span "Salvar" at bounding box center [381, 301] width 19 height 6
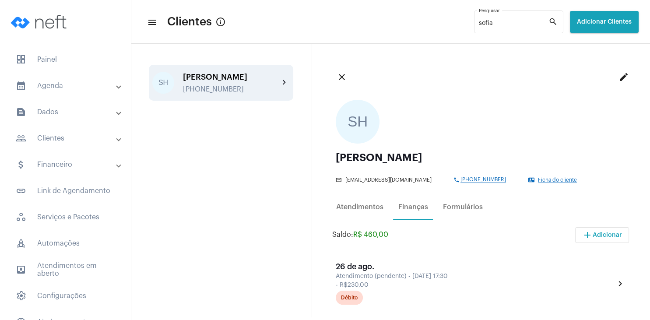
click at [545, 180] on span "Ficha do cliente" at bounding box center [557, 180] width 39 height 6
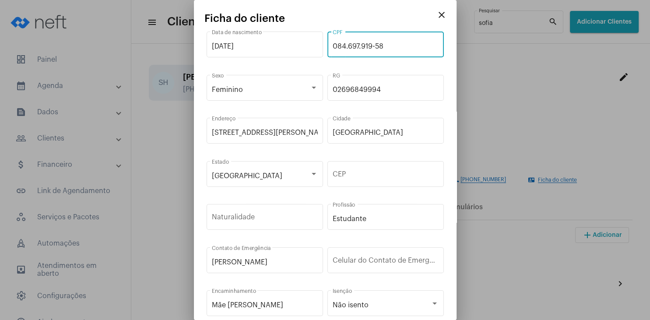
drag, startPoint x: 377, startPoint y: 48, endPoint x: 328, endPoint y: 47, distance: 48.6
click at [333, 47] on input "084.697.919-58" at bounding box center [386, 46] width 106 height 8
click at [442, 15] on mat-icon "close" at bounding box center [441, 15] width 11 height 11
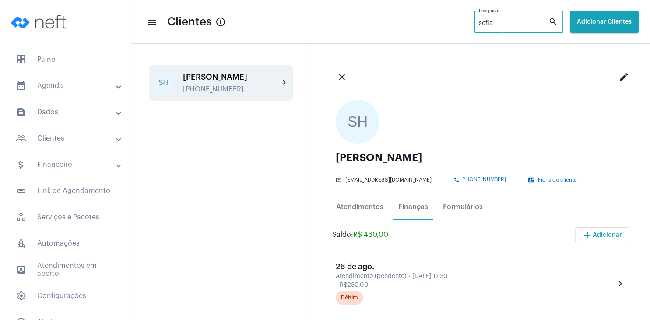
click at [488, 25] on input "sofia" at bounding box center [514, 23] width 70 height 7
type input "s"
click at [225, 97] on div "LF [PERSON_NAME] [PHONE_NUMBER] chevron_right" at bounding box center [221, 83] width 144 height 36
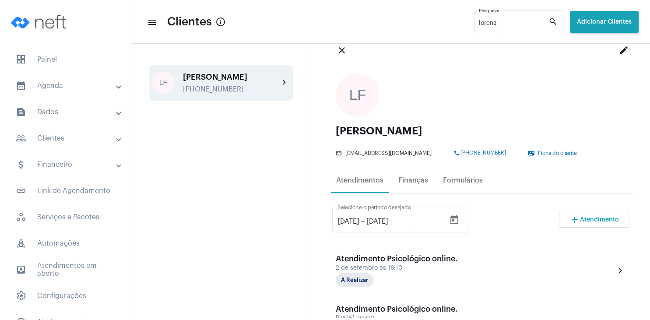
scroll to position [126, 0]
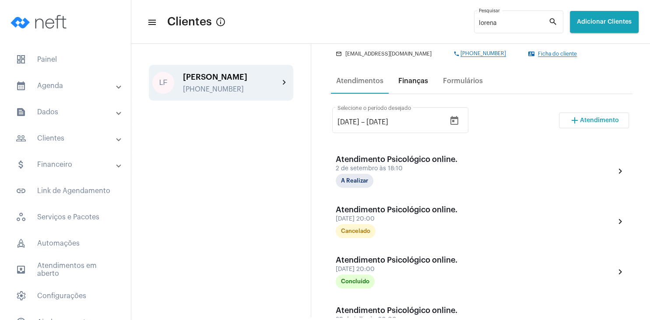
click at [411, 77] on div "Finanças" at bounding box center [413, 81] width 30 height 8
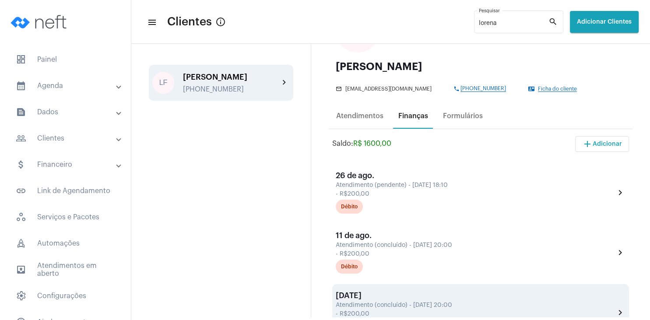
scroll to position [42, 0]
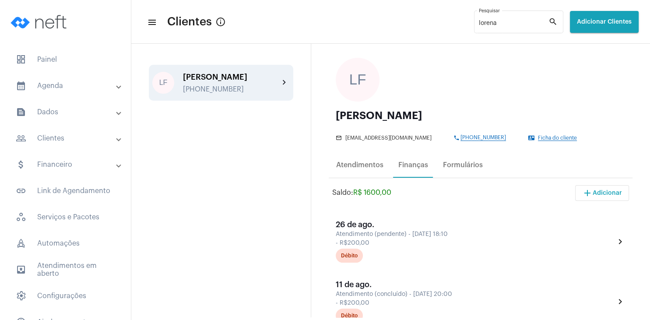
click at [542, 139] on span "Ficha do cliente" at bounding box center [557, 138] width 39 height 6
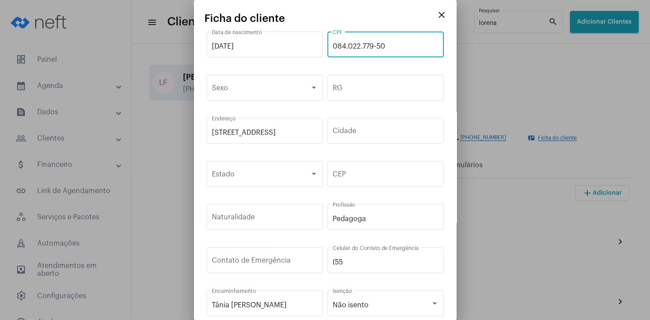
drag, startPoint x: 381, startPoint y: 45, endPoint x: 332, endPoint y: 45, distance: 49.0
click at [333, 45] on input "084.022.779-50" at bounding box center [386, 46] width 106 height 8
click at [440, 17] on mat-icon "close" at bounding box center [441, 15] width 11 height 11
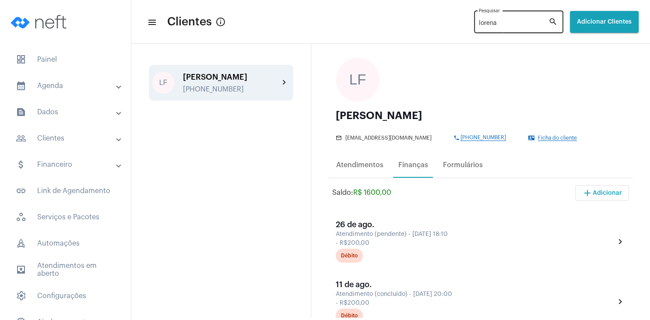
click at [484, 29] on div "[PERSON_NAME]" at bounding box center [514, 21] width 70 height 24
click at [483, 25] on input "lorena" at bounding box center [514, 23] width 70 height 7
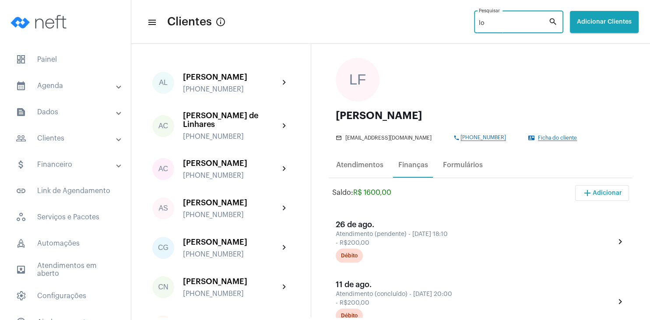
type input "l"
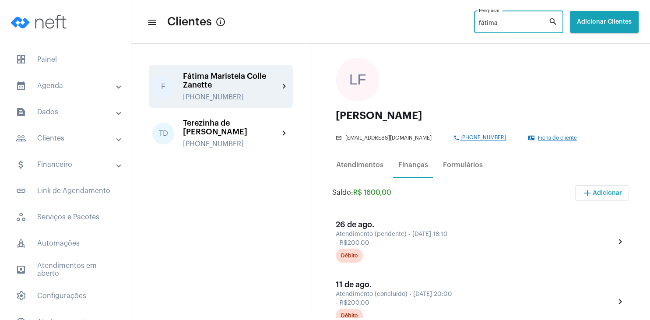
type input "fátima"
click at [234, 80] on div "Fátima Maristela Colle Zanette" at bounding box center [231, 81] width 96 height 18
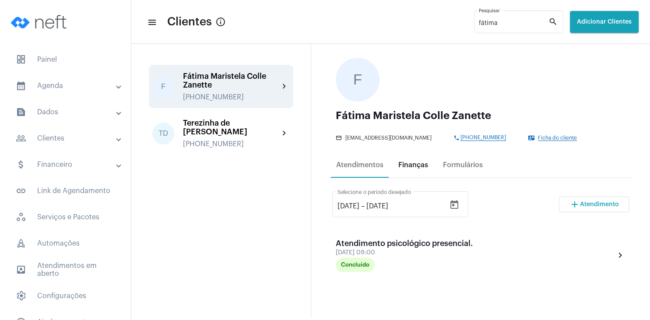
click at [413, 169] on div "Finanças" at bounding box center [413, 165] width 30 height 8
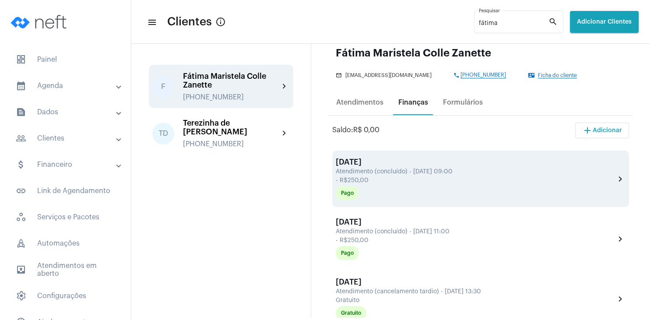
scroll to position [84, 0]
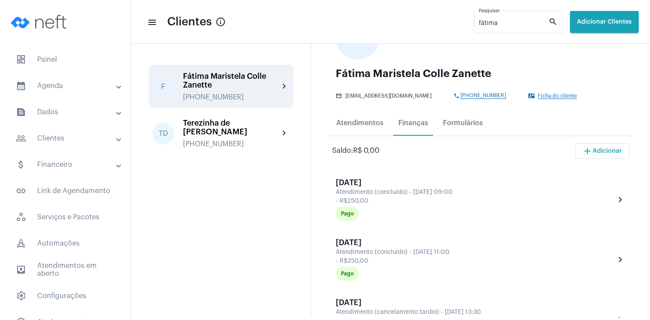
click at [538, 95] on span "Ficha do cliente" at bounding box center [557, 96] width 39 height 6
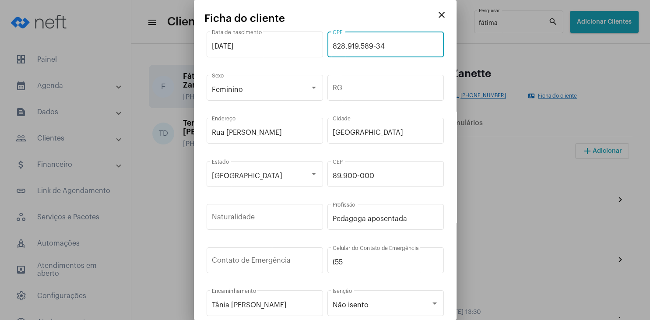
drag, startPoint x: 397, startPoint y: 43, endPoint x: 327, endPoint y: 43, distance: 70.0
click at [333, 43] on input "828.919.589-34" at bounding box center [386, 46] width 106 height 8
click at [442, 17] on mat-icon "close" at bounding box center [441, 15] width 11 height 11
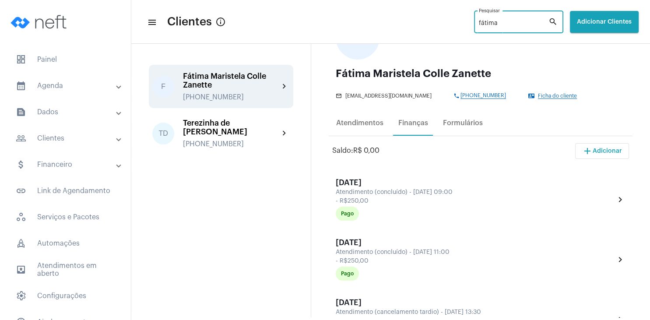
drag, startPoint x: 487, startPoint y: 25, endPoint x: 450, endPoint y: 22, distance: 37.4
click at [479, 22] on input "fátima" at bounding box center [514, 23] width 70 height 7
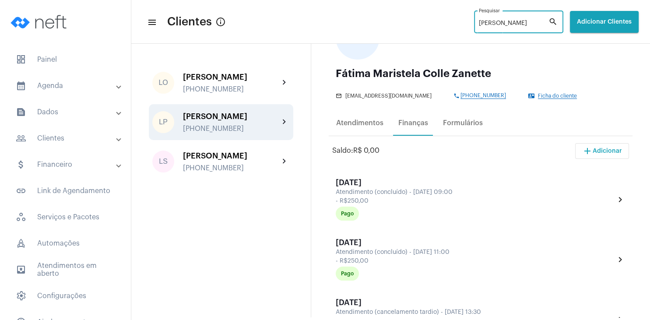
type input "[PERSON_NAME]"
click at [218, 133] on div "[PHONE_NUMBER]" at bounding box center [231, 129] width 96 height 8
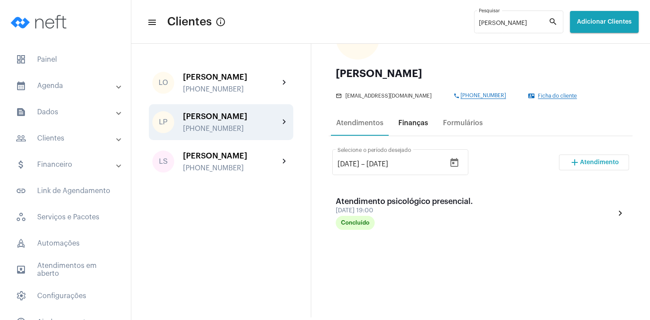
click at [409, 133] on div "Finanças" at bounding box center [413, 122] width 40 height 21
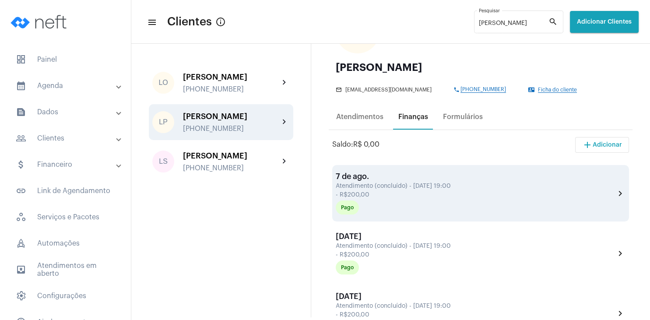
scroll to position [84, 0]
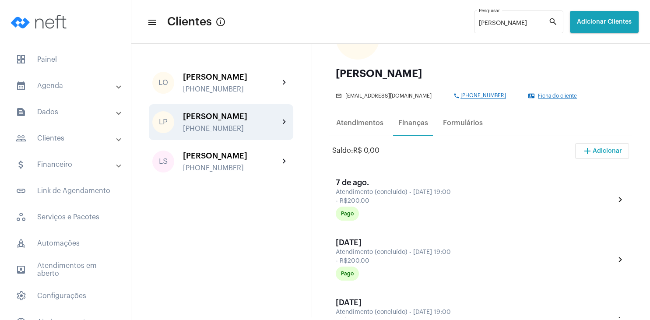
click at [538, 97] on span "Ficha do cliente" at bounding box center [557, 96] width 39 height 6
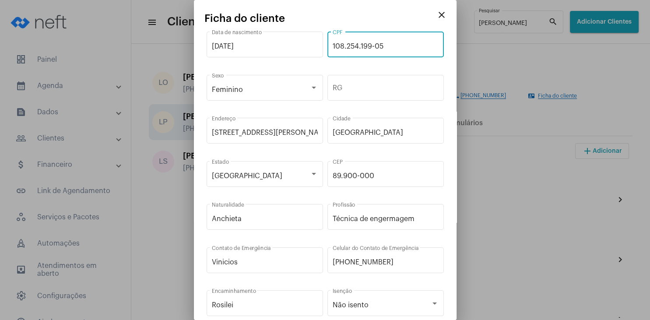
drag, startPoint x: 389, startPoint y: 44, endPoint x: 319, endPoint y: 47, distance: 69.2
click at [333, 47] on input "108.254.199-05" at bounding box center [386, 46] width 106 height 8
click at [440, 17] on mat-icon "close" at bounding box center [441, 15] width 11 height 11
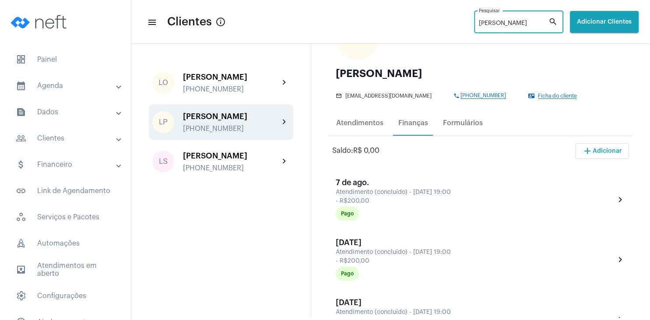
drag, startPoint x: 512, startPoint y: 26, endPoint x: 437, endPoint y: 21, distance: 75.0
click at [479, 21] on input "[PERSON_NAME]" at bounding box center [514, 23] width 70 height 7
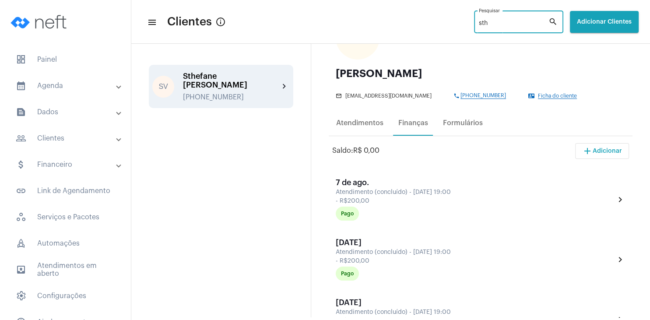
type input "sth"
click at [238, 76] on div "Sthefane [PERSON_NAME]" at bounding box center [231, 81] width 96 height 18
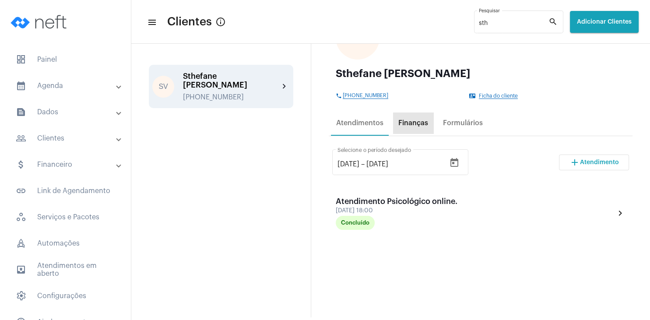
click at [417, 127] on div "Finanças" at bounding box center [413, 123] width 30 height 8
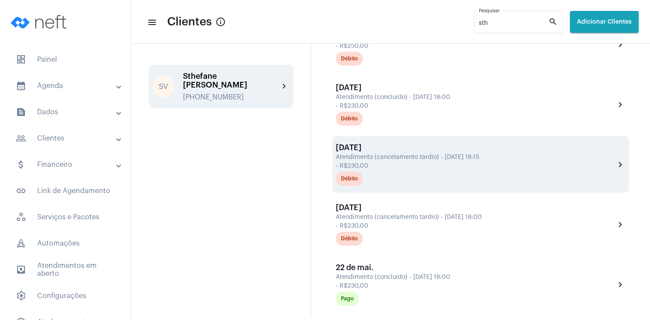
scroll to position [252, 0]
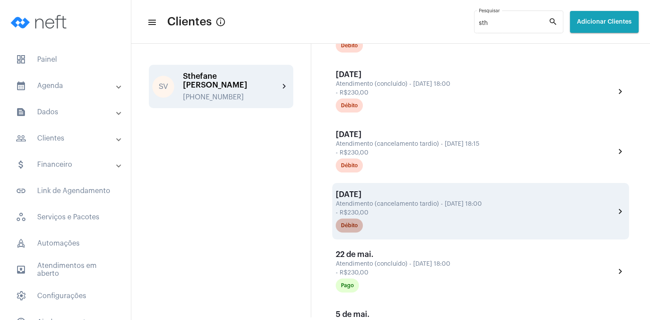
click at [358, 230] on mat-chip "Débito" at bounding box center [349, 225] width 27 height 14
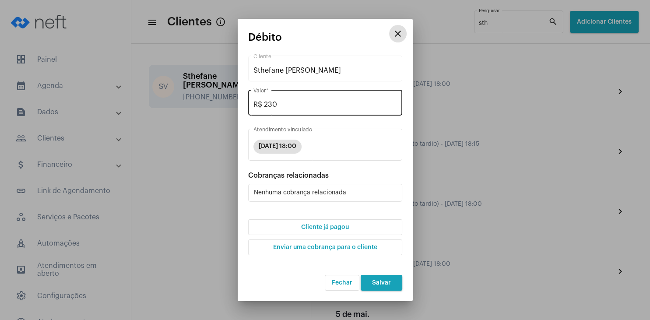
click at [290, 109] on div "R$ 230 Valor *" at bounding box center [325, 102] width 144 height 28
type input "R$"
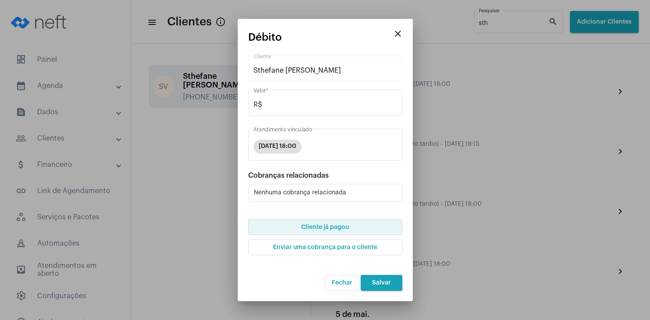
click at [329, 226] on span "Cliente já pagou" at bounding box center [325, 227] width 48 height 6
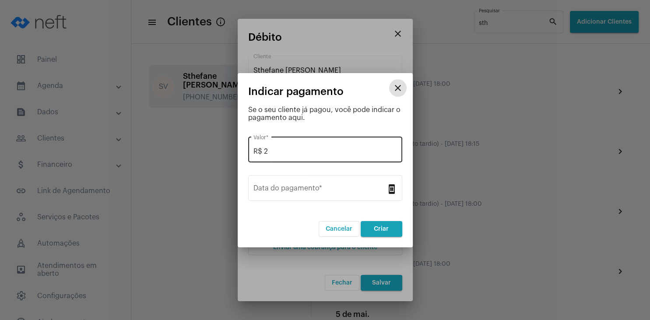
click at [282, 151] on input "R$ 2" at bounding box center [325, 151] width 144 height 8
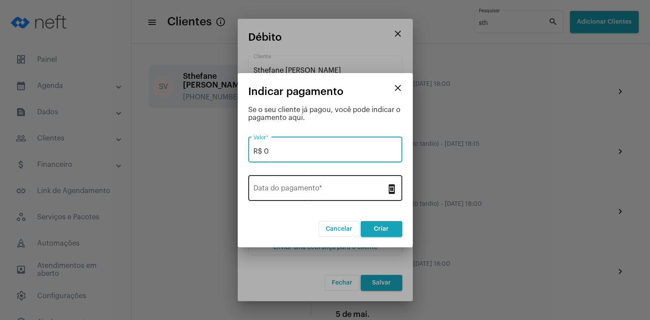
type input "R$ 0"
click at [296, 191] on input "Data do pagamento *" at bounding box center [319, 190] width 133 height 8
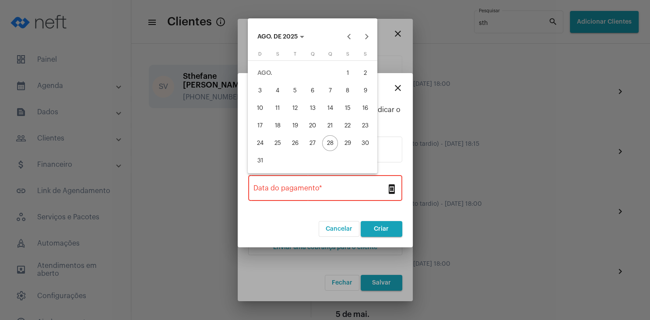
click at [281, 126] on div "18" at bounding box center [278, 126] width 16 height 16
type input "[DATE]"
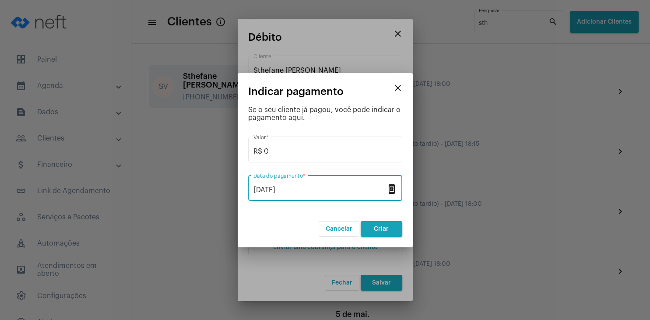
click at [370, 224] on button "Criar" at bounding box center [382, 229] width 42 height 16
click at [397, 88] on mat-icon "close" at bounding box center [397, 88] width 11 height 11
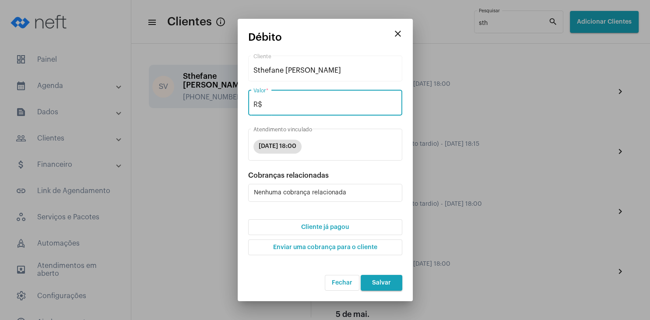
click at [279, 106] on input "R$" at bounding box center [325, 105] width 144 height 8
type input "R$ 0"
click at [384, 284] on span "Salvar" at bounding box center [381, 283] width 19 height 6
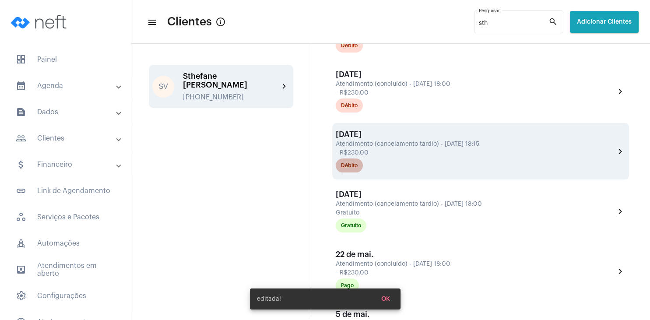
click at [349, 168] on div "Débito" at bounding box center [349, 166] width 17 height 6
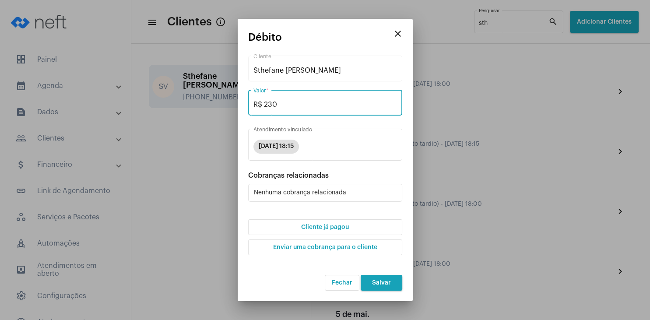
drag, startPoint x: 284, startPoint y: 105, endPoint x: 255, endPoint y: 106, distance: 29.8
click at [255, 106] on input "R$ 230" at bounding box center [325, 105] width 144 height 8
type input "R$ 0"
click at [329, 227] on span "Cliente já pagou" at bounding box center [325, 227] width 48 height 6
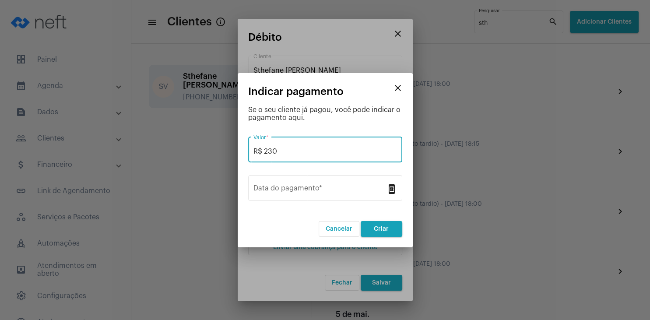
drag, startPoint x: 285, startPoint y: 151, endPoint x: 264, endPoint y: 151, distance: 21.0
click at [264, 151] on input "R$ 230" at bounding box center [325, 151] width 144 height 8
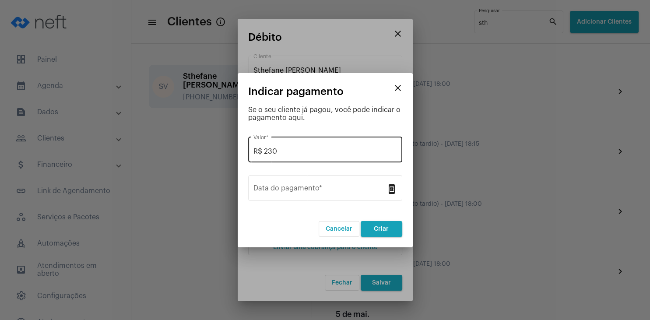
click at [298, 144] on div "R$ 230 Valor *" at bounding box center [325, 149] width 144 height 28
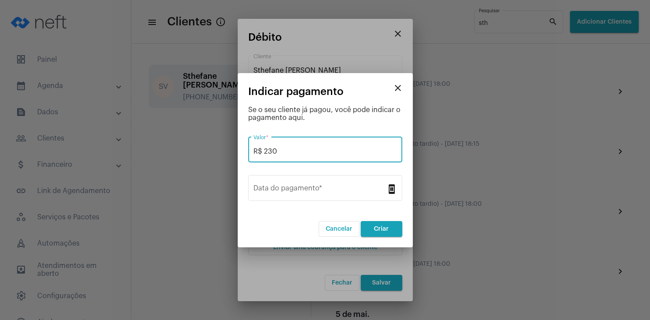
click at [288, 156] on div "R$ 230 Valor *" at bounding box center [325, 149] width 144 height 28
click at [281, 153] on input "R$ 30" at bounding box center [325, 151] width 144 height 8
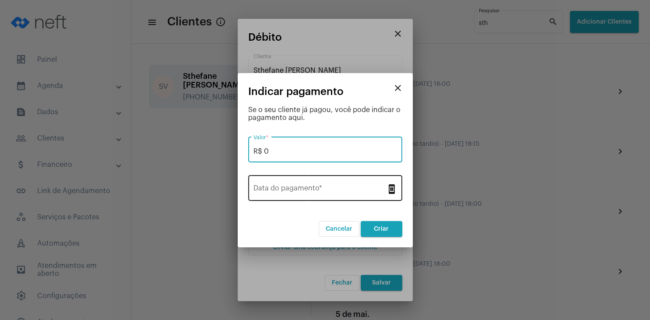
type input "R$ 0"
click at [286, 179] on div "Data do pagamento *" at bounding box center [319, 187] width 133 height 28
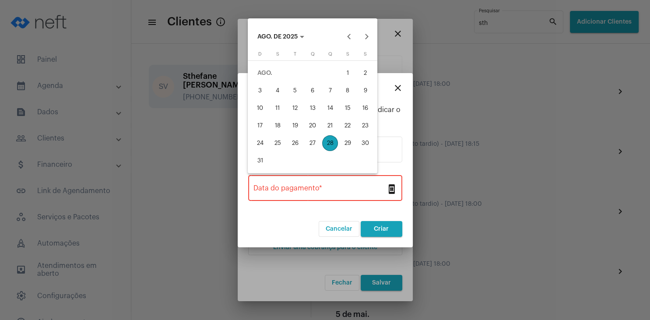
click at [279, 123] on div "18" at bounding box center [278, 126] width 16 height 16
type input "[DATE]"
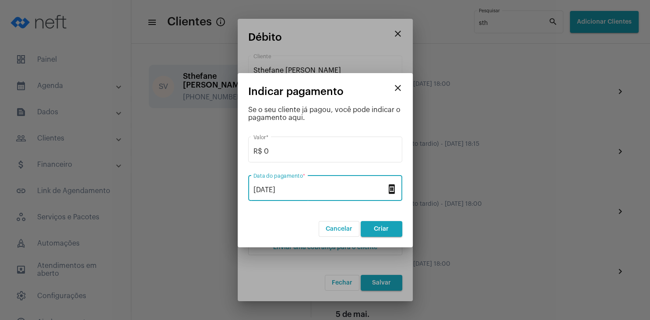
click at [387, 227] on span "Criar" at bounding box center [381, 229] width 15 height 6
click at [396, 86] on mat-icon "close" at bounding box center [397, 88] width 11 height 11
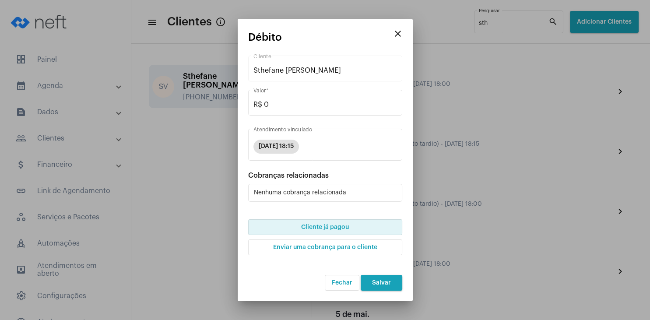
click at [383, 281] on button "Salvar" at bounding box center [382, 283] width 42 height 16
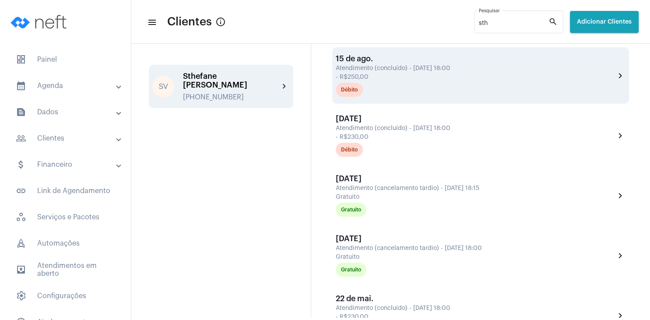
scroll to position [168, 0]
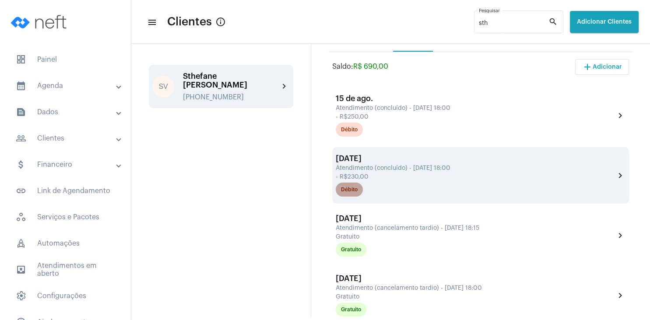
click at [354, 190] on div "Débito" at bounding box center [349, 190] width 17 height 6
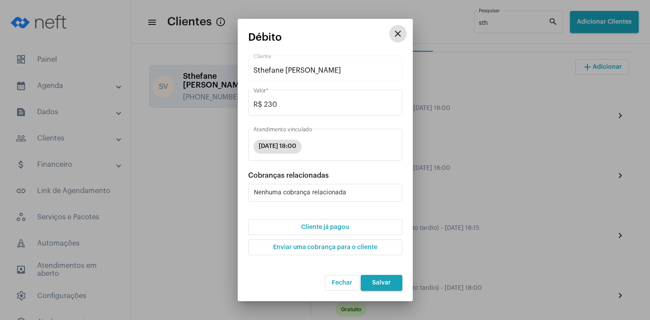
click at [333, 225] on span "Cliente já pagou" at bounding box center [325, 227] width 48 height 6
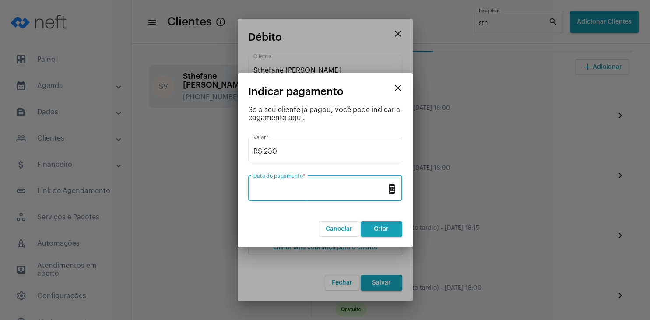
click at [309, 189] on input "Data do pagamento *" at bounding box center [319, 190] width 133 height 8
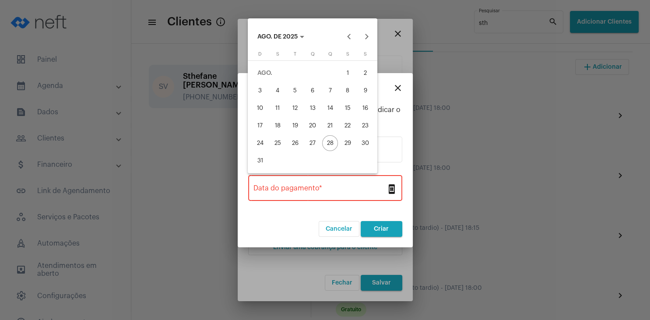
click at [315, 91] on div "6" at bounding box center [313, 91] width 16 height 16
type input "[DATE]"
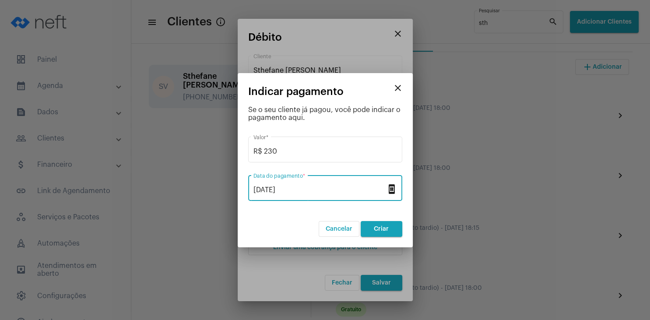
click at [383, 231] on span "Criar" at bounding box center [381, 229] width 15 height 6
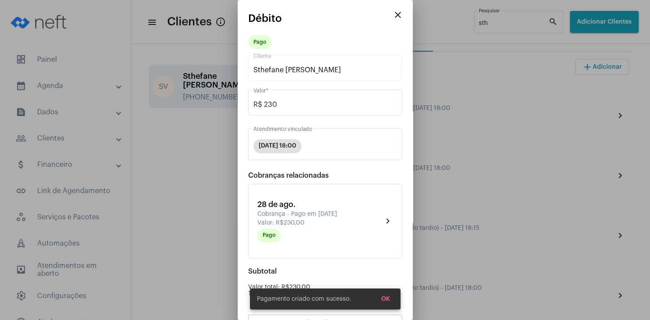
click at [382, 296] on span "OK" at bounding box center [385, 299] width 9 height 6
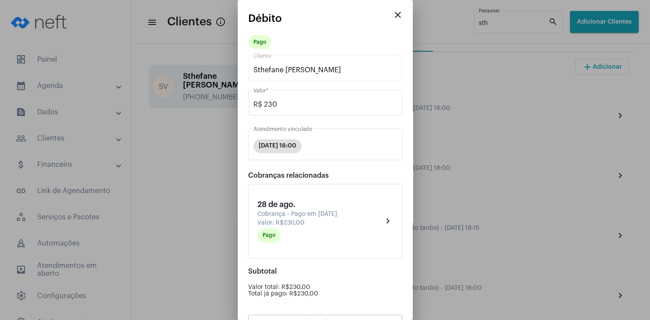
scroll to position [77, 0]
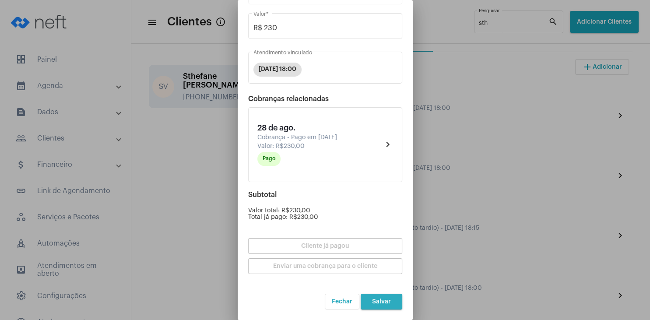
click at [375, 302] on span "Salvar" at bounding box center [381, 301] width 19 height 6
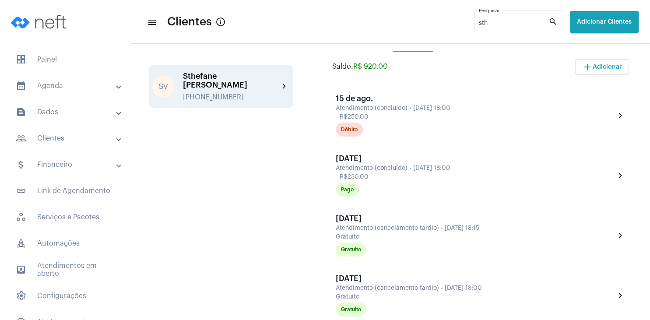
scroll to position [126, 0]
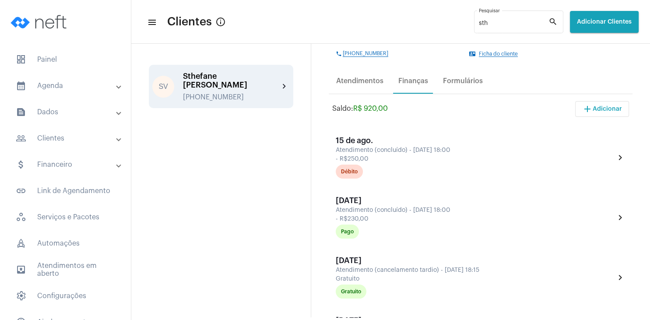
click at [505, 52] on div "Ficha do cliente" at bounding box center [550, 54] width 142 height 6
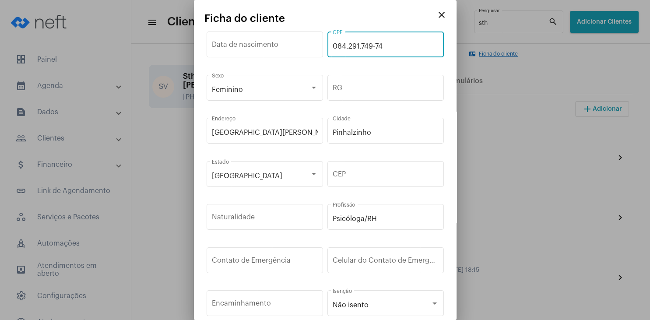
drag, startPoint x: 396, startPoint y: 45, endPoint x: 320, endPoint y: 37, distance: 76.6
click at [333, 42] on input "084.291.749-74" at bounding box center [386, 46] width 106 height 8
click at [439, 17] on mat-icon "close" at bounding box center [441, 15] width 11 height 11
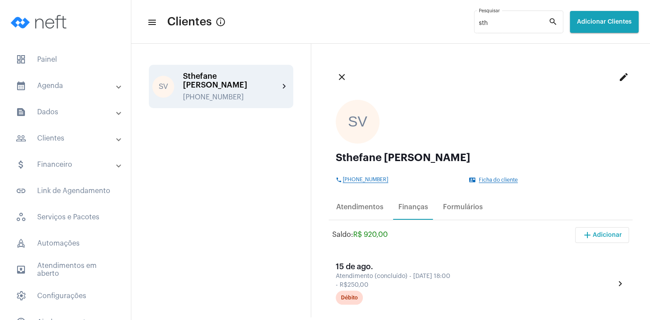
click at [624, 76] on mat-icon "edit" at bounding box center [623, 77] width 11 height 11
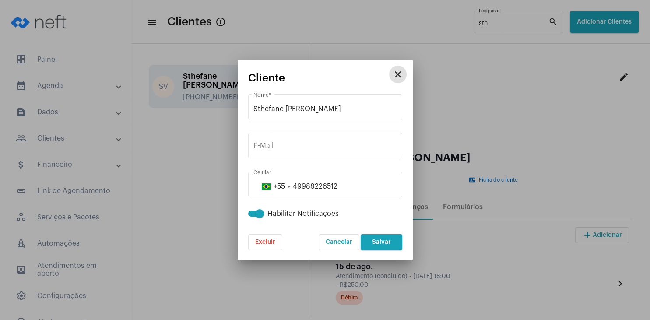
click at [396, 74] on mat-icon "close" at bounding box center [397, 74] width 11 height 11
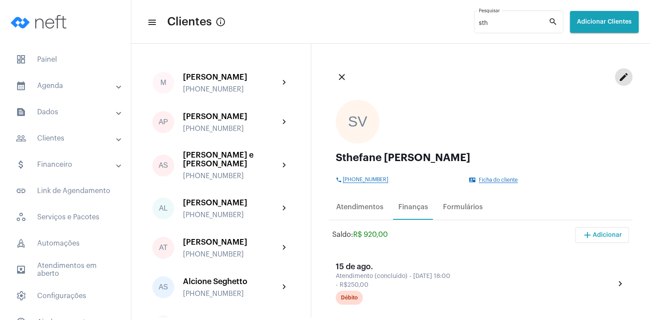
click at [623, 82] on mat-icon "edit" at bounding box center [623, 77] width 11 height 11
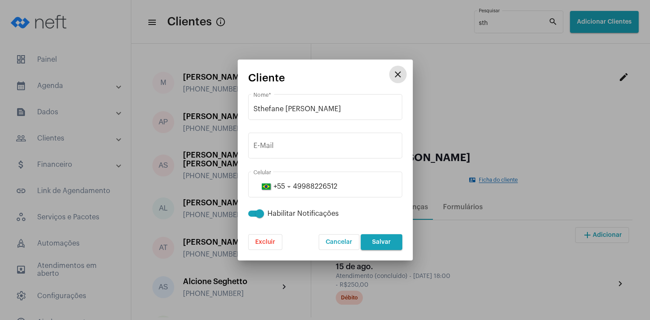
click at [401, 76] on mat-icon "close" at bounding box center [397, 74] width 11 height 11
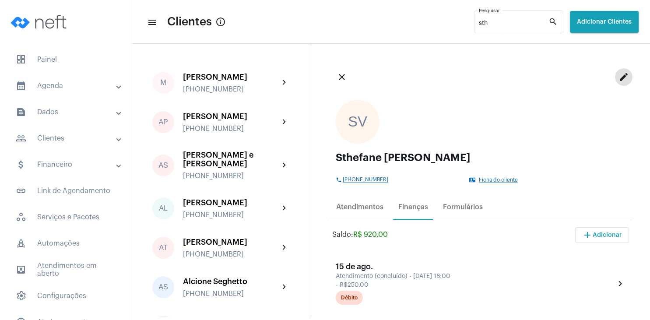
click at [491, 179] on span "Ficha do cliente" at bounding box center [498, 180] width 39 height 6
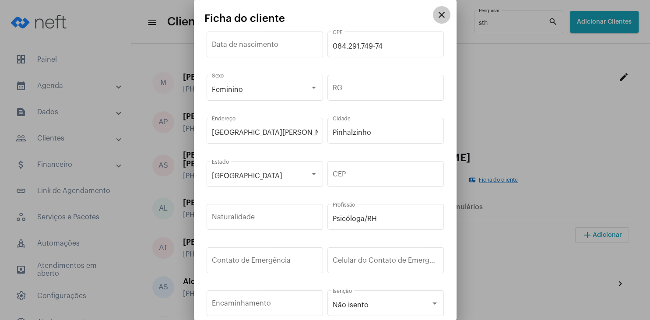
click at [442, 15] on mat-icon "close" at bounding box center [441, 15] width 11 height 11
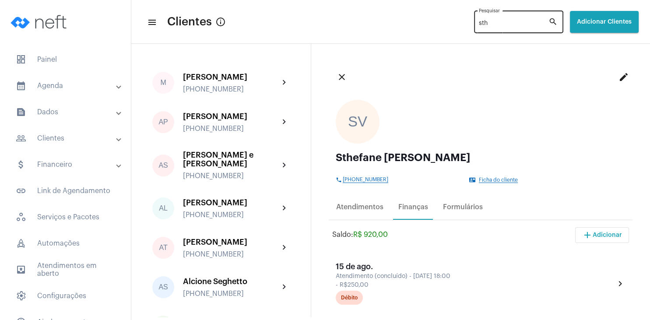
click at [479, 20] on input "sth" at bounding box center [514, 23] width 70 height 7
type input "s"
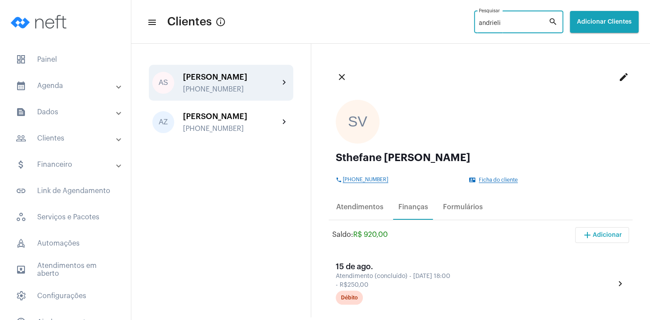
type input "andrieli"
click at [242, 81] on div "[PERSON_NAME]" at bounding box center [231, 77] width 96 height 9
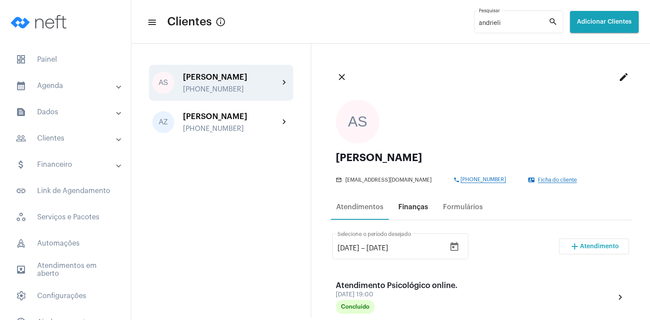
click at [419, 213] on div "Finanças" at bounding box center [413, 206] width 40 height 21
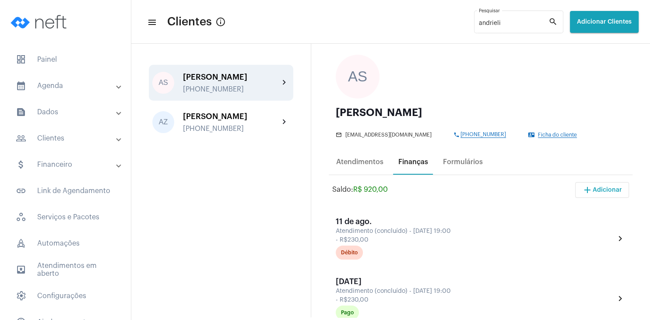
scroll to position [42, 0]
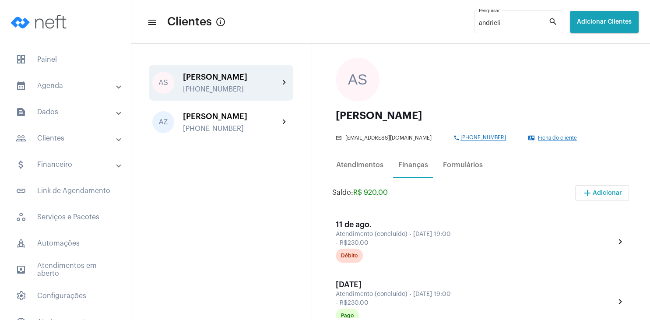
click at [483, 207] on div "Saldo: R$ 920,00 add Adicionar" at bounding box center [480, 197] width 297 height 25
click at [605, 191] on span "add Adicionar" at bounding box center [602, 193] width 40 height 6
click at [493, 206] on div at bounding box center [325, 160] width 650 height 320
click at [373, 169] on div "Atendimentos" at bounding box center [359, 165] width 47 height 8
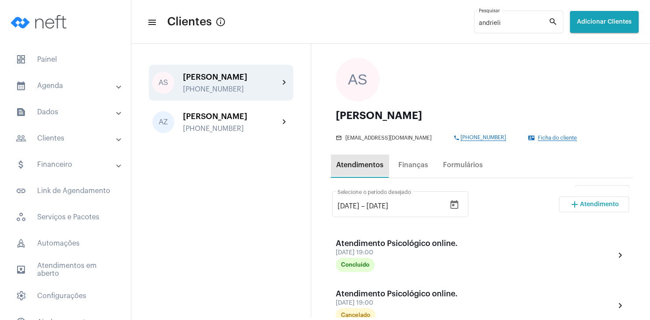
scroll to position [0, 0]
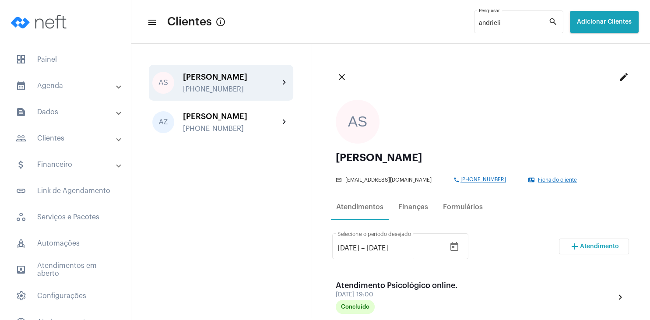
click at [595, 245] on span "Atendimento" at bounding box center [599, 246] width 39 height 6
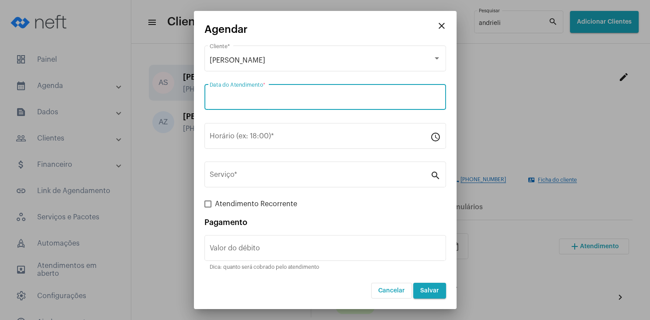
click at [241, 99] on input "Data do Atendimento *" at bounding box center [325, 99] width 231 height 8
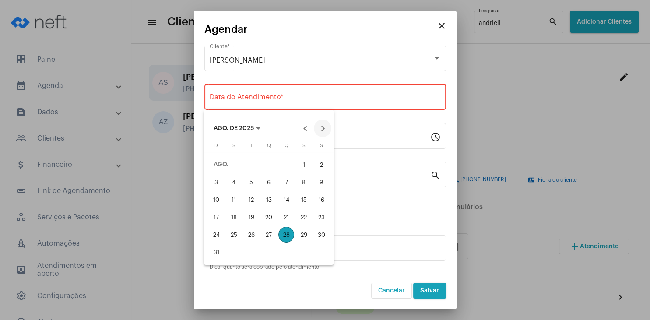
click at [325, 129] on button "Next month" at bounding box center [323, 128] width 18 height 18
click at [234, 197] on div "8" at bounding box center [234, 200] width 16 height 16
type input "[DATE]"
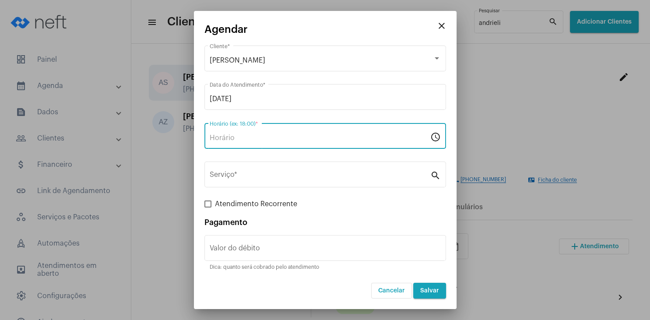
click at [242, 137] on input "Horário (ex: 18:00) *" at bounding box center [320, 138] width 221 height 8
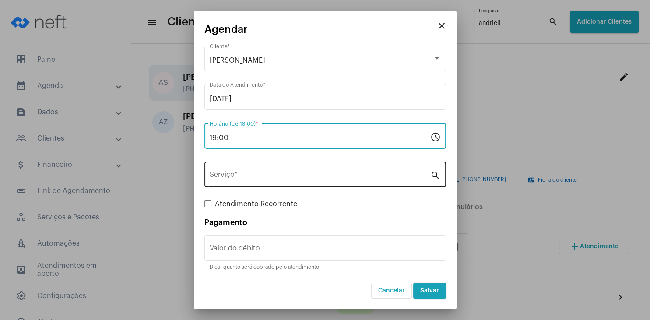
type input "19:00"
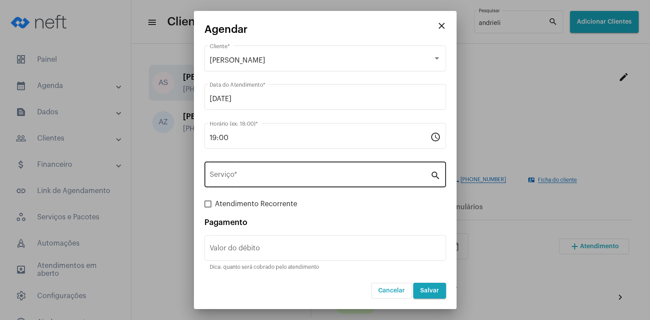
click at [242, 172] on div "Serviço *" at bounding box center [320, 174] width 221 height 28
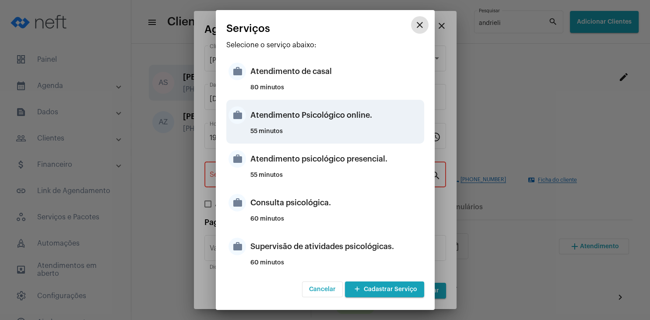
click at [351, 115] on div "Atendimento Psicológico online." at bounding box center [336, 115] width 172 height 26
type input "Atendimento Psicológico online."
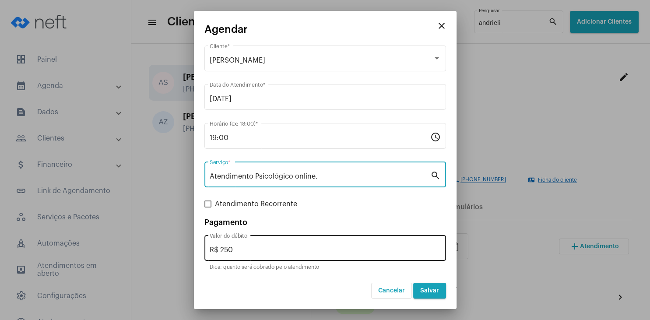
click at [251, 246] on div "R$ 250 Valor do débito" at bounding box center [325, 247] width 231 height 28
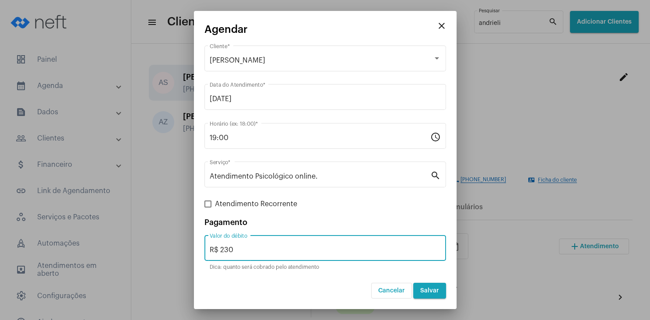
type input "R$ 230"
click at [428, 292] on span "Salvar" at bounding box center [429, 290] width 19 height 6
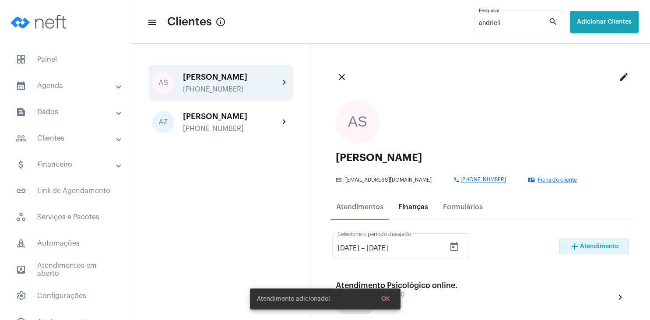
click at [409, 209] on div "Finanças" at bounding box center [413, 207] width 30 height 8
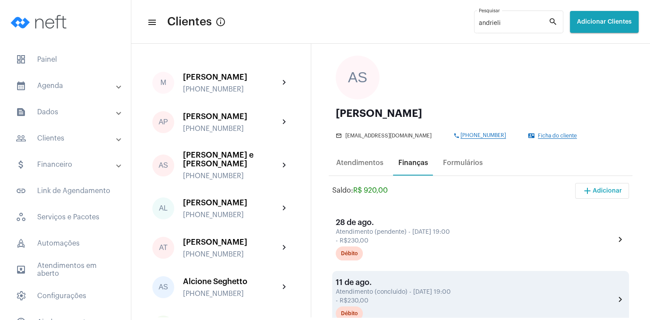
scroll to position [42, 0]
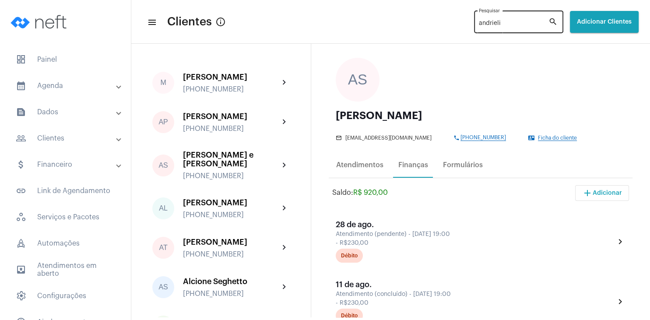
click at [491, 28] on div "andrieli Pesquisar" at bounding box center [514, 21] width 70 height 24
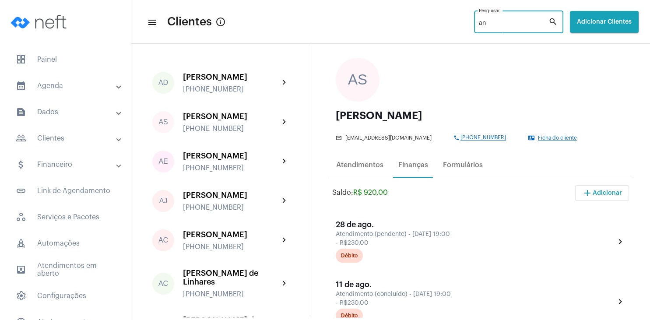
type input "a"
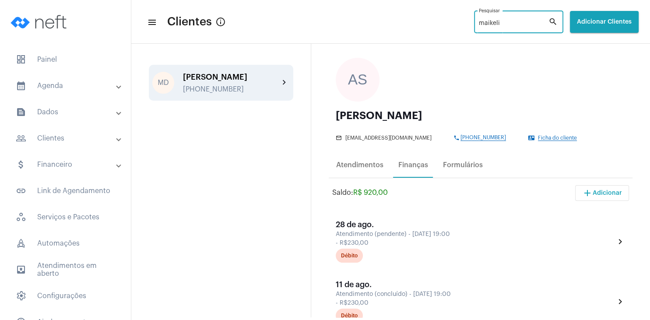
type input "maikeli"
click at [195, 71] on div "MD [PERSON_NAME] [PHONE_NUMBER] chevron_right" at bounding box center [221, 83] width 144 height 36
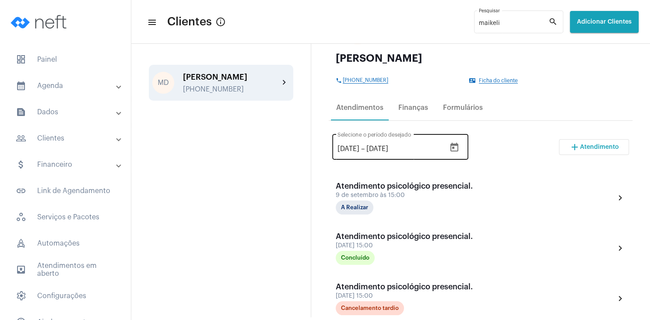
scroll to position [126, 0]
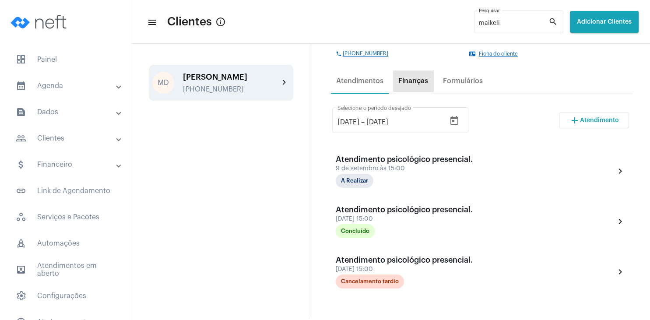
drag, startPoint x: 420, startPoint y: 76, endPoint x: 421, endPoint y: 71, distance: 5.5
click at [421, 71] on div "Finanças" at bounding box center [413, 80] width 40 height 21
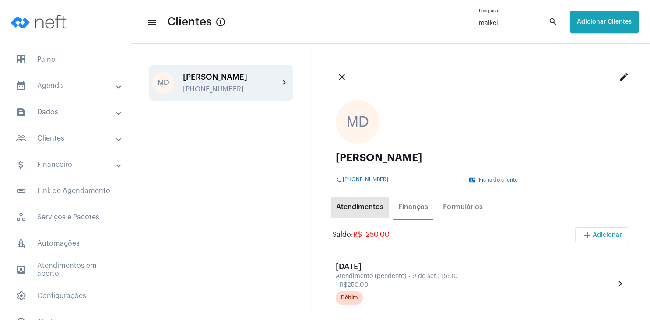
click at [363, 210] on div "Atendimentos" at bounding box center [359, 207] width 47 height 8
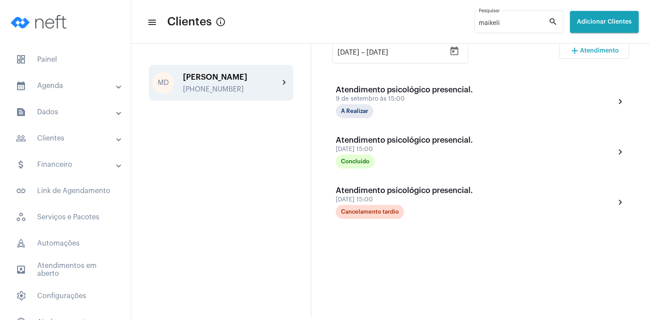
scroll to position [32, 0]
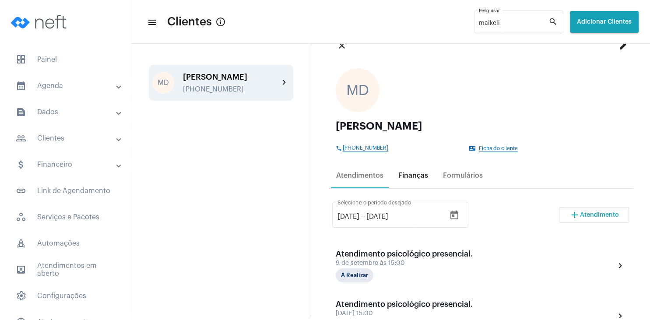
click at [421, 176] on div "Finanças" at bounding box center [413, 176] width 30 height 8
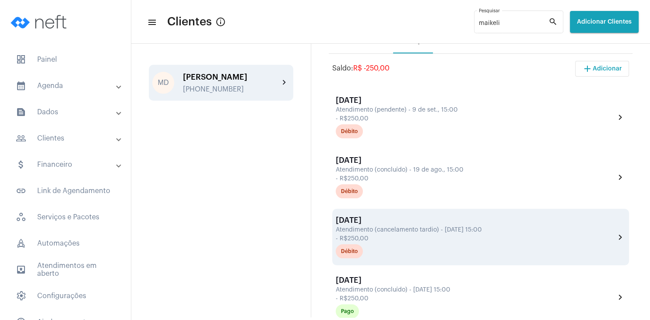
scroll to position [168, 0]
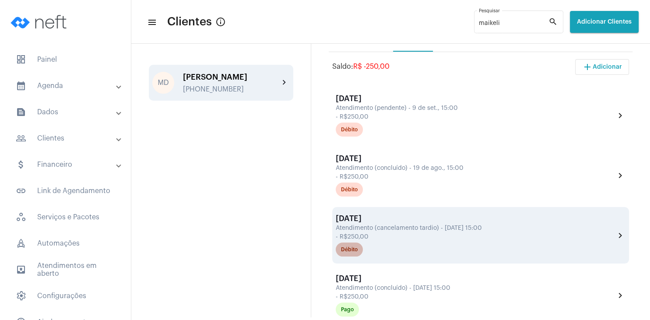
click at [355, 250] on div "Débito" at bounding box center [349, 250] width 17 height 6
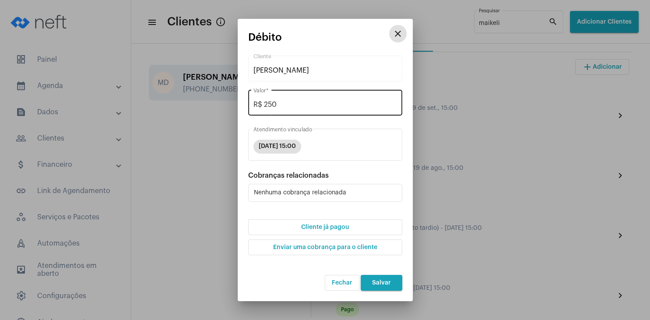
click at [292, 107] on input "R$ 250" at bounding box center [325, 105] width 144 height 8
type input "R$ 0"
click at [328, 224] on span "Cliente já pagou" at bounding box center [325, 227] width 48 height 6
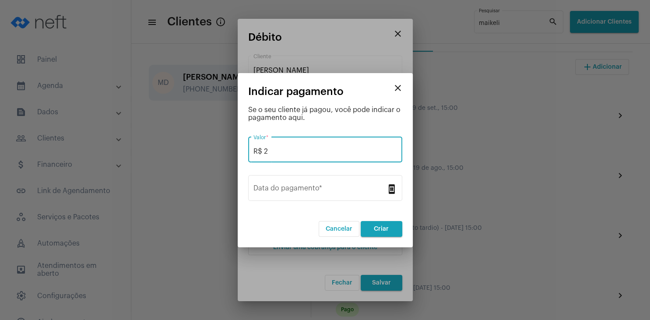
click at [298, 154] on input "R$ 2" at bounding box center [325, 151] width 144 height 8
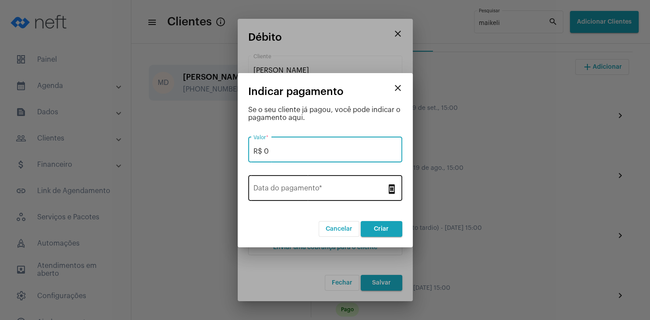
type input "R$ 0"
click at [306, 192] on input "Data do pagamento *" at bounding box center [319, 190] width 133 height 8
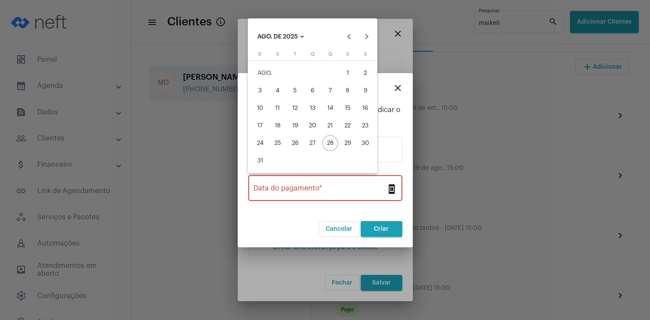
click at [296, 126] on div "19" at bounding box center [295, 126] width 16 height 16
type input "[DATE]"
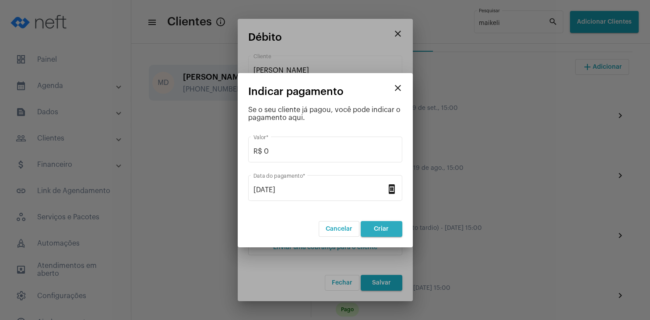
click at [388, 231] on span "Criar" at bounding box center [381, 229] width 15 height 6
click at [398, 91] on mat-icon "close" at bounding box center [397, 88] width 11 height 11
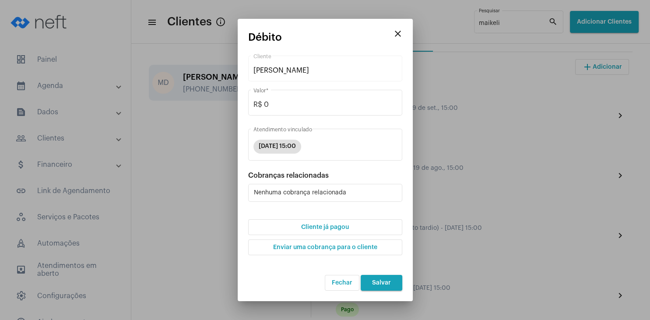
click at [347, 227] on span "Cliente já pagou" at bounding box center [325, 227] width 48 height 6
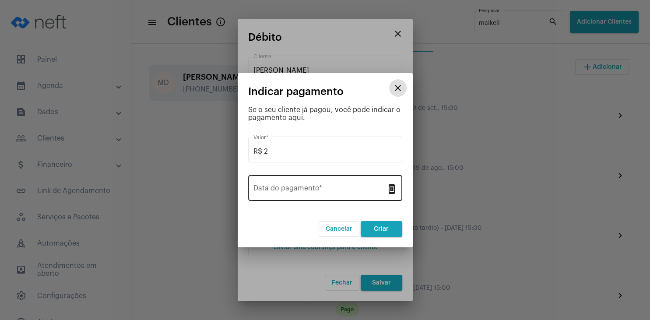
click at [323, 188] on input "Data do pagamento *" at bounding box center [319, 190] width 133 height 8
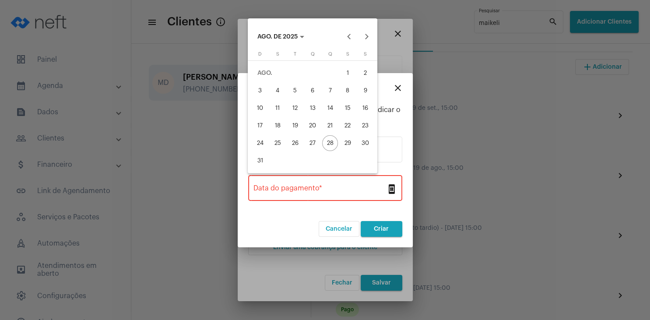
click at [298, 128] on div "19" at bounding box center [295, 126] width 16 height 16
type input "[DATE]"
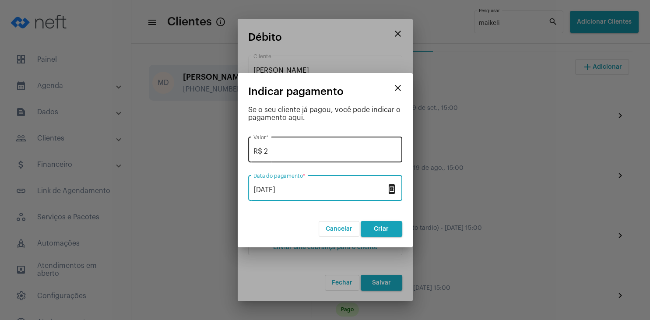
click at [281, 151] on input "R$ 2" at bounding box center [325, 151] width 144 height 8
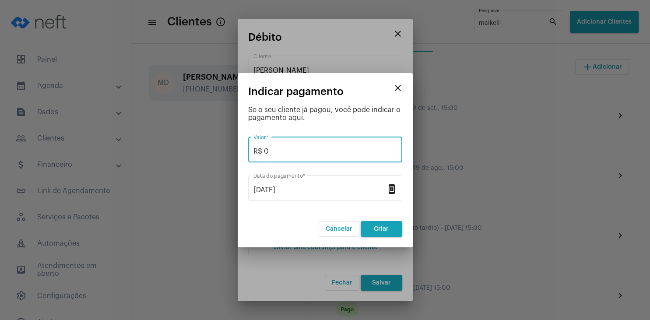
type input "R$ 0"
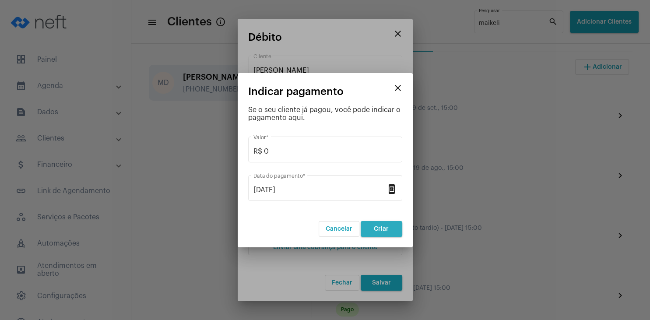
click at [380, 229] on span "Criar" at bounding box center [381, 229] width 15 height 6
click at [396, 88] on mat-icon "close" at bounding box center [397, 88] width 11 height 11
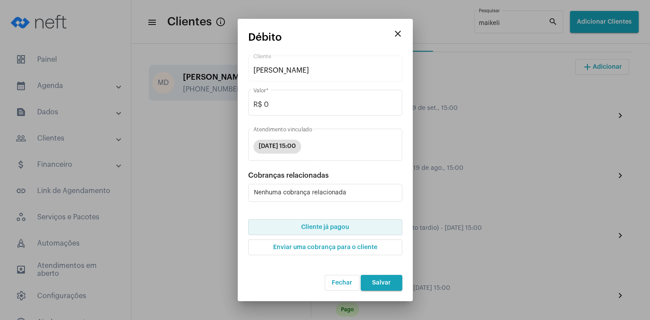
click at [332, 228] on span "Cliente já pagou" at bounding box center [325, 227] width 48 height 6
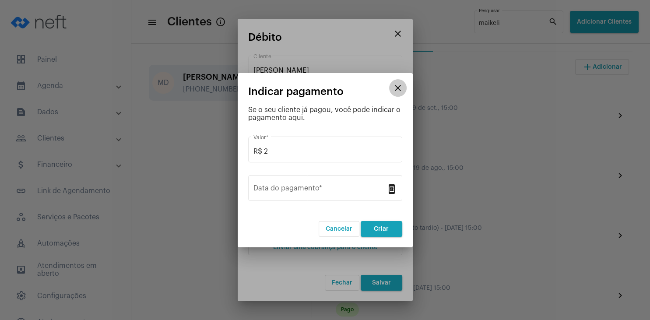
click at [397, 91] on mat-icon "close" at bounding box center [397, 88] width 11 height 11
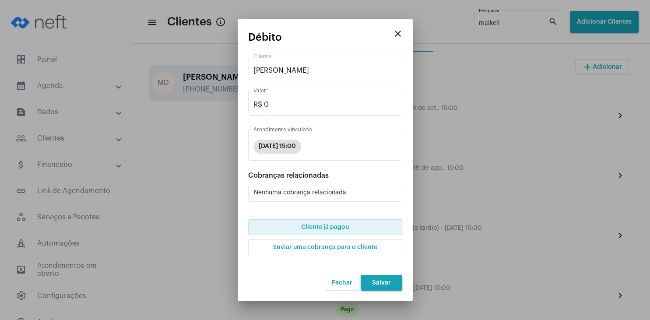
click at [384, 282] on span "Salvar" at bounding box center [381, 283] width 19 height 6
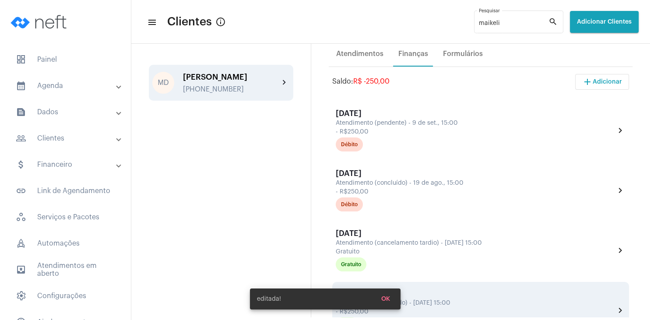
scroll to position [126, 0]
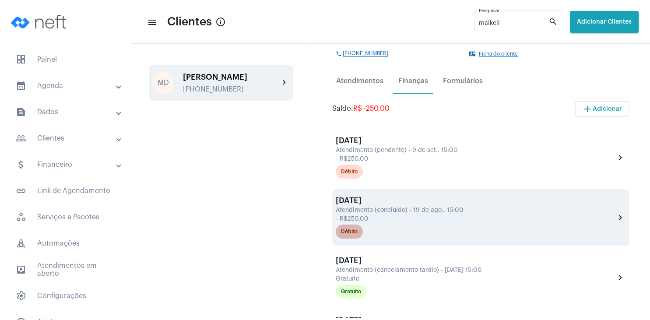
click at [355, 230] on mat-chip "Débito" at bounding box center [349, 231] width 27 height 14
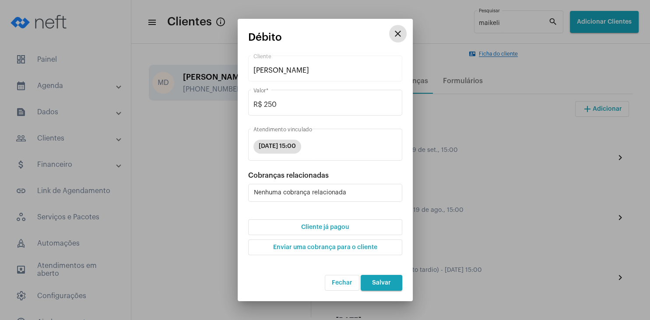
click at [342, 228] on span "Cliente já pagou" at bounding box center [325, 227] width 48 height 6
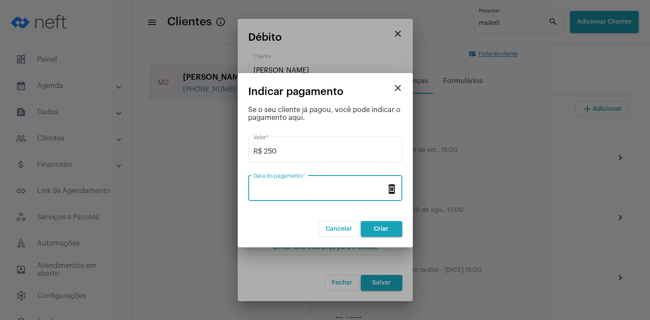
click at [312, 188] on input "Data do pagamento *" at bounding box center [319, 190] width 133 height 8
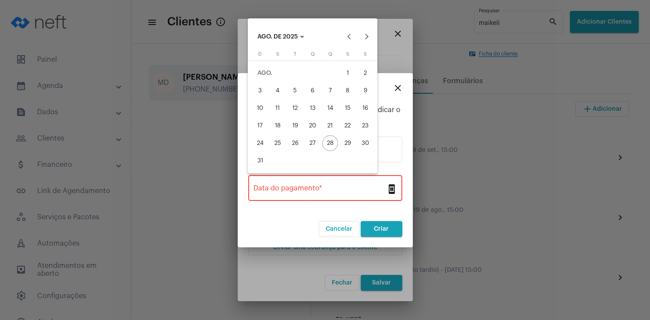
click at [295, 125] on div "19" at bounding box center [295, 126] width 16 height 16
type input "[DATE]"
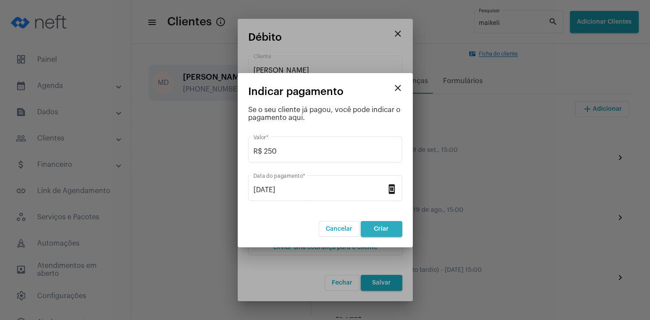
click at [379, 231] on span "Criar" at bounding box center [381, 229] width 15 height 6
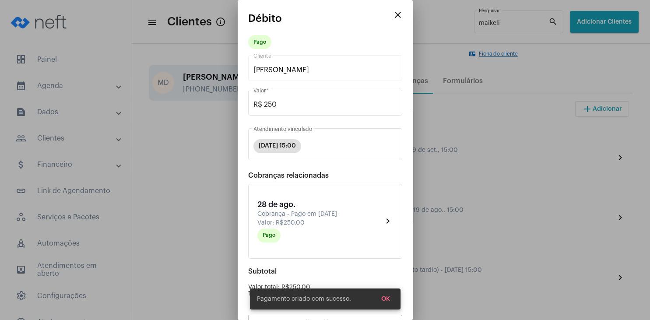
click at [389, 301] on span "OK" at bounding box center [385, 299] width 9 height 6
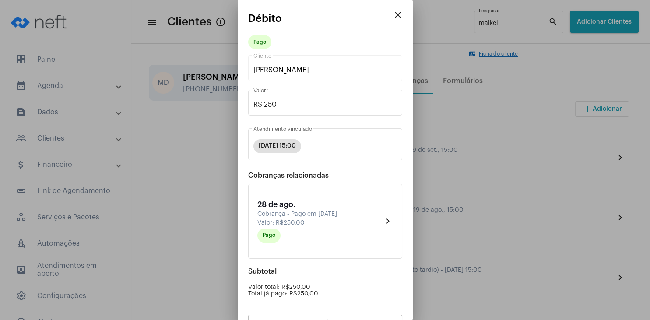
scroll to position [77, 0]
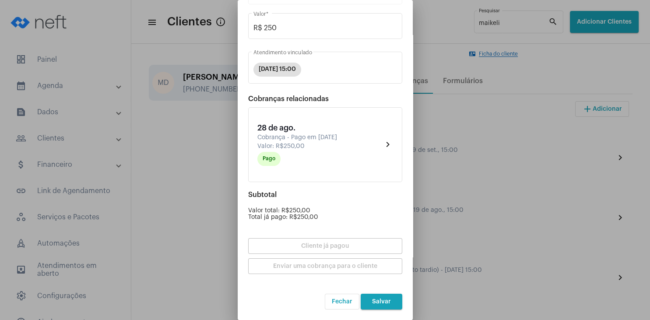
click at [388, 304] on span "Salvar" at bounding box center [381, 301] width 19 height 6
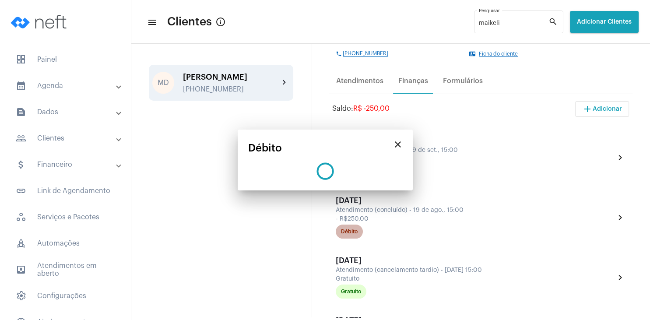
scroll to position [0, 0]
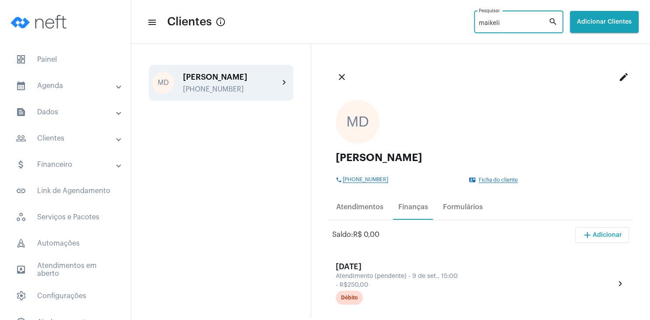
drag, startPoint x: 490, startPoint y: 21, endPoint x: 462, endPoint y: 20, distance: 28.0
click at [479, 20] on input "maikeli" at bounding box center [514, 23] width 70 height 7
type input "kau"
click at [221, 71] on div "KE Kauane [PERSON_NAME] [PHONE_NUMBER] chevron_right" at bounding box center [221, 83] width 144 height 36
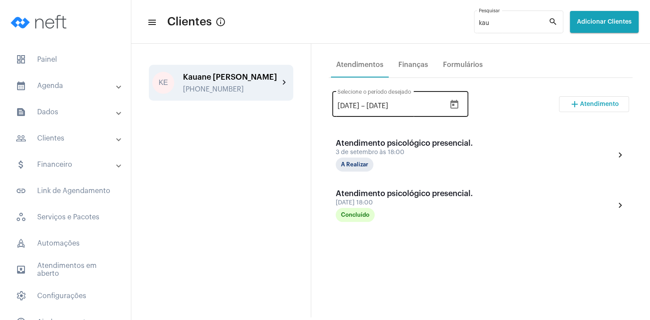
scroll to position [84, 0]
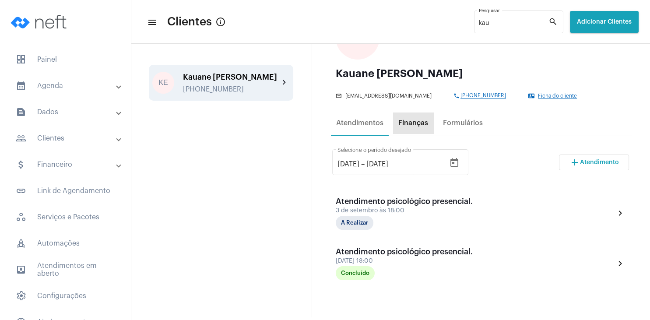
click at [417, 124] on div "Finanças" at bounding box center [413, 123] width 30 height 8
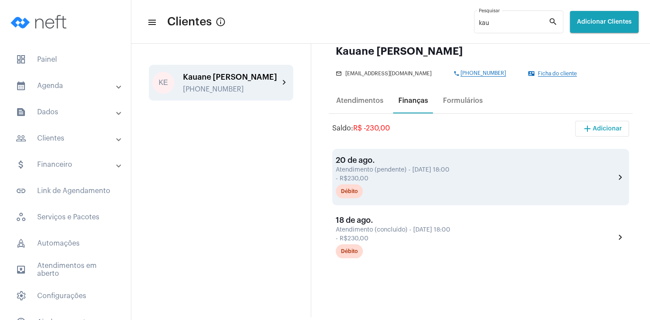
scroll to position [126, 0]
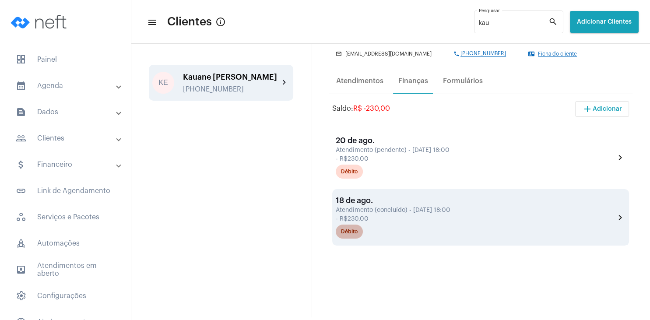
click at [347, 234] on div "Débito" at bounding box center [349, 232] width 17 height 6
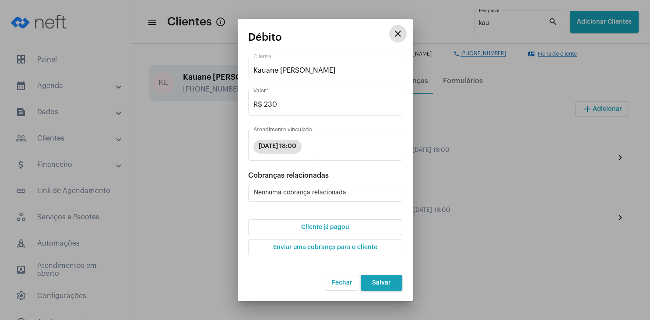
click at [345, 229] on span "Cliente já pagou" at bounding box center [325, 227] width 48 height 6
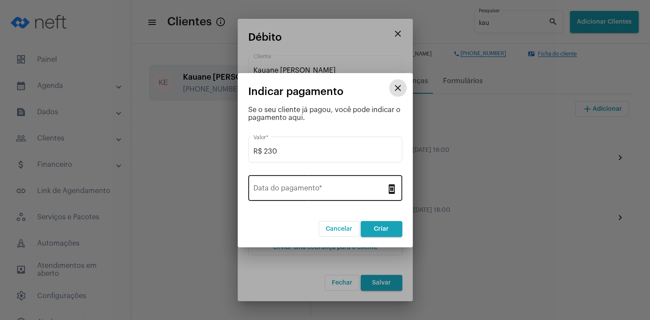
click at [308, 192] on input "Data do pagamento *" at bounding box center [319, 190] width 133 height 8
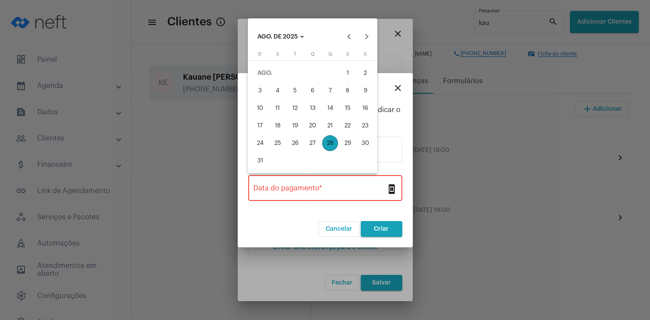
click at [332, 125] on div "21" at bounding box center [330, 126] width 16 height 16
type input "[DATE]"
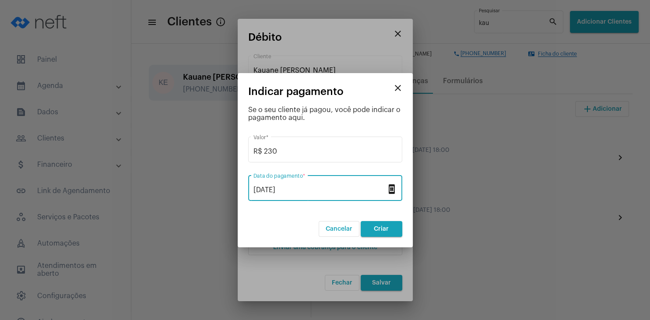
click at [385, 230] on span "Criar" at bounding box center [381, 229] width 15 height 6
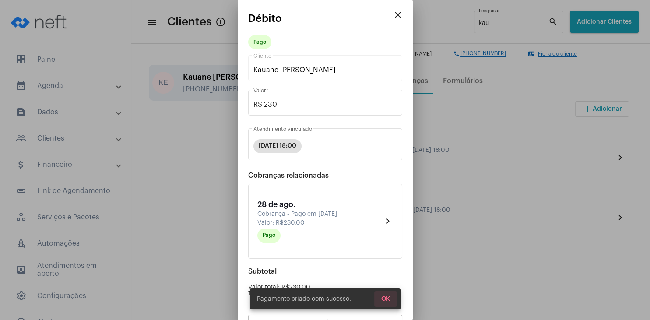
click at [387, 300] on span "OK" at bounding box center [385, 299] width 9 height 6
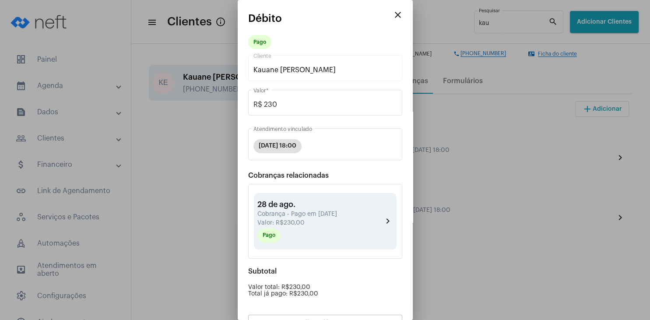
scroll to position [77, 0]
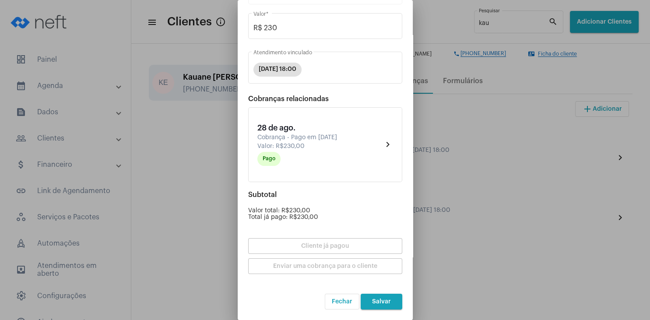
click at [382, 303] on span "Salvar" at bounding box center [381, 301] width 19 height 6
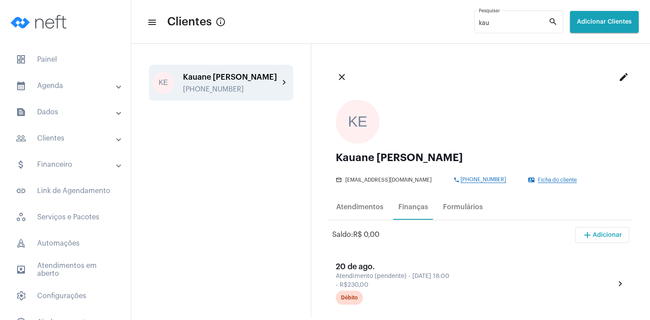
click at [538, 178] on span "Ficha do cliente" at bounding box center [557, 180] width 39 height 6
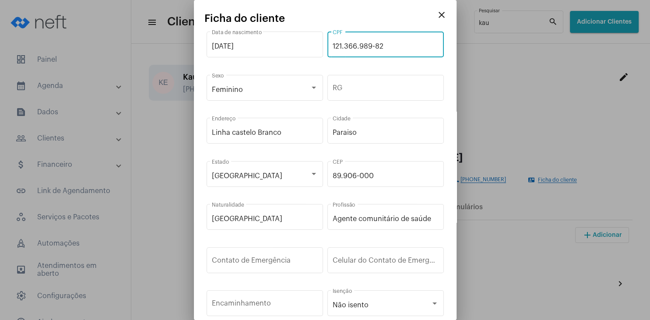
drag, startPoint x: 399, startPoint y: 48, endPoint x: 332, endPoint y: 49, distance: 67.4
click at [333, 49] on input "121.366.989-82" at bounding box center [386, 46] width 106 height 8
click at [443, 15] on mat-icon "close" at bounding box center [441, 15] width 11 height 11
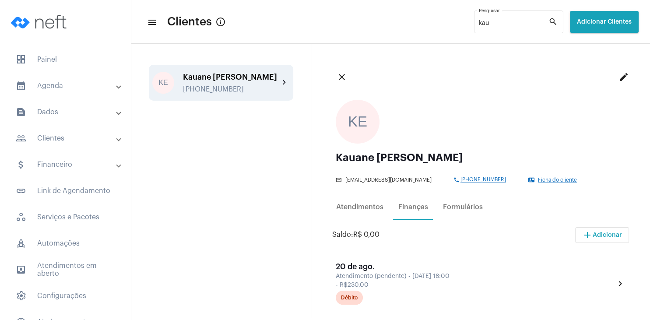
click at [624, 77] on mat-icon "edit" at bounding box center [623, 77] width 11 height 11
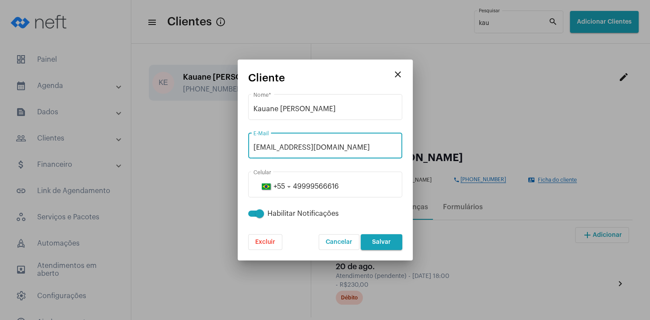
drag, startPoint x: 347, startPoint y: 151, endPoint x: 250, endPoint y: 144, distance: 96.5
click at [253, 144] on input "[EMAIL_ADDRESS][DOMAIN_NAME]" at bounding box center [325, 148] width 144 height 8
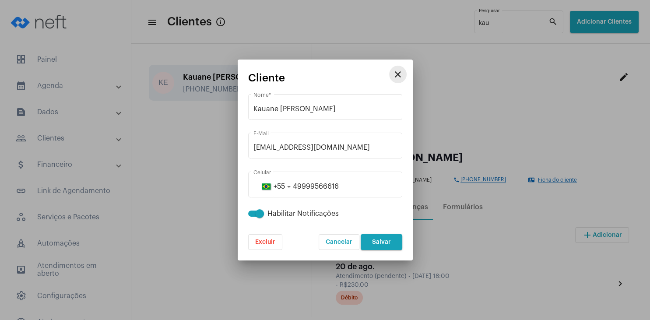
click at [399, 73] on mat-icon "close" at bounding box center [397, 74] width 11 height 11
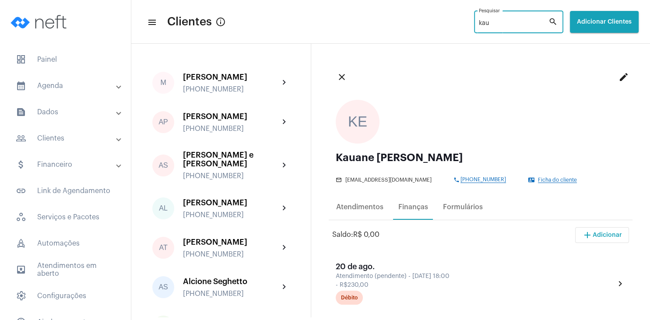
click at [479, 21] on input "kau" at bounding box center [514, 23] width 70 height 7
type input "k"
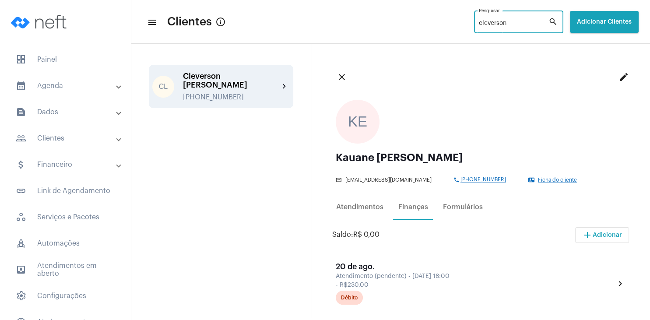
type input "cleverson"
click at [230, 93] on div "[PHONE_NUMBER]" at bounding box center [231, 97] width 96 height 8
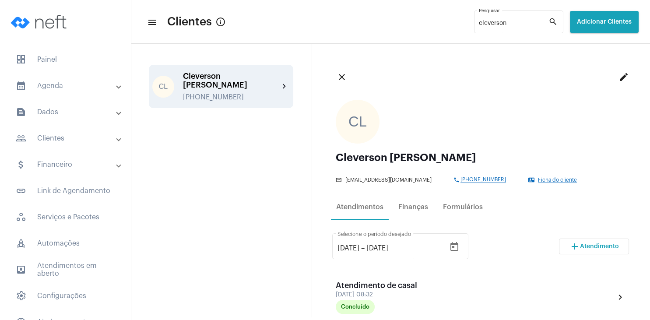
click at [569, 179] on span "Ficha do cliente" at bounding box center [557, 180] width 39 height 6
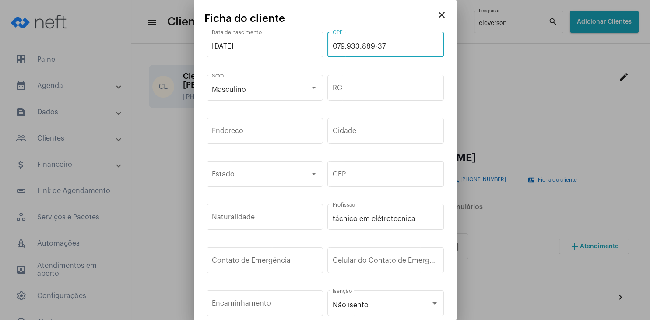
drag, startPoint x: 400, startPoint y: 48, endPoint x: 325, endPoint y: 42, distance: 75.5
click at [333, 42] on input "079.933.889-37" at bounding box center [386, 46] width 106 height 8
click at [442, 15] on mat-icon "close" at bounding box center [441, 15] width 11 height 11
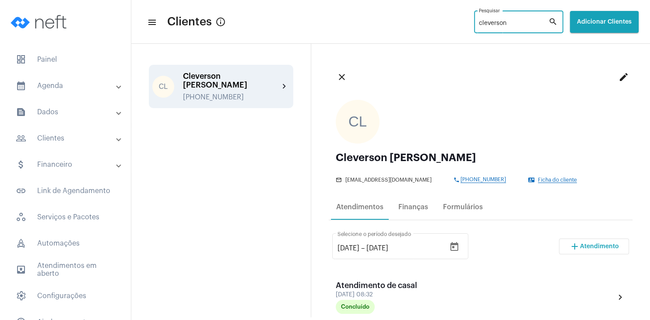
drag, startPoint x: 500, startPoint y: 26, endPoint x: 443, endPoint y: 25, distance: 56.9
click at [479, 25] on input "cleverson" at bounding box center [514, 23] width 70 height 7
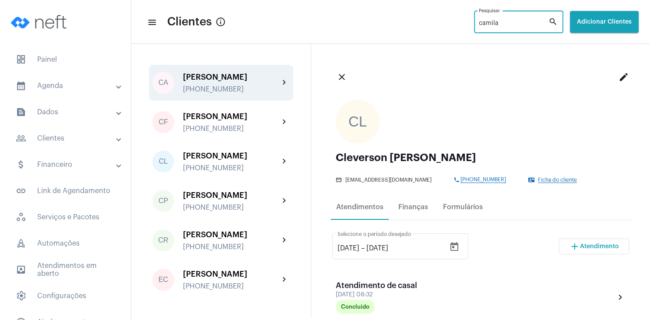
type input "camila"
click at [210, 88] on div "[PHONE_NUMBER]" at bounding box center [231, 89] width 96 height 8
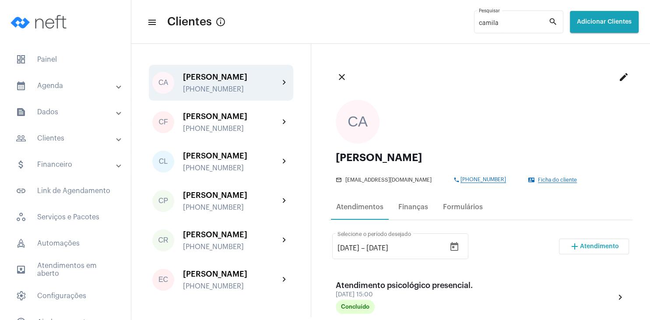
scroll to position [42, 0]
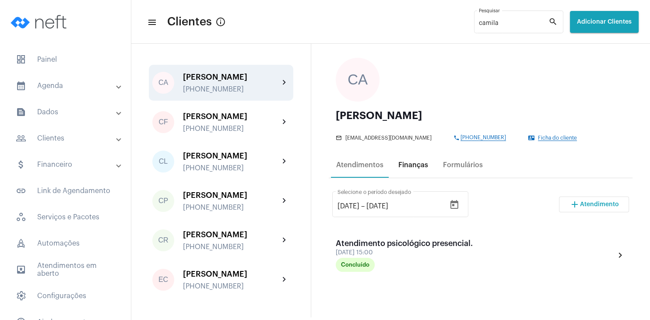
click at [417, 160] on div "Finanças" at bounding box center [413, 164] width 40 height 21
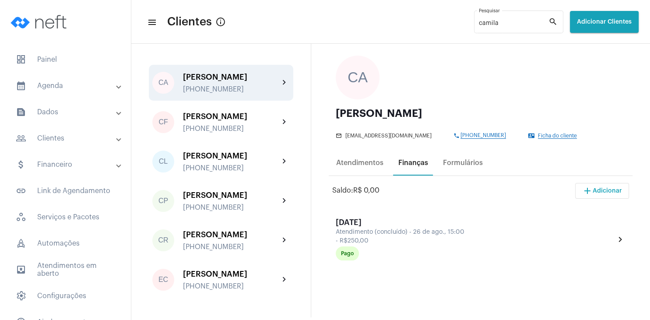
scroll to position [0, 0]
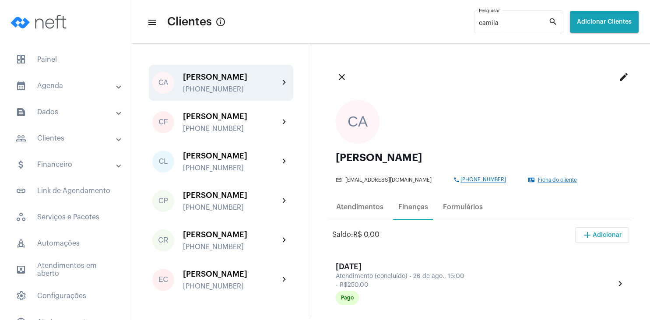
click at [540, 181] on span "Ficha do cliente" at bounding box center [557, 180] width 39 height 6
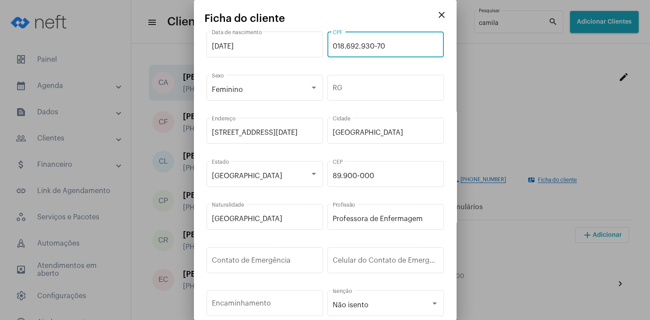
drag, startPoint x: 395, startPoint y: 46, endPoint x: 328, endPoint y: 43, distance: 67.4
click at [333, 43] on input "018.692.930-70" at bounding box center [386, 46] width 106 height 8
click at [442, 15] on mat-icon "close" at bounding box center [441, 15] width 11 height 11
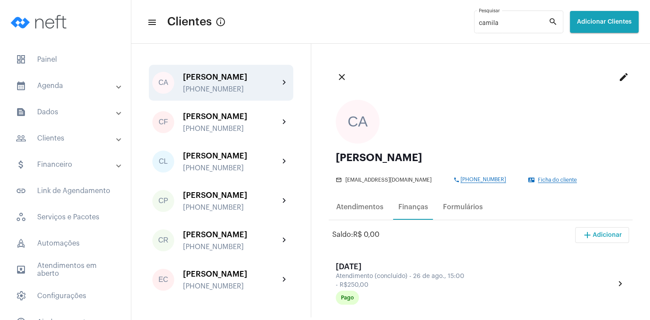
click at [545, 179] on span "Ficha do cliente" at bounding box center [557, 180] width 39 height 6
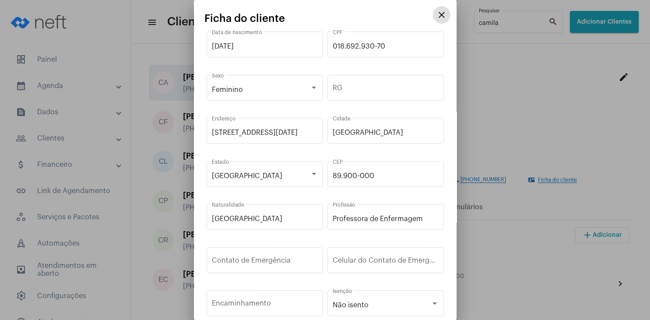
click at [439, 18] on mat-icon "close" at bounding box center [441, 15] width 11 height 11
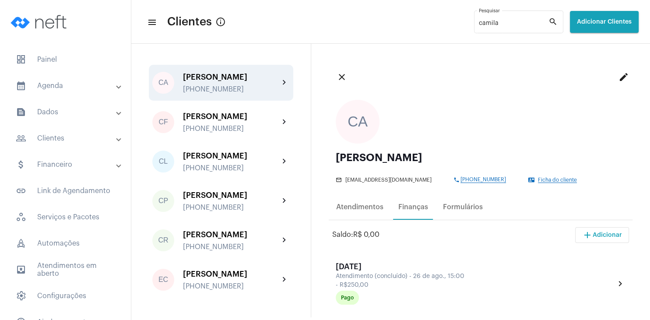
click at [622, 78] on mat-icon "edit" at bounding box center [623, 77] width 11 height 11
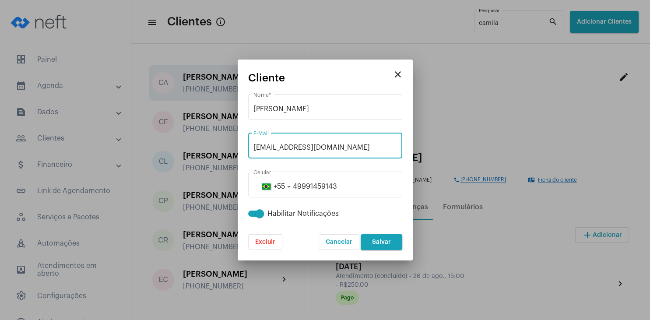
drag, startPoint x: 368, startPoint y: 151, endPoint x: 246, endPoint y: 146, distance: 122.6
click at [253, 146] on input "[EMAIL_ADDRESS][DOMAIN_NAME]" at bounding box center [325, 148] width 144 height 8
click at [399, 78] on mat-icon "close" at bounding box center [397, 74] width 11 height 11
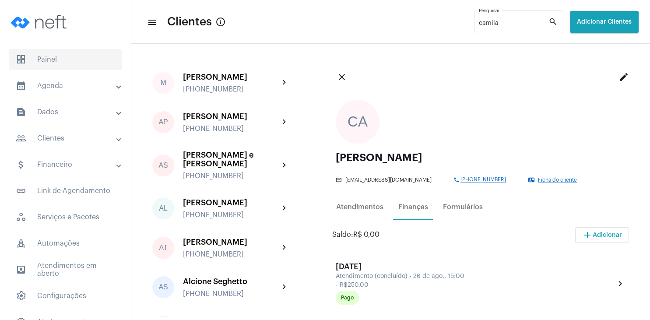
click at [55, 63] on span "dashboard Painel" at bounding box center [65, 59] width 113 height 21
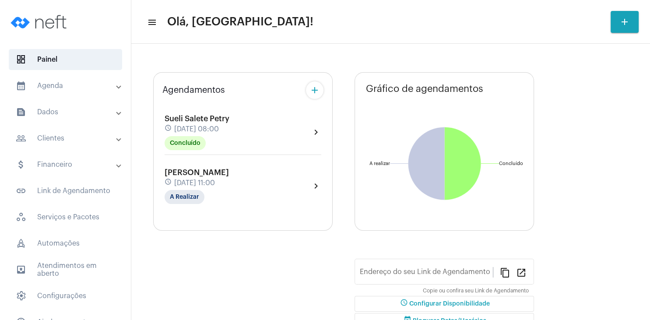
type input "[URL][DOMAIN_NAME]"
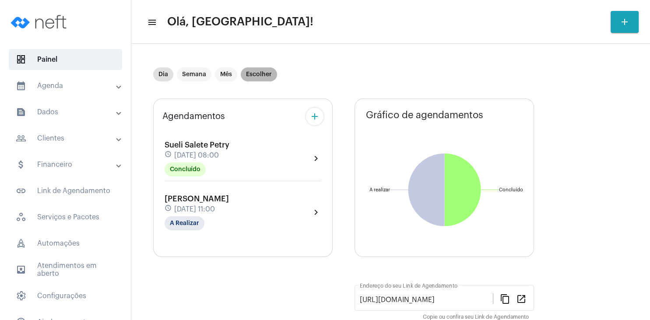
click at [259, 73] on mat-chip "Escolher" at bounding box center [259, 74] width 36 height 14
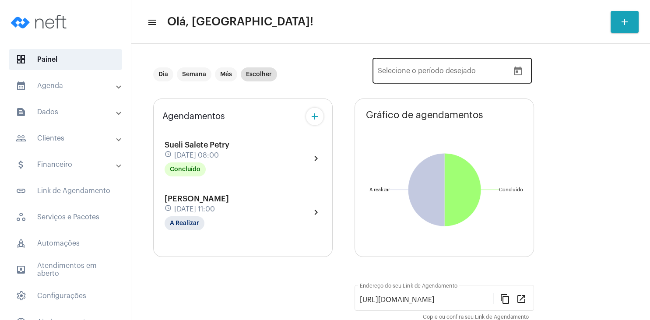
click at [517, 71] on icon "Open calendar" at bounding box center [518, 71] width 8 height 9
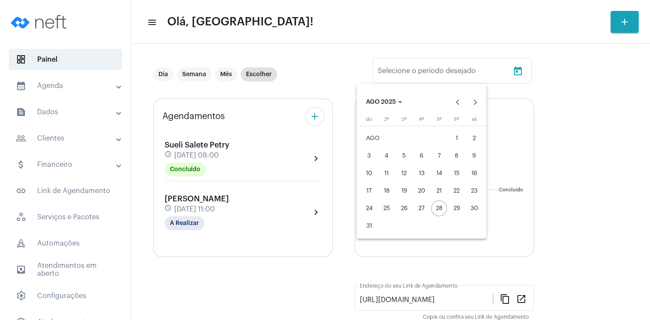
click at [367, 226] on div "31" at bounding box center [369, 226] width 16 height 16
type input "[DATE]"
click at [475, 98] on button "Next month" at bounding box center [475, 102] width 18 height 18
click at [474, 156] on div "6" at bounding box center [474, 156] width 16 height 16
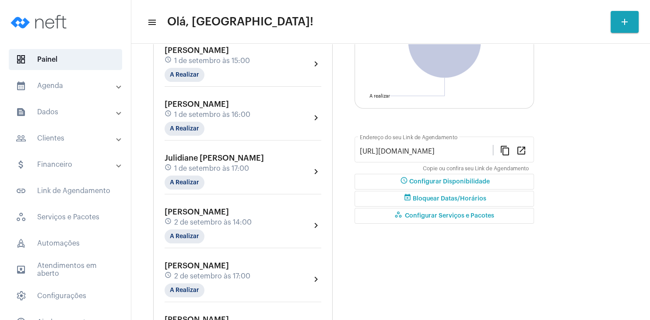
scroll to position [168, 0]
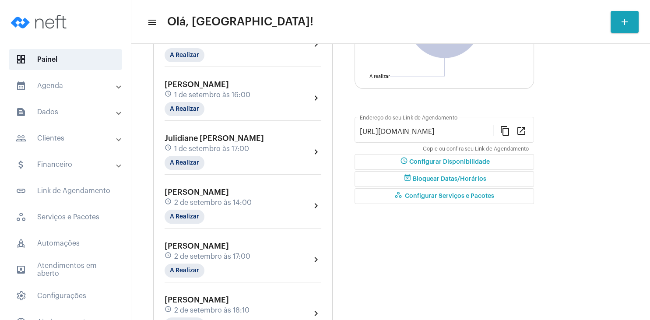
click at [214, 203] on span "2 de setembro às 14:00" at bounding box center [212, 203] width 77 height 8
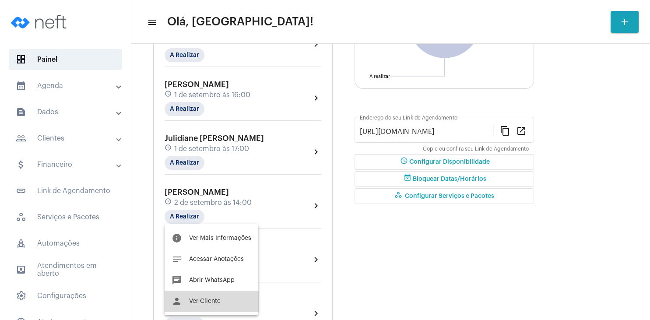
click at [220, 301] on span "Ver Cliente" at bounding box center [205, 301] width 32 height 6
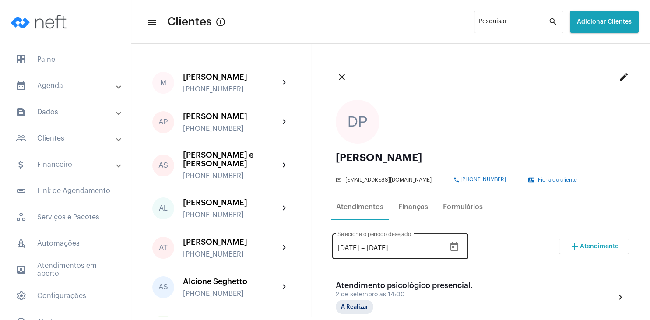
scroll to position [84, 0]
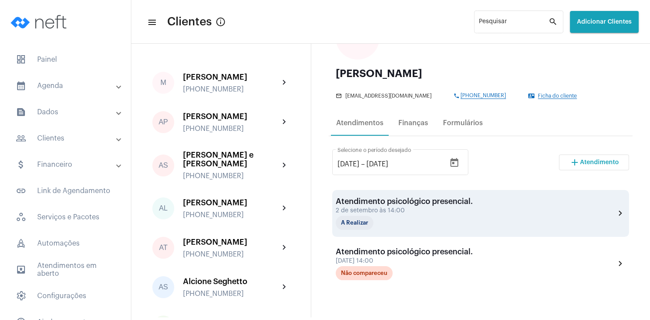
click at [381, 204] on div "Atendimento psicológico presencial." at bounding box center [404, 201] width 137 height 9
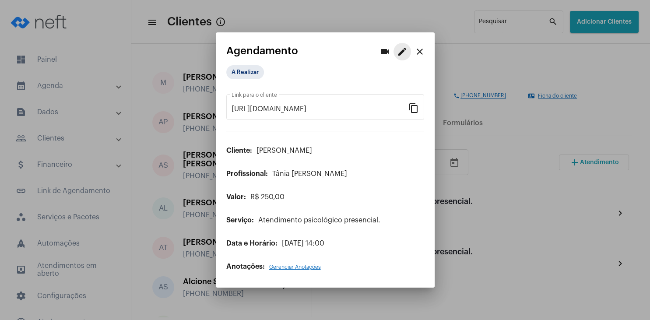
click at [400, 54] on mat-icon "edit" at bounding box center [402, 51] width 11 height 11
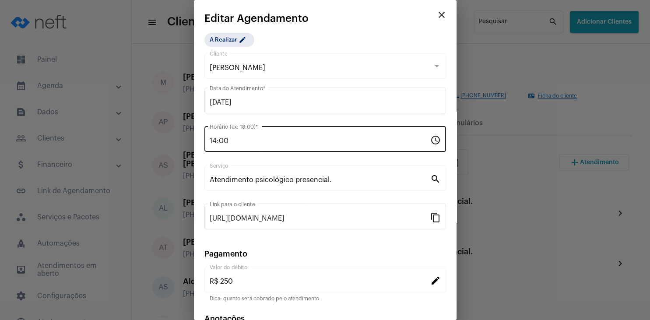
click at [249, 144] on input "14:00" at bounding box center [320, 141] width 221 height 8
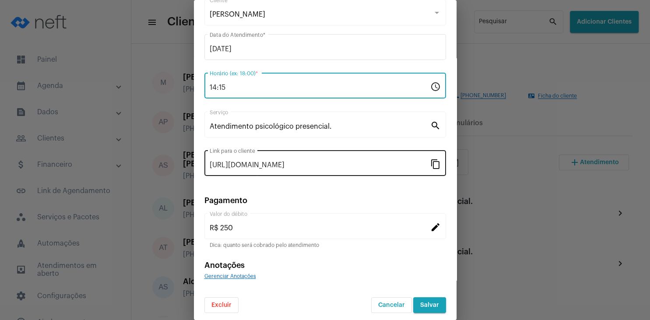
scroll to position [56, 0]
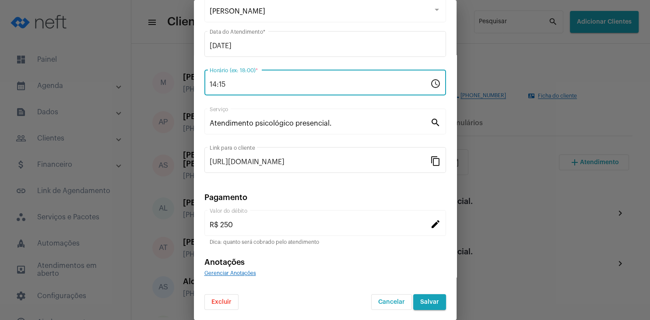
type input "14:15"
click at [425, 298] on button "Salvar" at bounding box center [429, 302] width 33 height 16
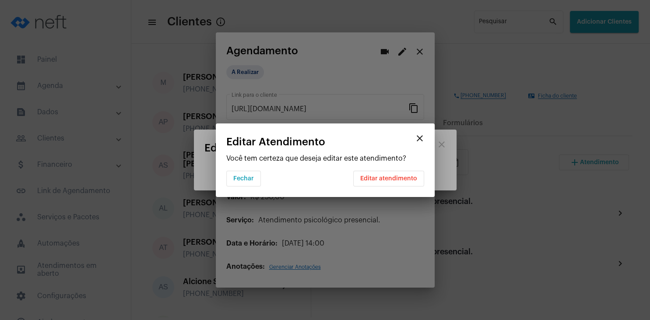
scroll to position [0, 0]
click at [389, 178] on span "Editar atendimento" at bounding box center [388, 178] width 57 height 6
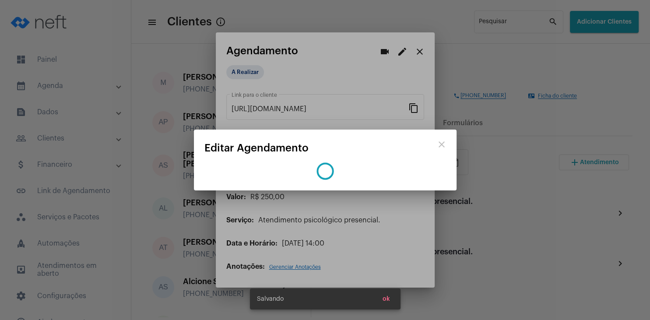
click at [389, 300] on span "ok" at bounding box center [385, 299] width 7 height 6
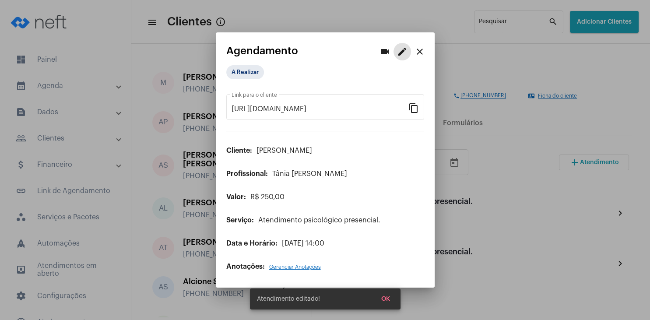
click at [419, 53] on mat-icon "close" at bounding box center [419, 51] width 11 height 11
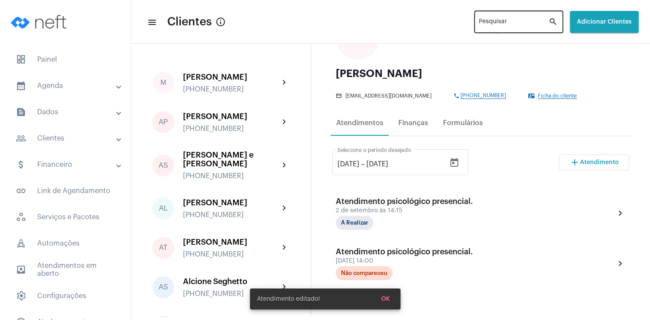
click at [479, 23] on input "Pesquisar" at bounding box center [514, 23] width 70 height 7
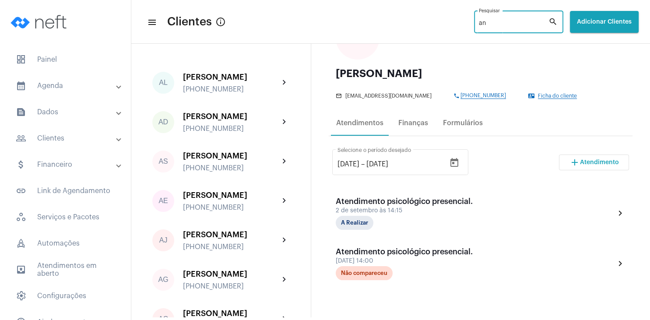
type input "a"
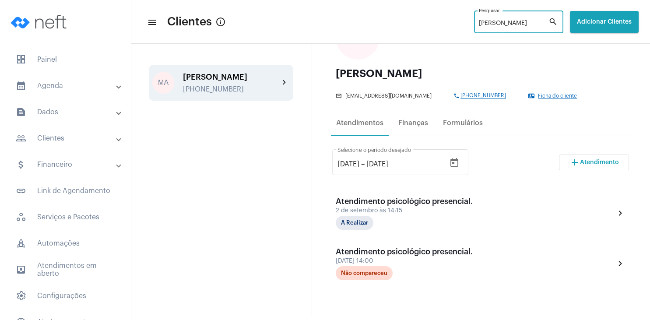
type input "[PERSON_NAME]"
click at [209, 81] on div "[PERSON_NAME]" at bounding box center [231, 77] width 96 height 9
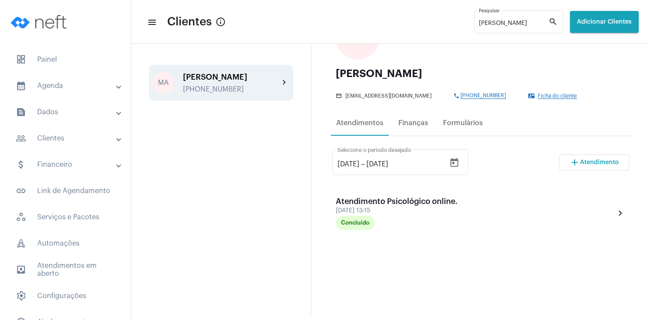
click at [579, 168] on mat-icon "add" at bounding box center [574, 162] width 11 height 11
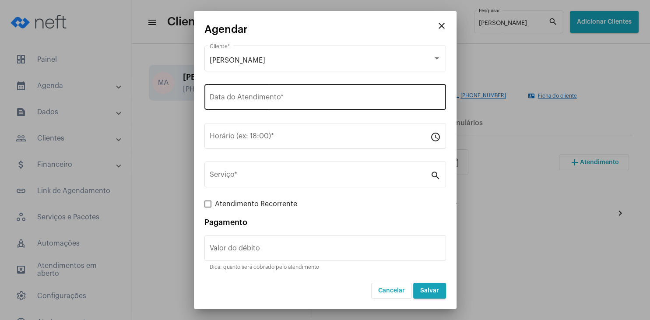
click at [277, 99] on input "Data do Atendimento *" at bounding box center [325, 99] width 231 height 8
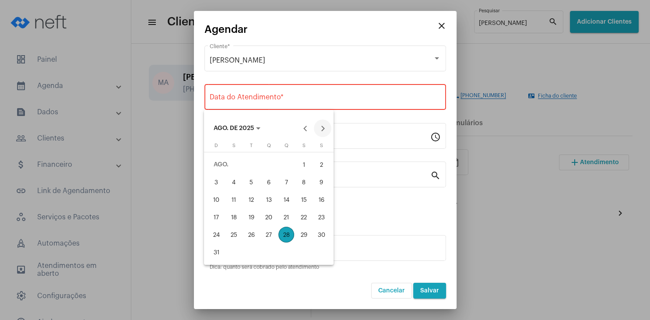
click at [321, 129] on button "Next month" at bounding box center [323, 128] width 18 height 18
click at [249, 179] on div "2" at bounding box center [251, 182] width 16 height 16
type input "[DATE]"
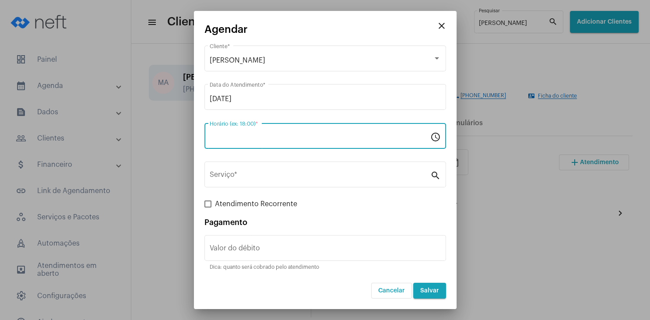
click at [245, 139] on input "Horário (ex: 18:00) *" at bounding box center [320, 138] width 221 height 8
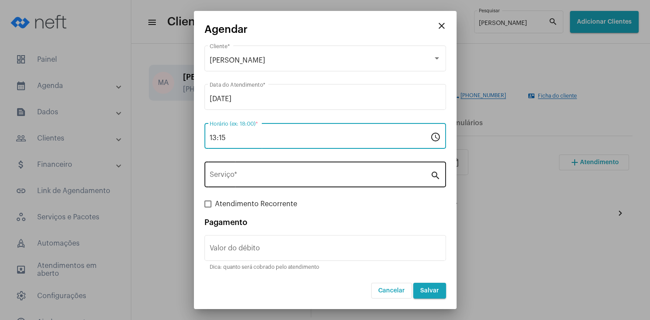
type input "13:15"
click at [234, 173] on input "Serviço *" at bounding box center [320, 176] width 221 height 8
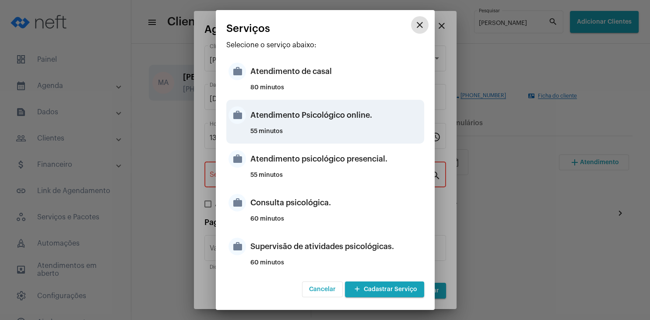
click at [354, 116] on div "Atendimento Psicológico online." at bounding box center [336, 115] width 172 height 26
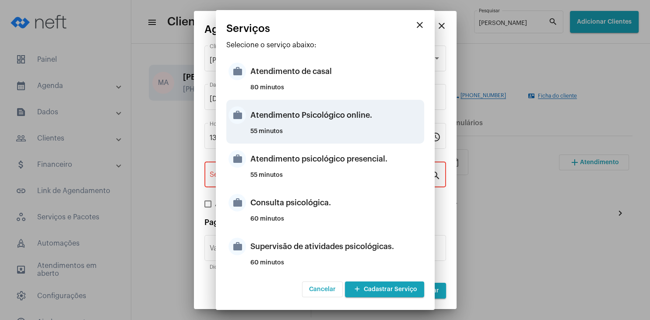
type input "Atendimento Psicológico online."
type input "R$ 250"
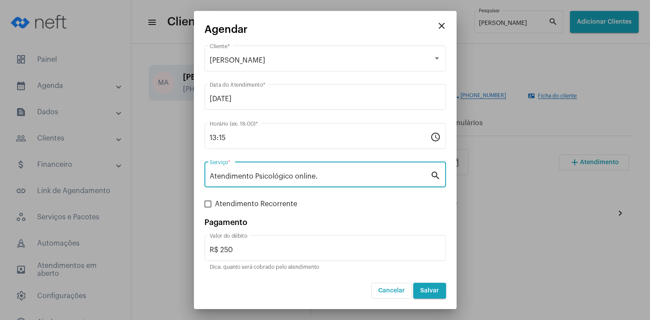
click at [431, 294] on button "Salvar" at bounding box center [429, 291] width 33 height 16
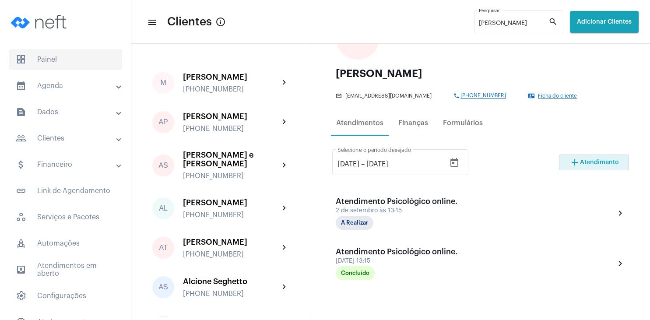
click at [58, 59] on span "dashboard Painel" at bounding box center [65, 59] width 113 height 21
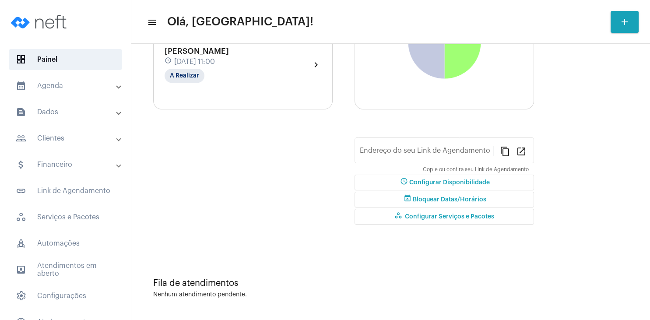
type input "[URL][DOMAIN_NAME]"
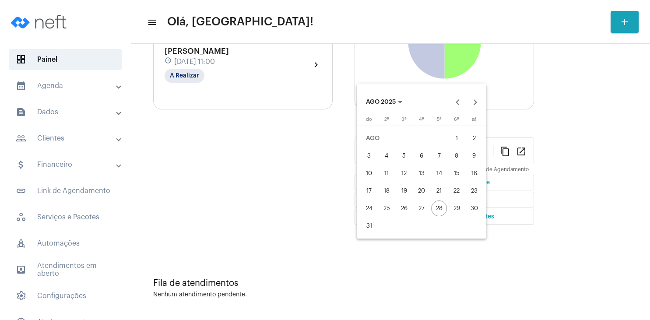
click at [370, 223] on div "31" at bounding box center [369, 226] width 16 height 16
type input "[DATE]"
click at [475, 101] on button "Next month" at bounding box center [475, 102] width 18 height 18
click at [476, 154] on div "6" at bounding box center [474, 156] width 16 height 16
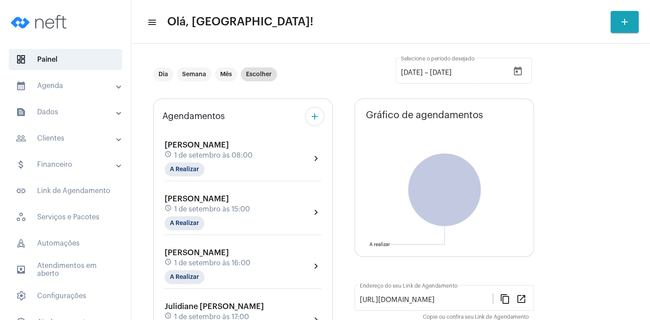
click at [79, 140] on mat-panel-title "people_outline Clientes" at bounding box center [66, 138] width 101 height 11
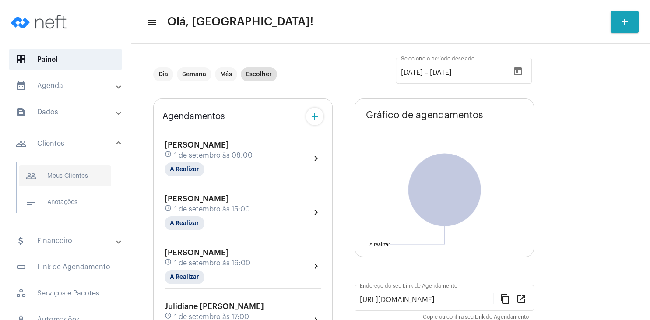
click at [74, 172] on span "people_outline Meus Clientes" at bounding box center [65, 175] width 92 height 21
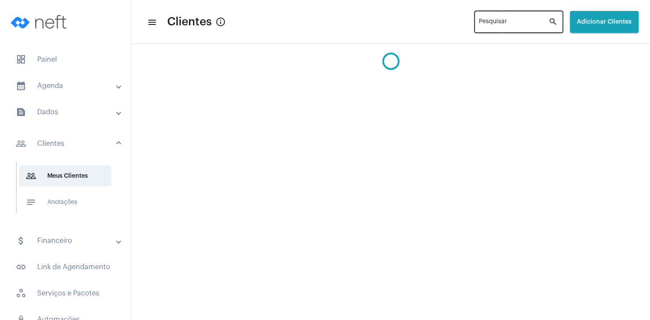
click at [479, 24] on input "Pesquisar" at bounding box center [514, 23] width 70 height 7
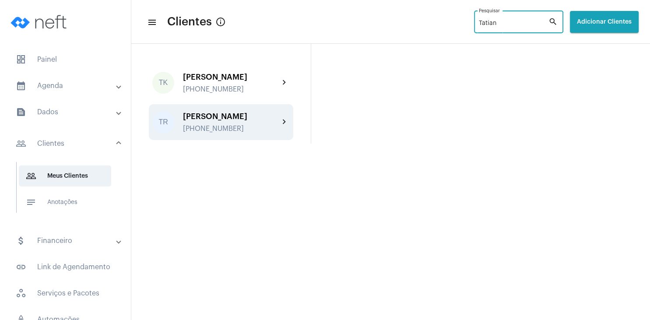
type input "Tatian"
click at [226, 118] on div "[PERSON_NAME]" at bounding box center [231, 116] width 96 height 9
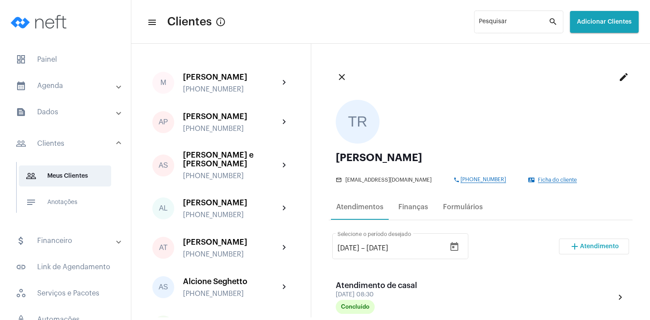
click at [593, 247] on span "Atendimento" at bounding box center [599, 246] width 39 height 6
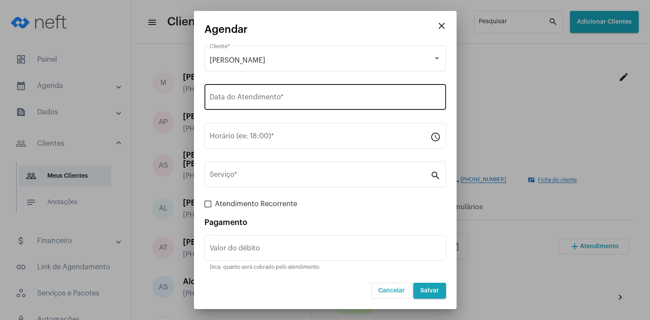
click at [258, 99] on input "Data do Atendimento *" at bounding box center [325, 99] width 231 height 8
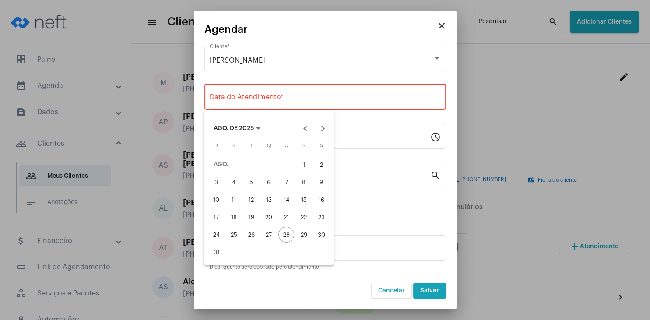
click at [237, 182] on div "4" at bounding box center [234, 182] width 16 height 16
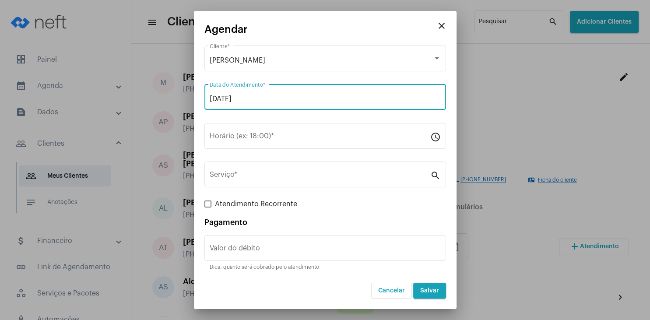
click at [272, 95] on div "[DATE] Data do Atendimento *" at bounding box center [325, 96] width 231 height 28
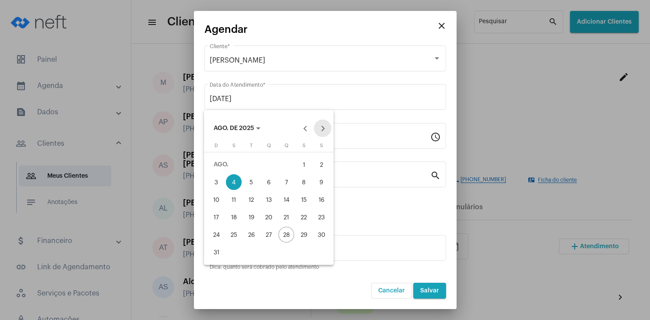
click at [321, 128] on button "Next month" at bounding box center [323, 128] width 18 height 18
click at [281, 179] on div "4" at bounding box center [286, 182] width 16 height 16
type input "[DATE]"
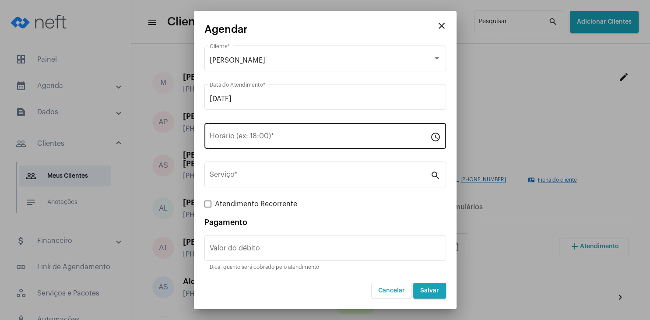
click at [245, 134] on div "Horário (ex: 18:00) *" at bounding box center [320, 135] width 221 height 28
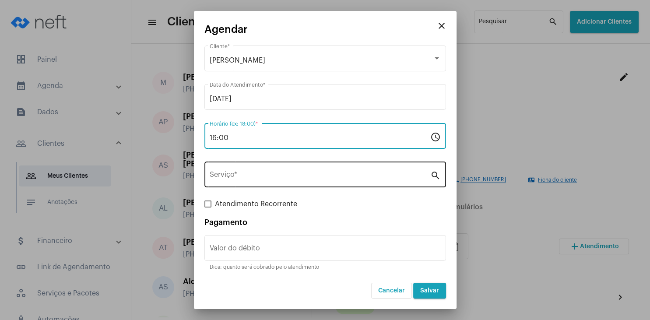
type input "16:00"
click at [232, 177] on input "Serviço *" at bounding box center [320, 176] width 221 height 8
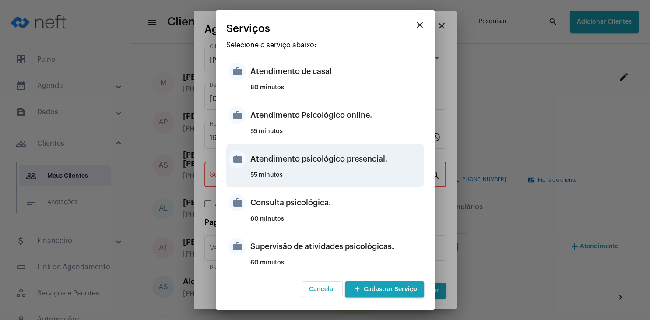
drag, startPoint x: 330, startPoint y: 164, endPoint x: 326, endPoint y: 185, distance: 20.9
click at [326, 185] on div "work Atendimento psicológico presencial. 55 minutos" at bounding box center [325, 166] width 198 height 44
type input "Atendimento psicológico presencial."
type input "R$ 280"
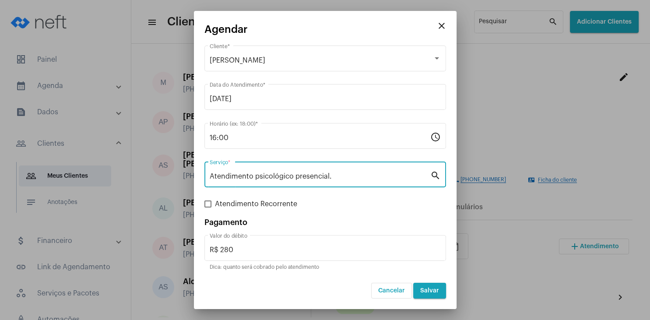
click at [340, 178] on input "Atendimento psicológico presencial." at bounding box center [320, 176] width 221 height 8
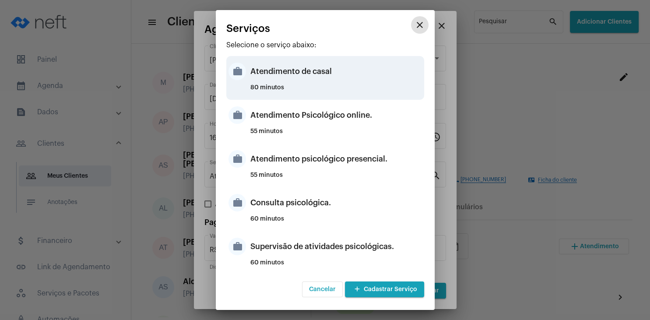
click at [336, 68] on div "Atendimento de casal" at bounding box center [336, 71] width 172 height 26
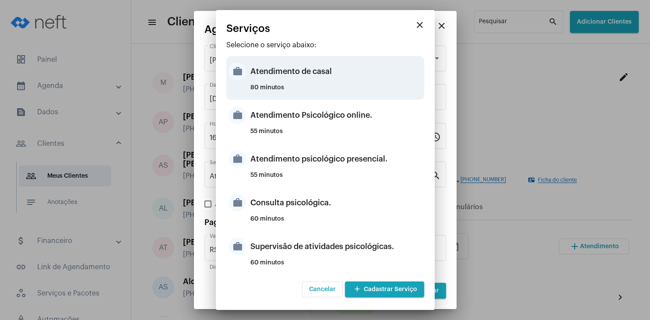
type input "Atendimento de casal"
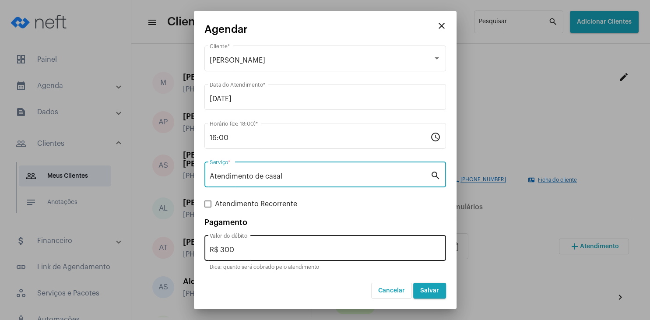
click at [253, 249] on input "R$ 300" at bounding box center [325, 250] width 231 height 8
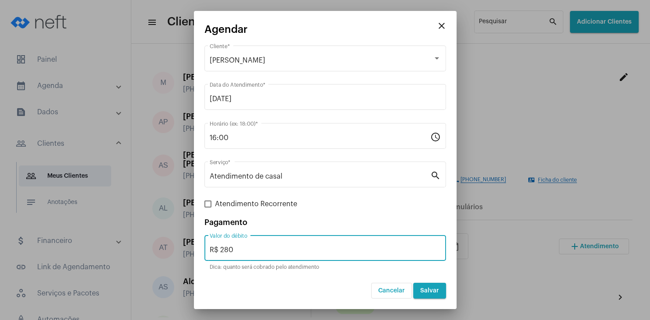
type input "R$ 280"
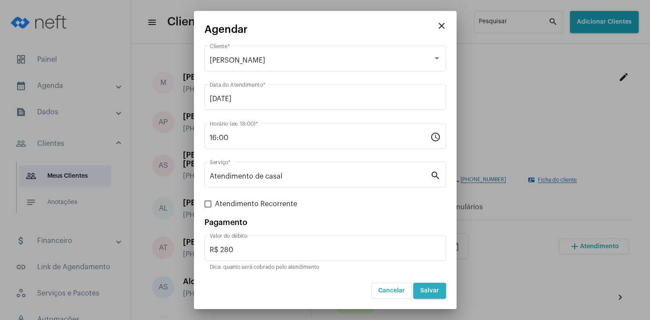
click at [437, 292] on span "Salvar" at bounding box center [429, 290] width 19 height 6
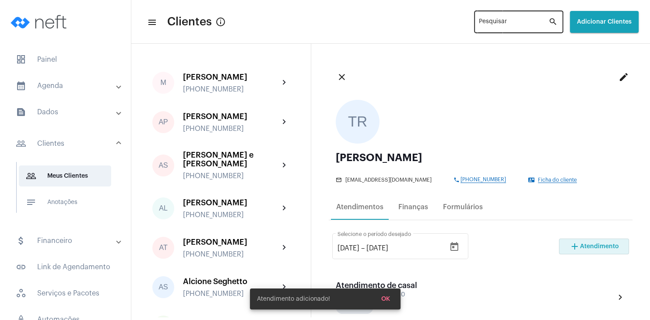
click at [487, 24] on input "Pesquisar" at bounding box center [514, 23] width 70 height 7
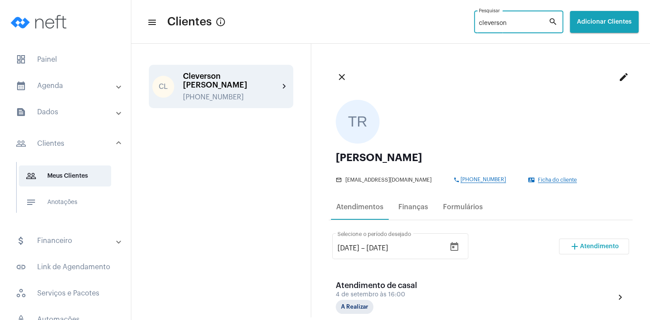
type input "cleverson"
click at [244, 78] on div "Cleverson [PERSON_NAME]" at bounding box center [231, 81] width 96 height 18
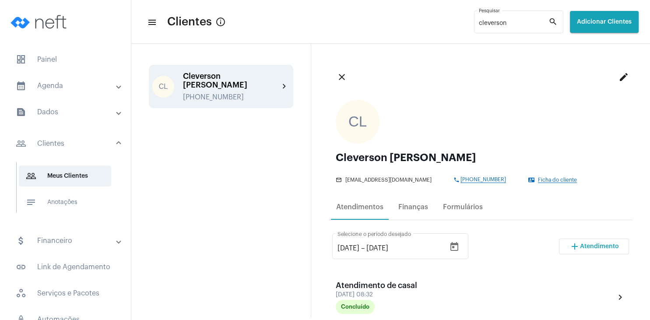
click at [609, 249] on span "Atendimento" at bounding box center [599, 246] width 39 height 6
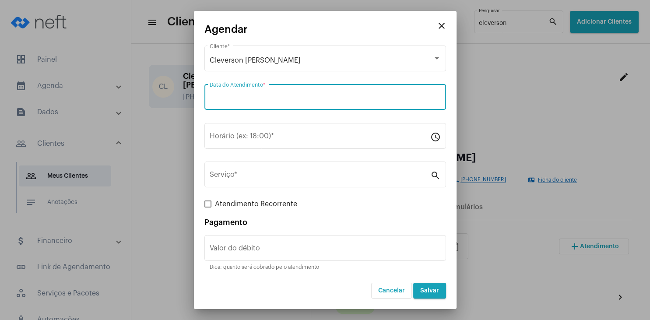
click at [264, 100] on input "Data do Atendimento *" at bounding box center [325, 99] width 231 height 8
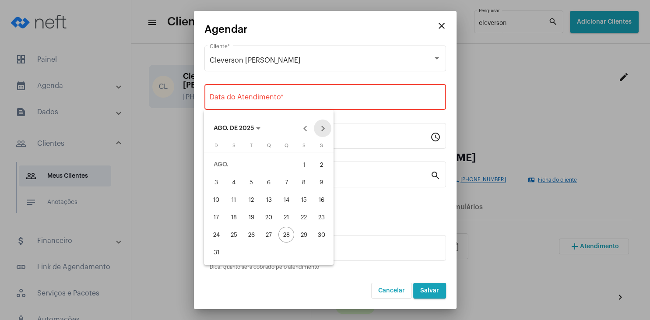
click at [322, 129] on button "Next month" at bounding box center [323, 128] width 18 height 18
click at [288, 180] on div "4" at bounding box center [286, 182] width 16 height 16
type input "[DATE]"
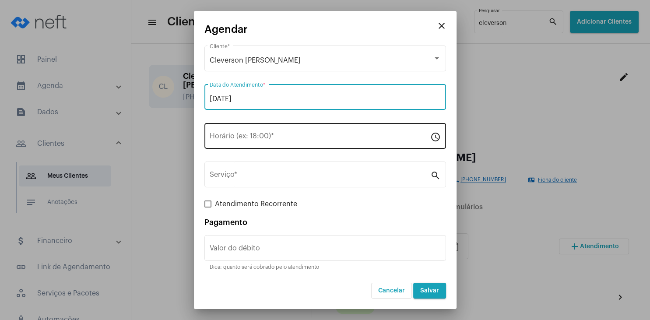
click at [252, 138] on input "Horário (ex: 18:00) *" at bounding box center [320, 138] width 221 height 8
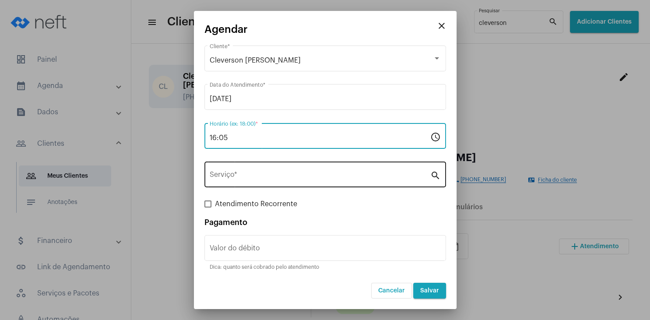
type input "16:05"
click at [248, 178] on input "Serviço *" at bounding box center [320, 176] width 221 height 8
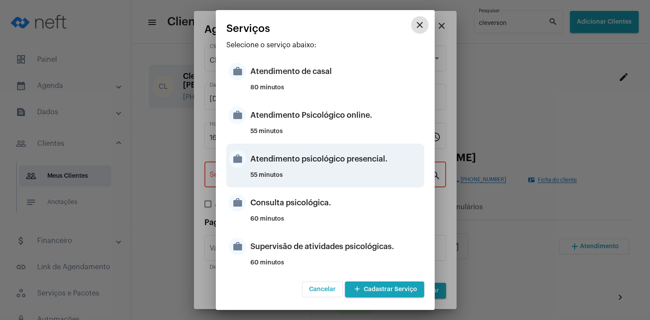
click at [354, 156] on div "Atendimento psicológico presencial." at bounding box center [336, 159] width 172 height 26
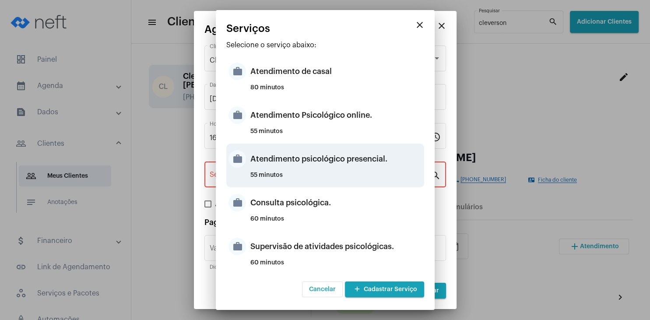
type input "Atendimento psicológico presencial."
type input "R$ 280"
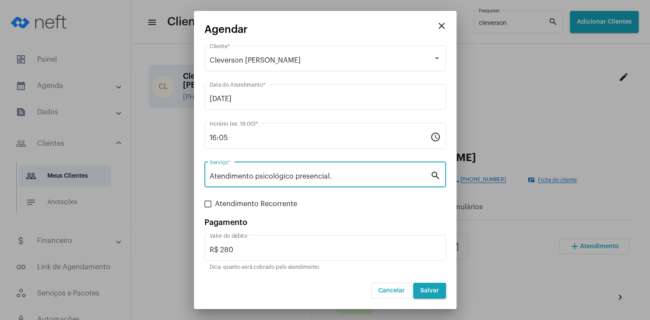
click at [333, 178] on input "Atendimento psicológico presencial." at bounding box center [320, 176] width 221 height 8
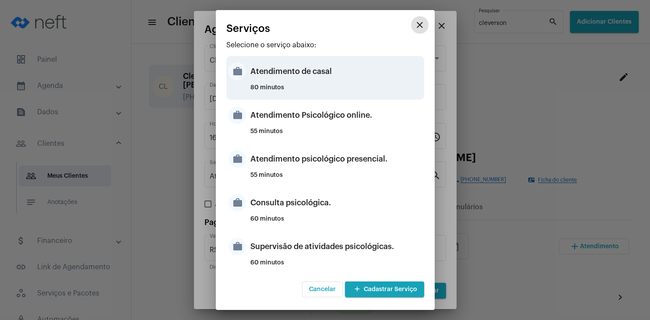
click at [323, 73] on div "Atendimento de casal" at bounding box center [336, 71] width 172 height 26
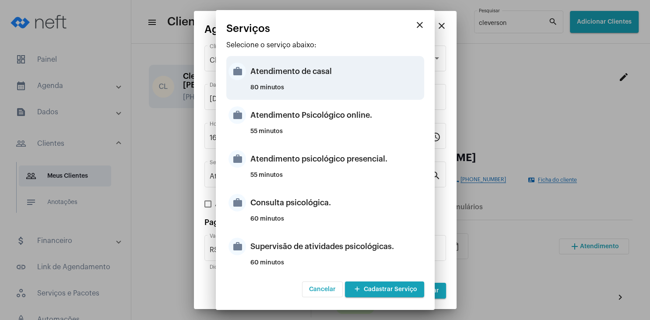
type input "Atendimento de casal"
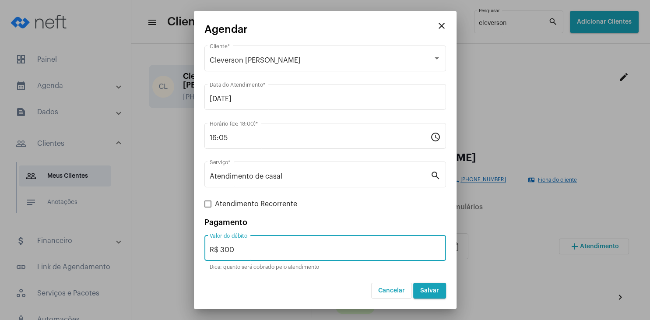
click at [249, 249] on input "R$ 300" at bounding box center [325, 250] width 231 height 8
type input "R$ 0"
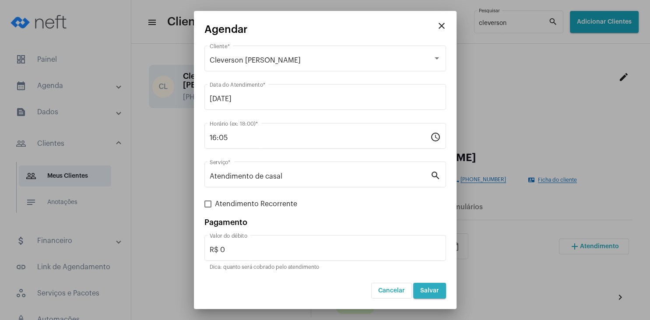
click at [430, 291] on span "Salvar" at bounding box center [429, 290] width 19 height 6
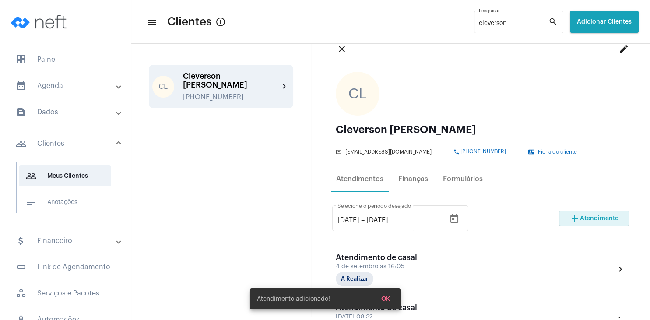
scroll to position [42, 0]
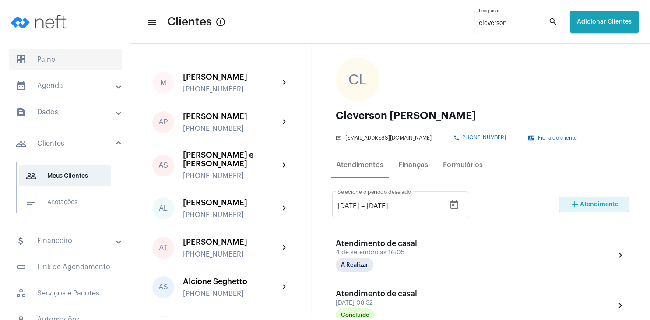
click at [54, 57] on span "dashboard Painel" at bounding box center [65, 59] width 113 height 21
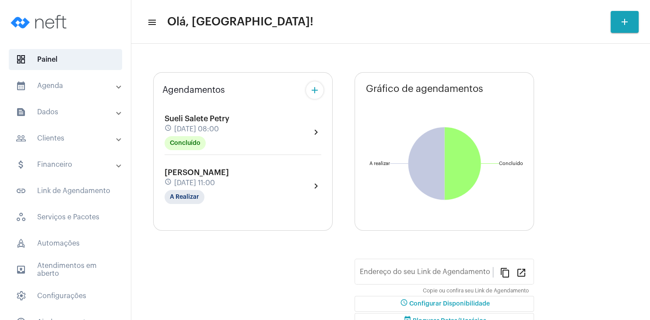
type input "[URL][DOMAIN_NAME]"
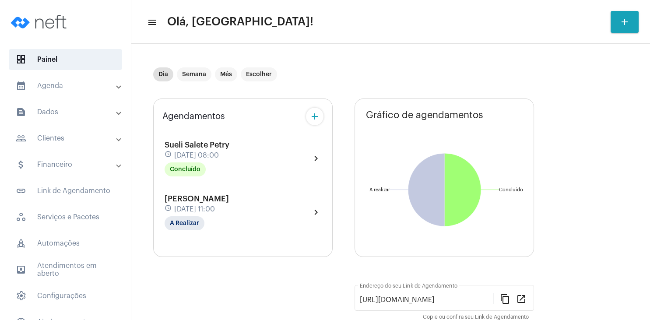
click at [293, 277] on div "Agendamentos add [PERSON_NAME] Petry schedule [DATE] 08:00 Concluído chevron_ri…" at bounding box center [242, 237] width 179 height 290
click at [185, 222] on mat-chip "A Realizar" at bounding box center [185, 223] width 40 height 14
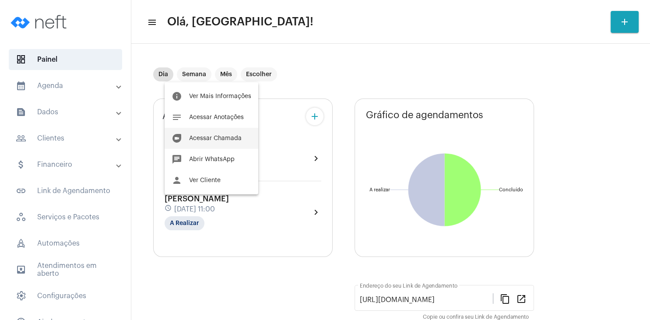
click at [227, 136] on span "Acessar Chamada" at bounding box center [215, 138] width 53 height 6
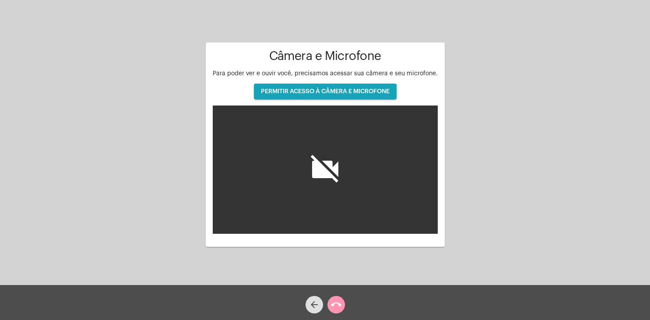
click at [380, 89] on span "PERMITIR ACESSO À CÂMERA E MICROFONE" at bounding box center [325, 91] width 129 height 6
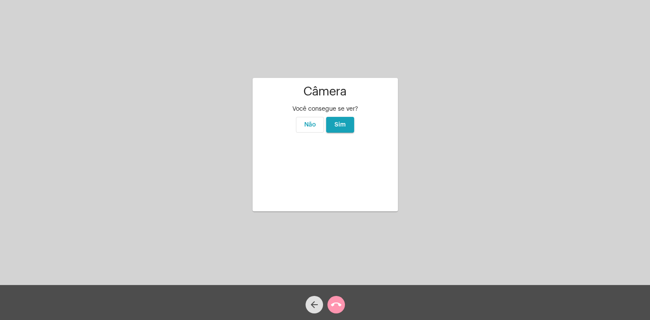
click at [341, 122] on span "Sim" at bounding box center [339, 125] width 11 height 6
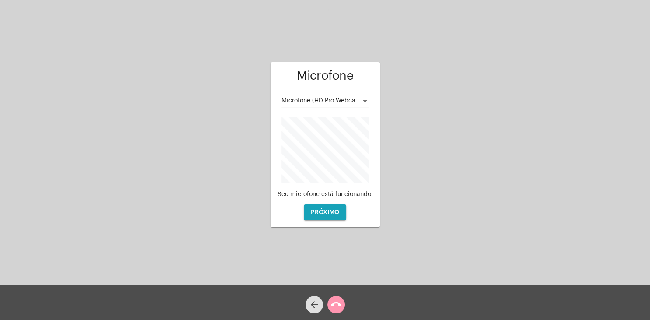
click at [361, 99] on div at bounding box center [365, 101] width 8 height 7
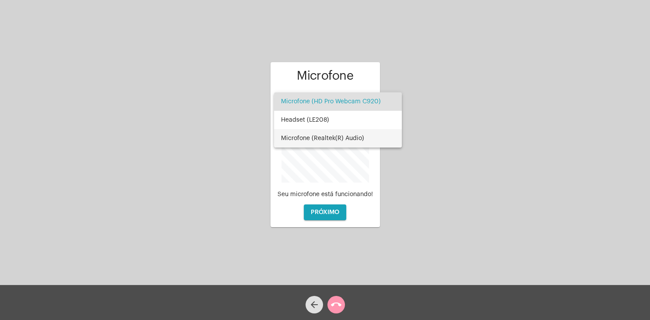
click at [342, 139] on span "Microfone (Realtek(R) Audio)" at bounding box center [338, 138] width 114 height 18
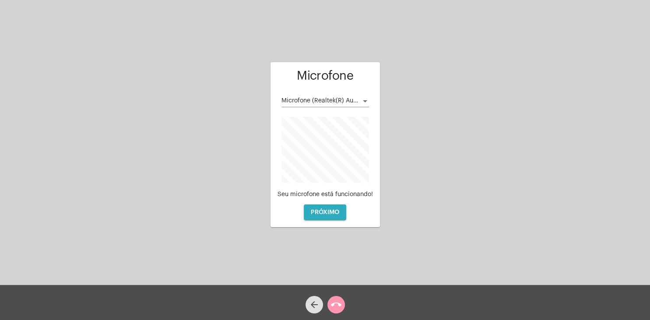
click at [323, 215] on span "PRÓXIMO" at bounding box center [325, 212] width 28 height 6
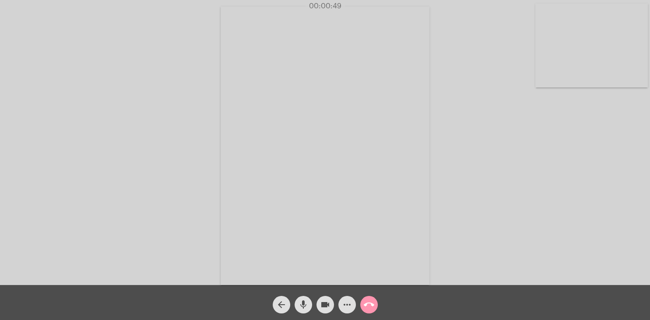
click at [303, 309] on mat-icon "mic" at bounding box center [303, 304] width 11 height 11
click at [468, 226] on div "Acessando Câmera e Microfone..." at bounding box center [325, 144] width 648 height 285
click at [302, 303] on mat-icon "mic_off" at bounding box center [303, 304] width 11 height 11
